Goal: Task Accomplishment & Management: Manage account settings

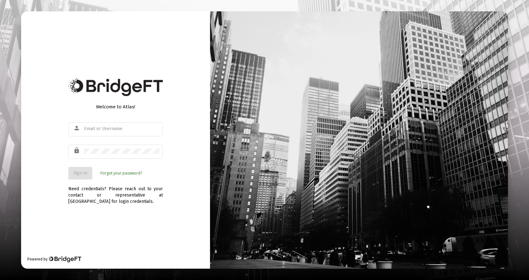
type input "mmcrae@cannonadvisors.com"
click at [82, 174] on span "Sign In" at bounding box center [80, 172] width 14 height 5
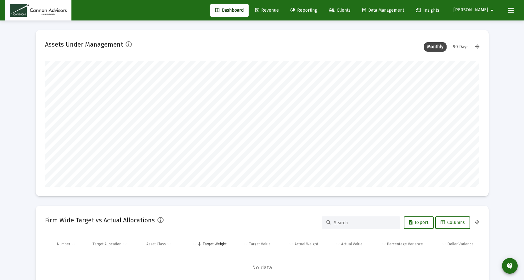
scroll to position [126, 435]
type input "[DATE]"
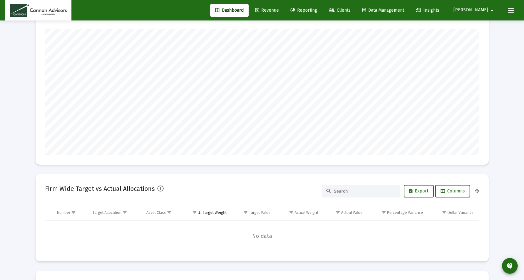
scroll to position [126, 203]
click at [351, 8] on span "Clients" at bounding box center [340, 10] width 22 height 5
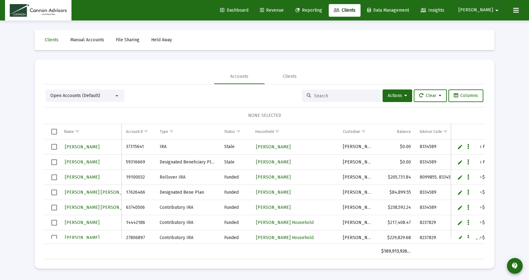
click at [328, 94] on input at bounding box center [345, 95] width 62 height 5
paste input "$0-$1m - 1.00%; $1m+ - .90%"
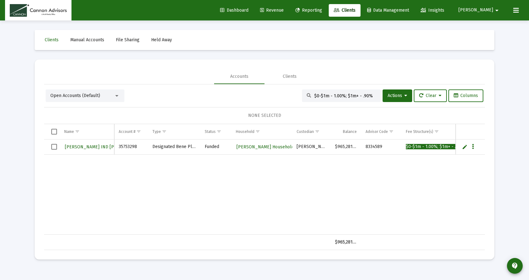
type input "$0-$1m - 1.00%; $1m+ - .90%"
click at [94, 145] on span "Khanh Pham IND TOD" at bounding box center [104, 146] width 79 height 5
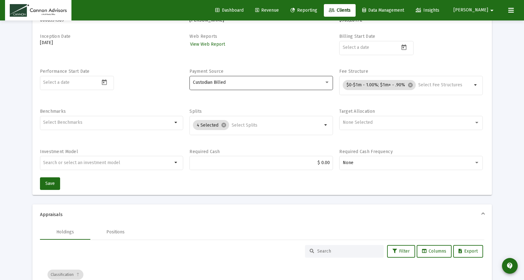
scroll to position [94, 0]
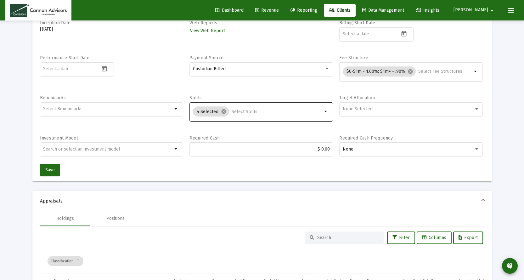
click at [278, 114] on input "Selection" at bounding box center [277, 111] width 91 height 5
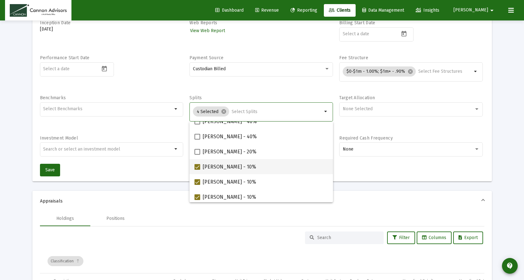
scroll to position [0, 0]
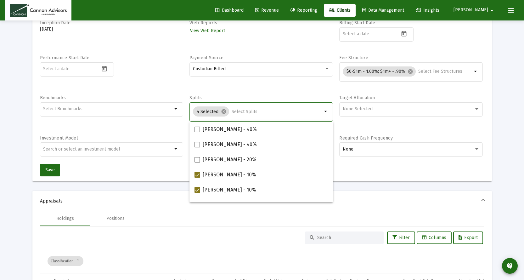
click at [366, 209] on mat-expansion-panel-header "Appraisals" at bounding box center [262, 201] width 460 height 20
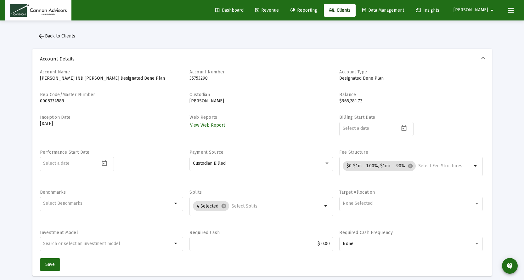
click at [67, 37] on span "arrow_back Back to Clients" at bounding box center [56, 35] width 38 height 5
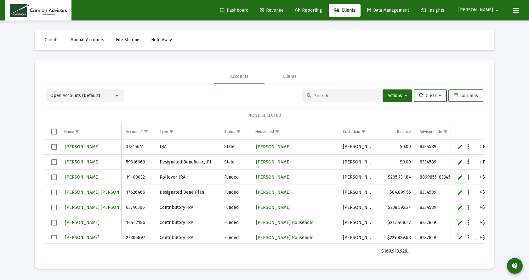
click at [284, 9] on span "Revenue" at bounding box center [272, 10] width 24 height 5
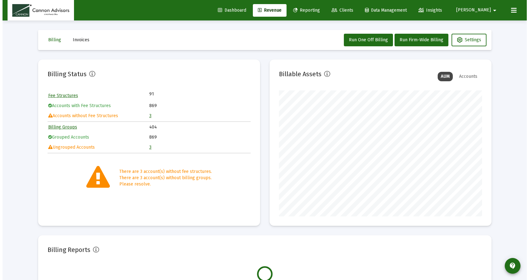
scroll to position [126, 203]
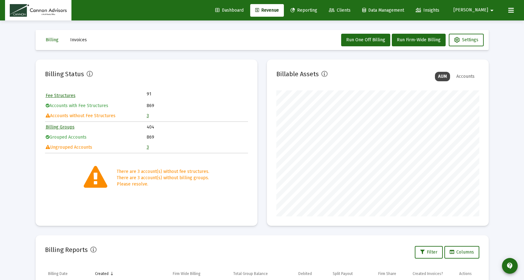
click at [148, 116] on link "3" at bounding box center [148, 115] width 2 height 5
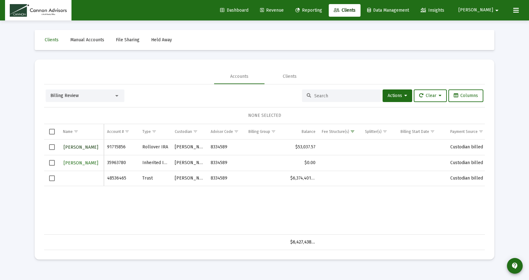
click at [83, 146] on span "KHANH PHAM" at bounding box center [81, 147] width 35 height 5
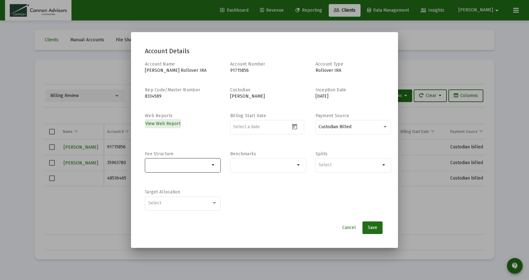
click at [161, 166] on input "Selection" at bounding box center [179, 165] width 62 height 5
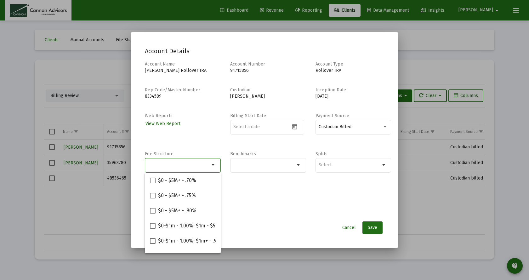
paste input "$0-$1m - 1.00%; $1m+ - .90%"
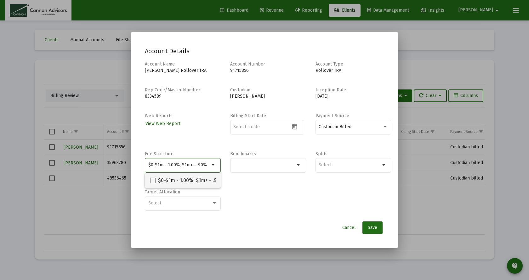
type input "$0-$1m - 1.00%; $1m+ - .90%"
click at [153, 180] on span at bounding box center [153, 181] width 6 height 6
click at [153, 183] on input "$0-$1m - 1.00%; $1m+ - .90%" at bounding box center [152, 183] width 0 height 0
checkbox input "true"
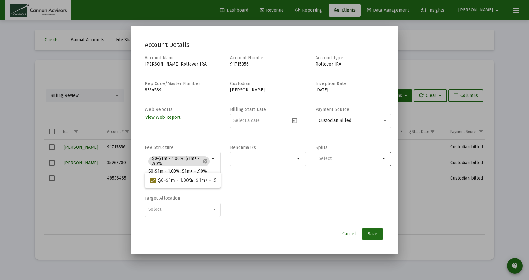
click at [338, 160] on input "Selection" at bounding box center [350, 158] width 62 height 5
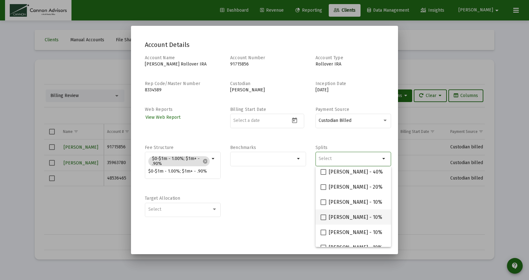
scroll to position [25, 0]
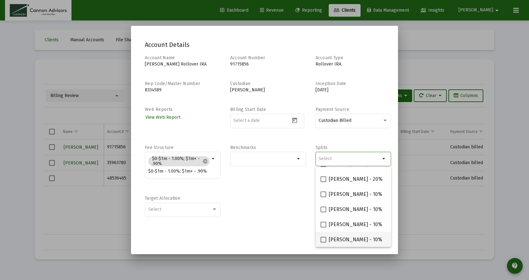
click at [322, 240] on span at bounding box center [324, 240] width 6 height 6
click at [323, 243] on input "Philip Gephart - 10%" at bounding box center [323, 243] width 0 height 0
checkbox input "true"
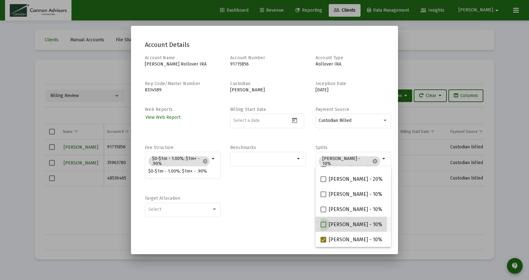
click at [323, 224] on span at bounding box center [324, 225] width 6 height 6
click at [323, 227] on input "Michael Boykin - 10%" at bounding box center [323, 227] width 0 height 0
checkbox input "true"
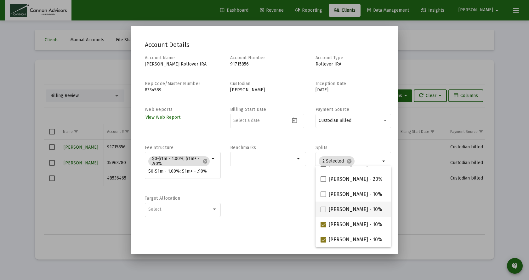
click at [323, 209] on span at bounding box center [324, 210] width 6 height 6
click at [323, 212] on input "Jared McCutcheon - 10%" at bounding box center [323, 212] width 0 height 0
checkbox input "true"
click at [324, 196] on span at bounding box center [324, 195] width 6 height 6
click at [323, 197] on input "Barbara Bell - 10%" at bounding box center [323, 197] width 0 height 0
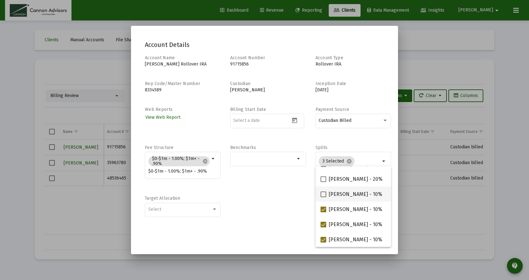
checkbox input "true"
click at [429, 219] on div at bounding box center [264, 140] width 529 height 280
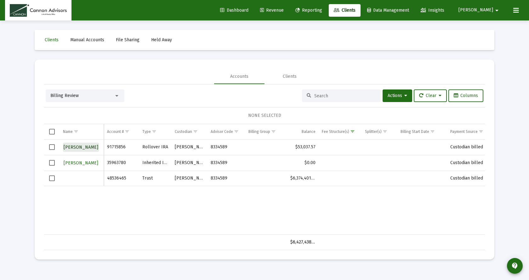
click at [83, 147] on span "[PERSON_NAME]" at bounding box center [81, 147] width 35 height 5
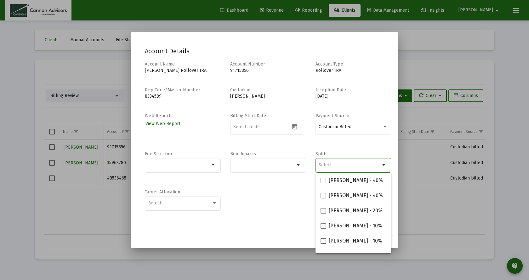
click at [336, 167] on input "Selection" at bounding box center [350, 165] width 62 height 5
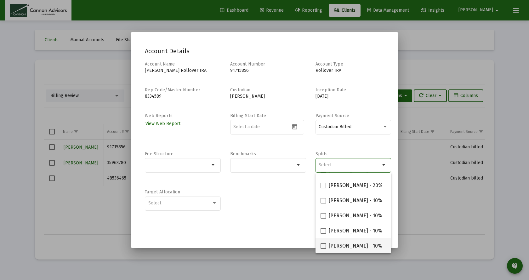
click at [324, 244] on span at bounding box center [324, 246] width 6 height 6
click at [323, 249] on input "Philip Gephart - 10%" at bounding box center [323, 249] width 0 height 0
checkbox input "true"
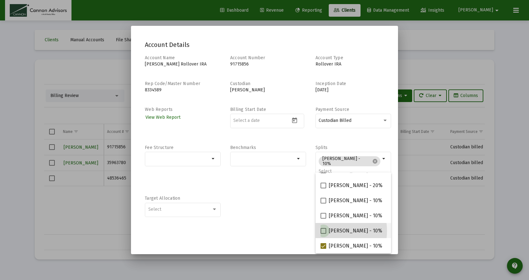
click at [323, 231] on span at bounding box center [324, 231] width 6 height 6
click at [323, 234] on input "Michael Boykin - 10%" at bounding box center [323, 234] width 0 height 0
checkbox input "true"
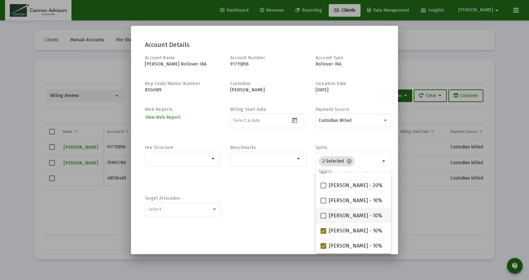
click at [323, 217] on span at bounding box center [324, 216] width 6 height 6
click at [323, 219] on input "Jared McCutcheon - 10%" at bounding box center [323, 219] width 0 height 0
checkbox input "true"
click at [324, 201] on span at bounding box center [324, 201] width 6 height 6
click at [323, 203] on input "Barbara Bell - 10%" at bounding box center [323, 203] width 0 height 0
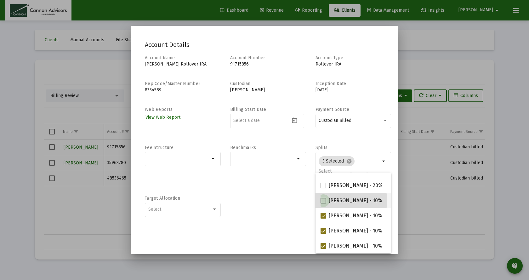
checkbox input "true"
click at [176, 157] on input "Selection" at bounding box center [179, 158] width 62 height 5
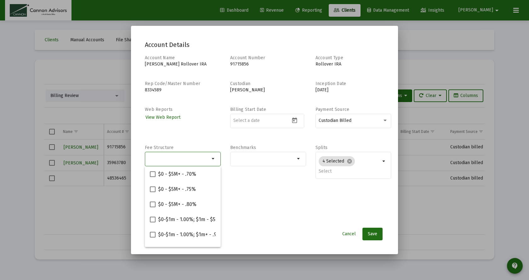
paste input "$0-$1m - 1.00%; $1m+ - .90%"
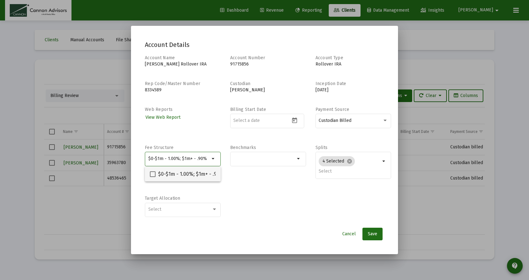
type input "$0-$1m - 1.00%; $1m+ - .90%"
click at [153, 174] on span at bounding box center [153, 174] width 6 height 6
click at [153, 177] on input "$0-$1m - 1.00%; $1m+ - .90%" at bounding box center [152, 177] width 0 height 0
checkbox input "true"
click at [371, 233] on span "Save" at bounding box center [372, 233] width 9 height 5
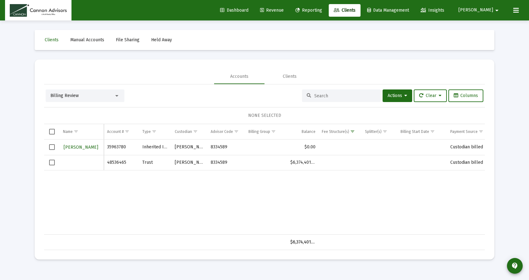
click at [328, 96] on input at bounding box center [345, 95] width 62 height 5
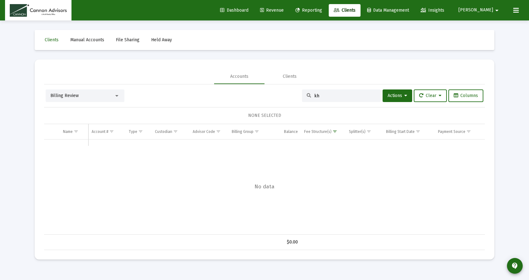
type input "k"
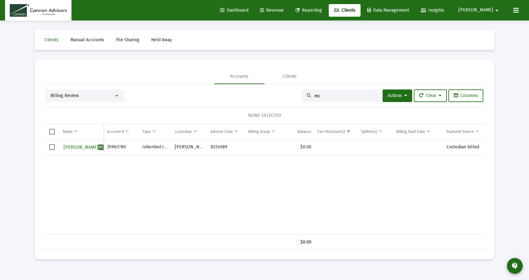
type input "mc"
click at [249, 9] on span "Dashboard" at bounding box center [234, 10] width 28 height 5
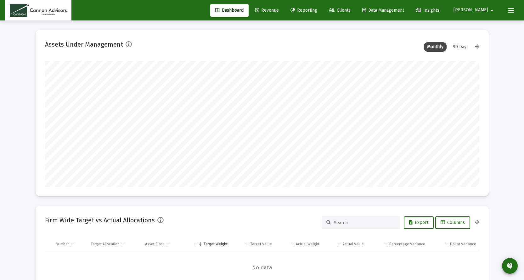
click at [351, 9] on span "Clients" at bounding box center [340, 10] width 22 height 5
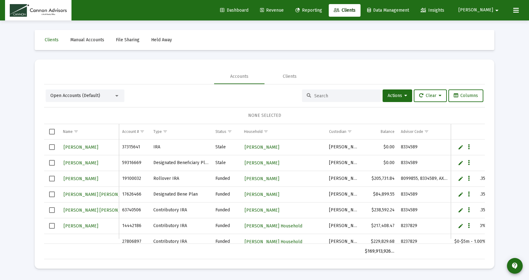
click at [333, 97] on input at bounding box center [345, 95] width 62 height 5
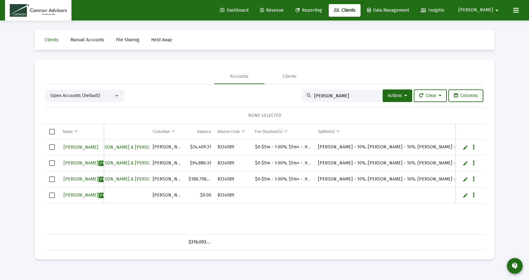
type input "mcnally"
drag, startPoint x: 253, startPoint y: 180, endPoint x: 311, endPoint y: 178, distance: 57.7
click at [311, 178] on td "$0-$5m - 1.00%; $5m+ - .90%" at bounding box center [283, 179] width 63 height 16
copy td "$0-$5m - 1.00%; $5m+ - .90%"
click at [250, 180] on td "8334589" at bounding box center [233, 179] width 38 height 16
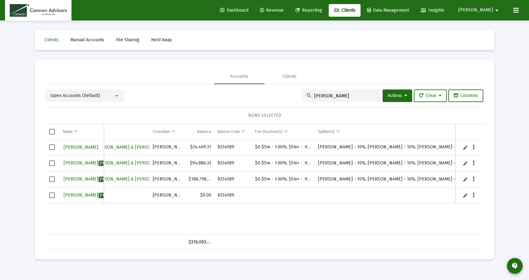
drag, startPoint x: 250, startPoint y: 180, endPoint x: 312, endPoint y: 177, distance: 62.4
click at [312, 177] on tr "Robert Mcnally 73197876 Individual Funded McNally Robert & Eva Gajewski Househo…" at bounding box center [239, 179] width 668 height 16
copy tr "$0-$5m - 1.00%; $5m+ - .90%"
click at [73, 194] on span "ROBERT MCNALLY" at bounding box center [98, 194] width 69 height 5
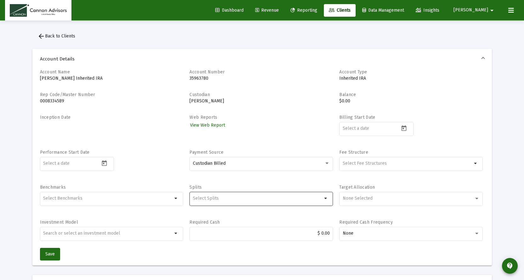
click at [264, 197] on input "Selection" at bounding box center [257, 198] width 129 height 5
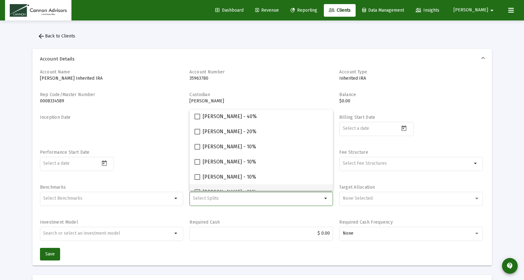
scroll to position [25, 0]
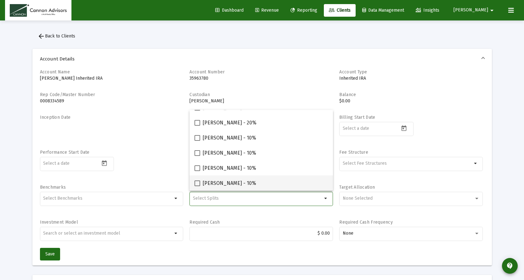
click at [197, 184] on span at bounding box center [198, 183] width 6 height 6
click at [197, 186] on input "Philip Gephart - 10%" at bounding box center [197, 186] width 0 height 0
checkbox input "true"
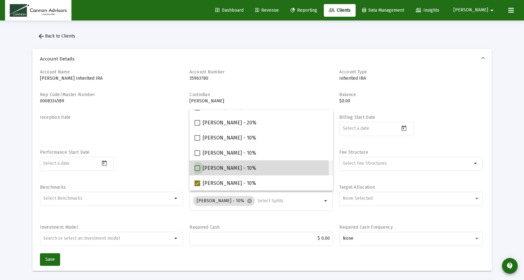
click at [196, 170] on span at bounding box center [198, 168] width 6 height 6
click at [197, 171] on input "Michael Boykin - 10%" at bounding box center [197, 171] width 0 height 0
checkbox input "true"
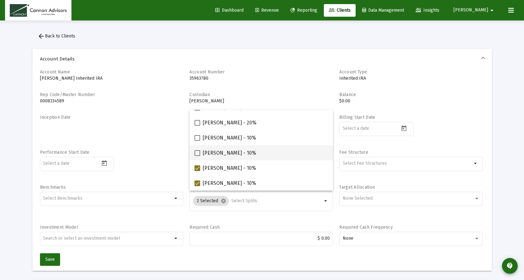
drag, startPoint x: 197, startPoint y: 154, endPoint x: 196, endPoint y: 151, distance: 3.6
click at [196, 154] on span at bounding box center [198, 153] width 6 height 6
click at [197, 156] on input "Jared McCutcheon - 10%" at bounding box center [197, 156] width 0 height 0
checkbox input "true"
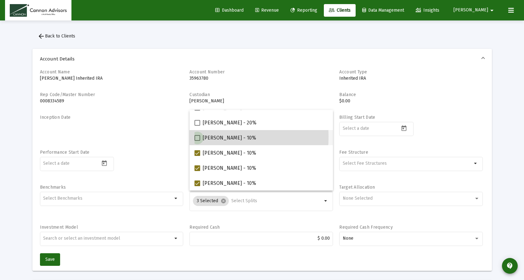
click at [196, 137] on span at bounding box center [198, 138] width 6 height 6
click at [197, 141] on input "Barbara Bell - 10%" at bounding box center [197, 141] width 0 height 0
checkbox input "true"
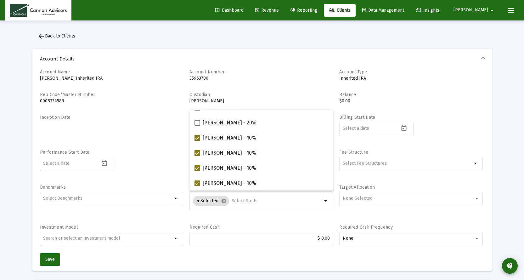
click at [141, 177] on div "Performance Start Date" at bounding box center [112, 163] width 144 height 29
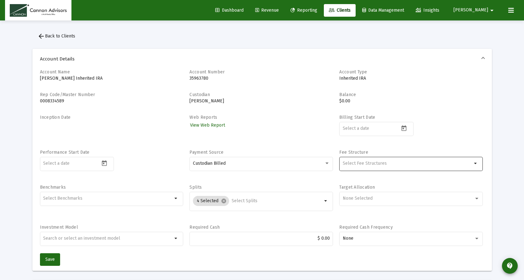
click at [352, 163] on input "Selection" at bounding box center [407, 163] width 129 height 5
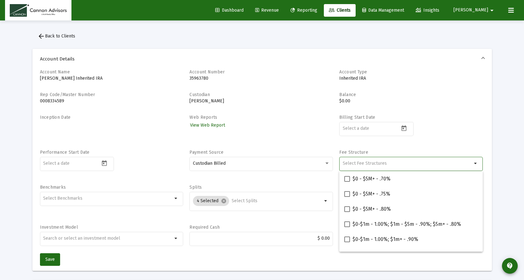
paste input "$0-$5m - 1.00%; $5m+ - .90%"
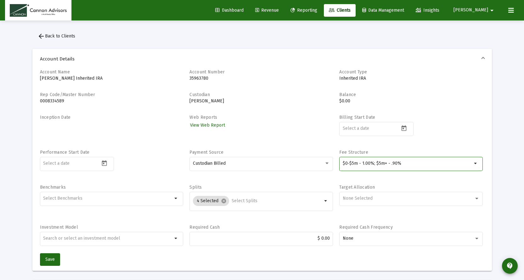
click at [345, 163] on input "$0-$5m - 1.00%; $5m+ - .90%" at bounding box center [407, 163] width 129 height 5
click at [345, 164] on input "$0-$5m - 1.00%; $5m+ - .90%" at bounding box center [407, 163] width 129 height 5
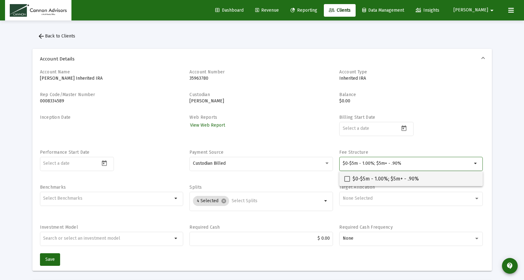
type input "$0-$5m - 1.00%; $5m+ - .90%"
click at [348, 177] on span at bounding box center [348, 179] width 6 height 6
click at [347, 182] on input "$0-$5m - 1.00%; $5m+ - .90%" at bounding box center [347, 182] width 0 height 0
checkbox input "true"
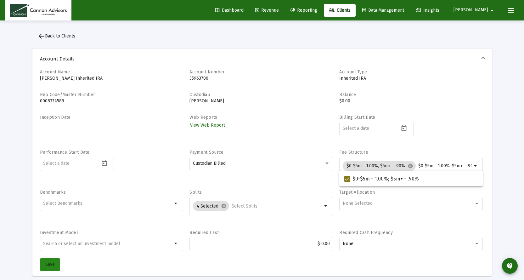
click at [49, 262] on span "Save" at bounding box center [49, 264] width 9 height 5
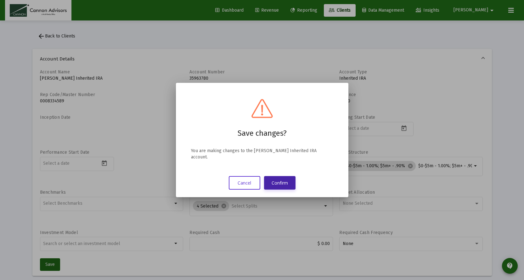
click at [279, 176] on button "Confirm" at bounding box center [279, 183] width 31 height 14
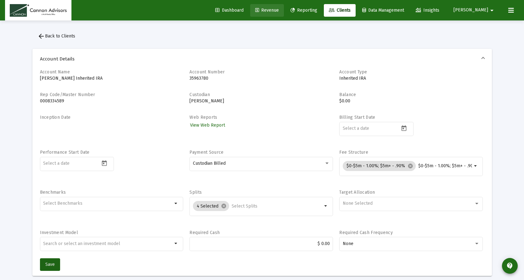
click at [279, 10] on span "Revenue" at bounding box center [267, 10] width 24 height 5
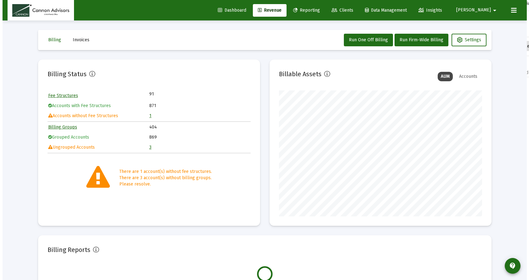
scroll to position [126, 203]
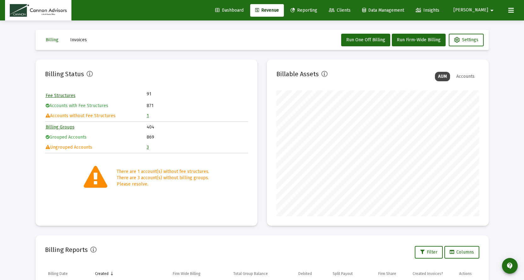
click at [148, 115] on link "1" at bounding box center [148, 115] width 2 height 5
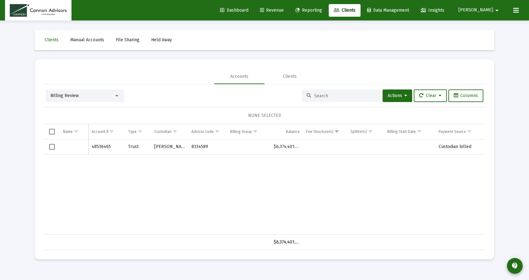
drag, startPoint x: 115, startPoint y: 143, endPoint x: 92, endPoint y: 144, distance: 23.3
click at [92, 144] on td "48536465" at bounding box center [107, 147] width 37 height 15
copy td "48536465"
click at [322, 11] on span "Reporting" at bounding box center [308, 10] width 27 height 5
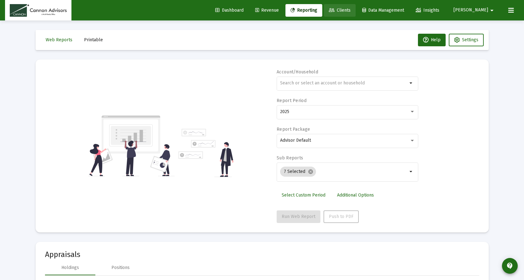
click at [351, 10] on span "Clients" at bounding box center [340, 10] width 22 height 5
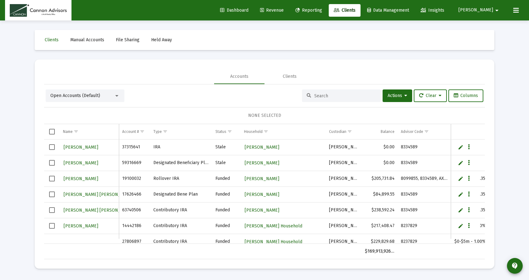
click at [317, 95] on input at bounding box center [345, 95] width 62 height 5
paste input "48536465"
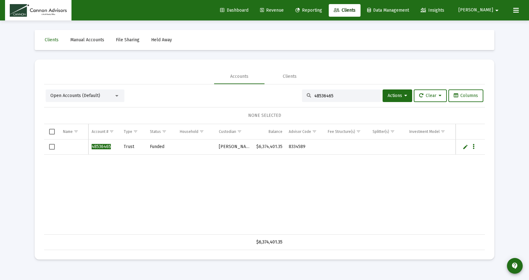
type input "48536465"
click at [466, 146] on link "Edit" at bounding box center [466, 147] width 6 height 6
click at [70, 152] on input "Data grid" at bounding box center [74, 150] width 22 height 15
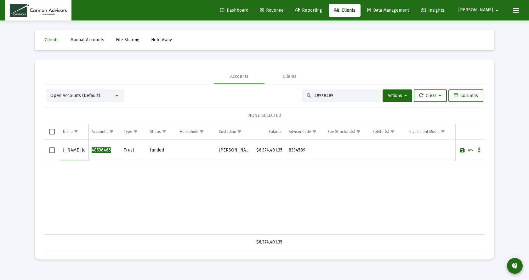
scroll to position [0, 59]
type input "Dan Kanitz & Kristi Kanitz Joint Rev Trust"
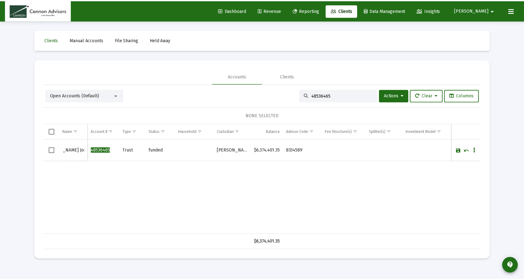
scroll to position [0, 0]
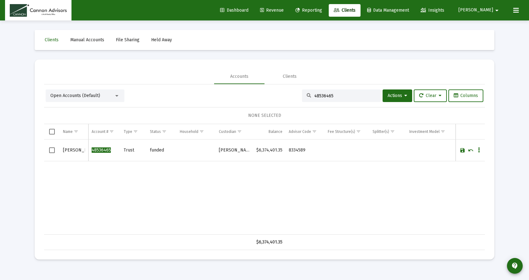
click at [462, 149] on link "Save" at bounding box center [463, 150] width 6 height 6
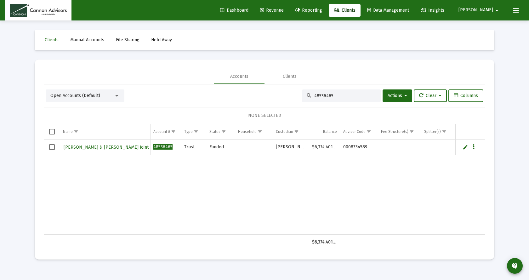
click at [491, 10] on span "[PERSON_NAME]" at bounding box center [476, 10] width 35 height 5
click at [489, 26] on span "Settings" at bounding box center [493, 26] width 19 height 15
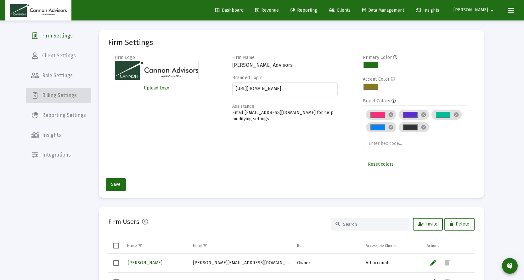
click at [59, 100] on span "Billing Settings" at bounding box center [58, 95] width 65 height 15
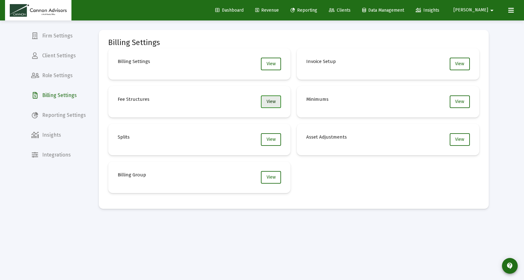
click at [268, 102] on span "View" at bounding box center [271, 101] width 9 height 5
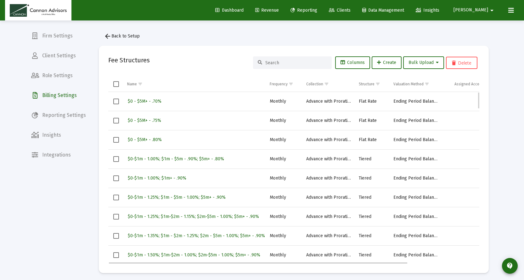
drag, startPoint x: 164, startPoint y: 102, endPoint x: 133, endPoint y: 103, distance: 30.6
click at [130, 103] on div "$0 - $5M+ - .70%" at bounding box center [195, 101] width 137 height 9
click at [145, 101] on span "$0 - $5M+ - .70%" at bounding box center [145, 101] width 34 height 5
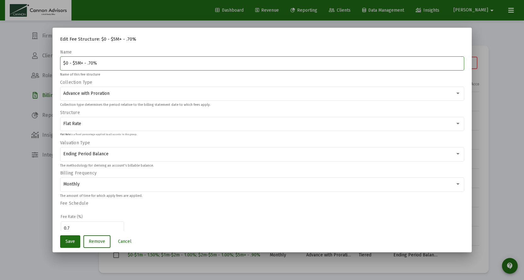
drag, startPoint x: 105, startPoint y: 63, endPoint x: 16, endPoint y: 63, distance: 88.5
click at [16, 63] on div "Edit Fee Structure: $0 - $5M+ - .70% Name $0 - $5M+ - .70% Name of this fee str…" at bounding box center [262, 140] width 524 height 280
click at [122, 237] on button "Cancel" at bounding box center [125, 241] width 24 height 13
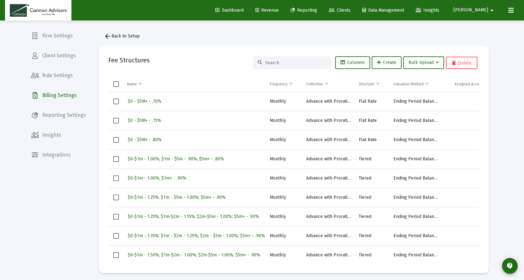
click at [118, 37] on span "arrow_back Back to Setup" at bounding box center [122, 35] width 36 height 5
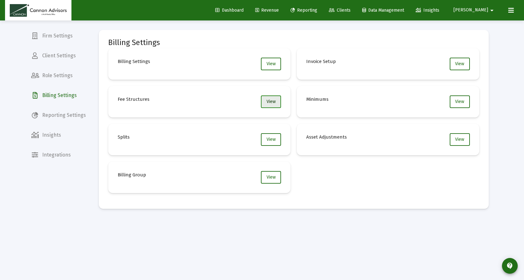
click at [269, 99] on span "View" at bounding box center [271, 101] width 9 height 5
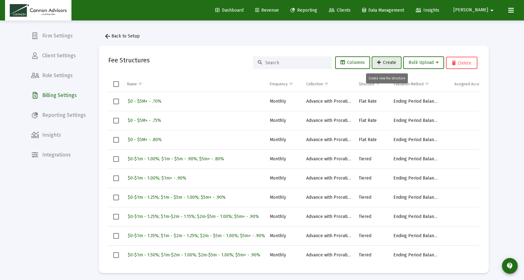
click at [395, 61] on span "Create" at bounding box center [386, 62] width 19 height 5
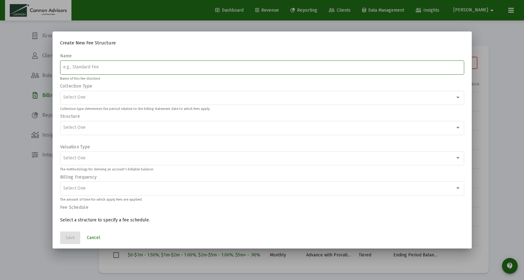
click at [140, 65] on input at bounding box center [262, 67] width 398 height 5
paste input "$0 - $5M+ - .70%"
click at [88, 66] on input "$0 - $5M+ - .70%" at bounding box center [262, 67] width 398 height 5
type input "$0 - $5M+ - .60%"
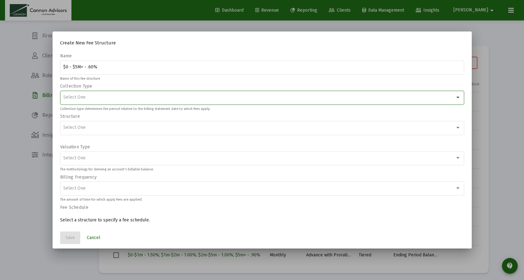
click at [203, 96] on div "Select One" at bounding box center [259, 97] width 392 height 5
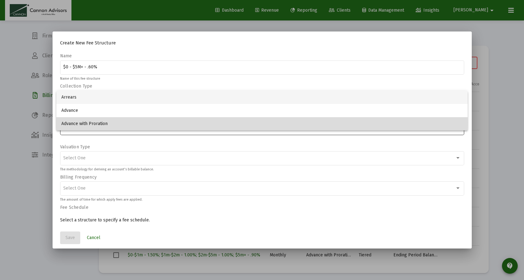
click at [91, 123] on span "Advance with Proration" at bounding box center [262, 123] width 402 height 13
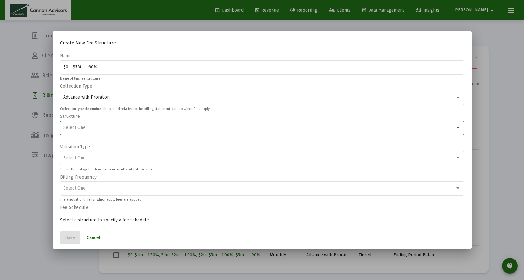
click at [93, 126] on div "Select One" at bounding box center [259, 127] width 392 height 5
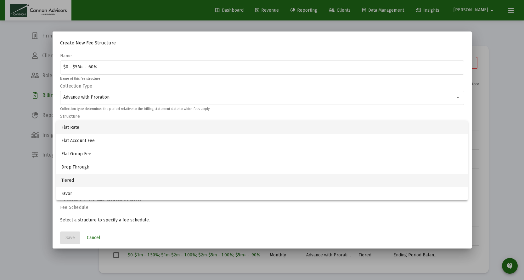
click at [73, 180] on span "Tiered" at bounding box center [262, 180] width 402 height 13
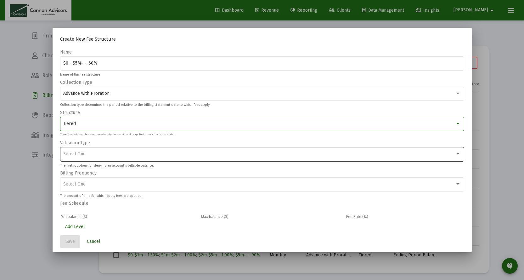
click at [90, 150] on div "Select One" at bounding box center [262, 153] width 398 height 15
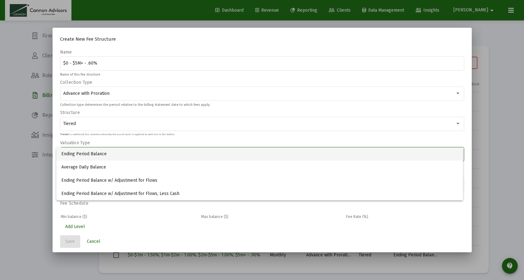
click at [86, 152] on span "Ending Period Balance" at bounding box center [259, 153] width 397 height 13
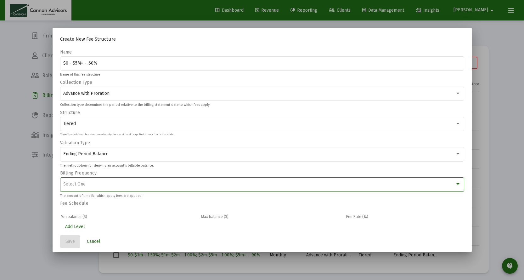
click at [109, 186] on div "Select One" at bounding box center [259, 184] width 392 height 5
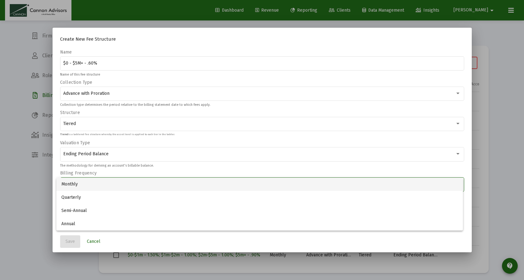
click at [67, 184] on span "Monthly" at bounding box center [259, 184] width 397 height 13
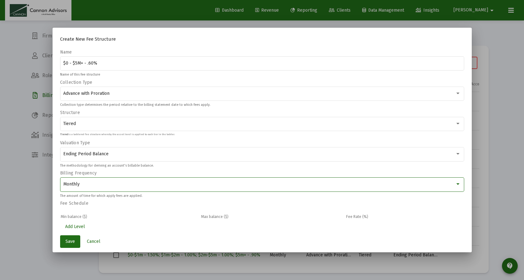
scroll to position [2, 0]
click at [87, 225] on button "Add Level" at bounding box center [75, 225] width 30 height 13
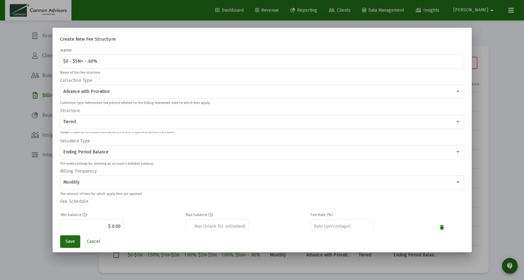
scroll to position [21, 0]
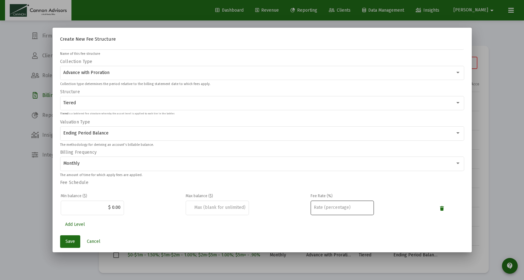
click at [317, 206] on input "number" at bounding box center [342, 207] width 57 height 5
type input ".6"
drag, startPoint x: 107, startPoint y: 207, endPoint x: 125, endPoint y: 207, distance: 18.3
click at [125, 207] on td "$ 0.00" at bounding box center [123, 209] width 124 height 18
click at [149, 205] on td "$ 0.00" at bounding box center [123, 209] width 124 height 18
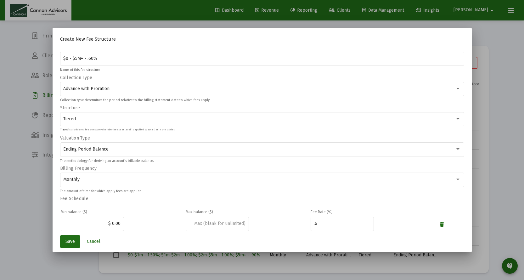
scroll to position [0, 0]
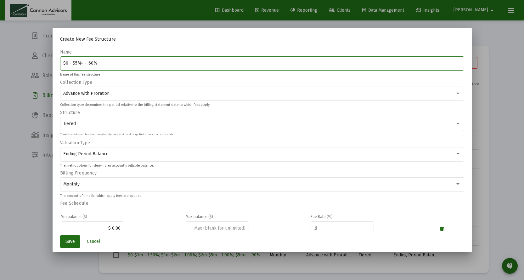
drag, startPoint x: 102, startPoint y: 62, endPoint x: 33, endPoint y: 63, distance: 69.0
click at [33, 63] on div "Create New Fee Structure Name $0 - $5M+ - .60% Name of this fee structure Colle…" at bounding box center [262, 140] width 524 height 280
click at [71, 236] on button "Save" at bounding box center [70, 241] width 20 height 13
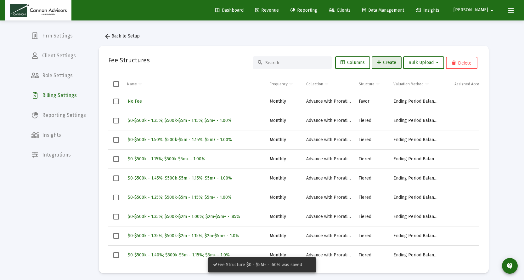
click at [279, 9] on span "Revenue" at bounding box center [267, 10] width 24 height 5
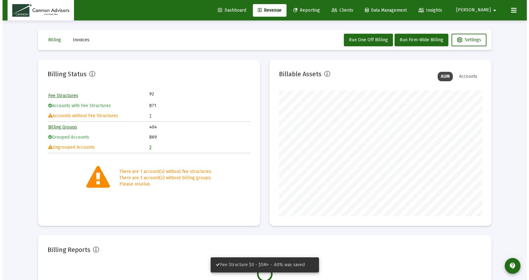
scroll to position [126, 203]
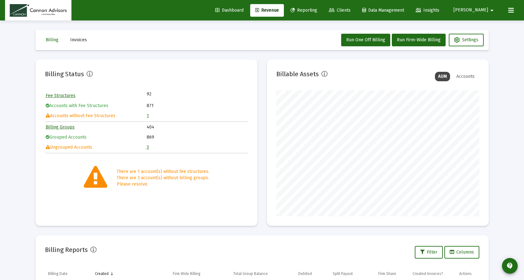
click at [147, 116] on link "1" at bounding box center [148, 115] width 2 height 5
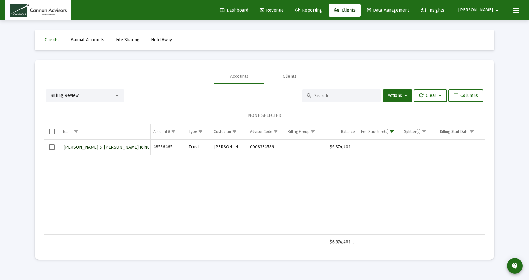
click at [105, 146] on span "Dan Kanitz & Kristi Kanitz Joint Rev Trust" at bounding box center [117, 147] width 106 height 5
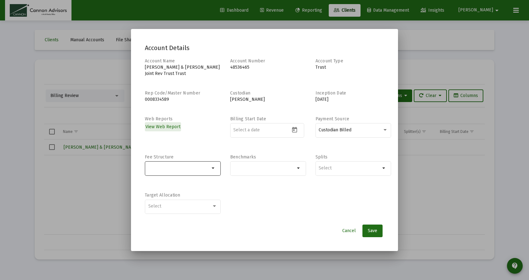
click at [175, 167] on input "Selection" at bounding box center [179, 168] width 62 height 5
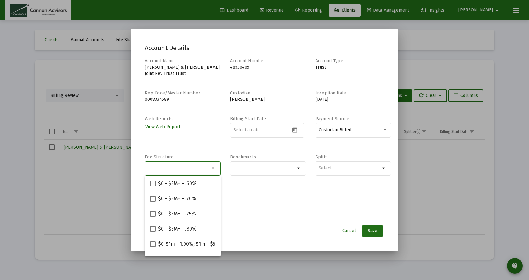
paste input "$0 - $5M+ - .60%"
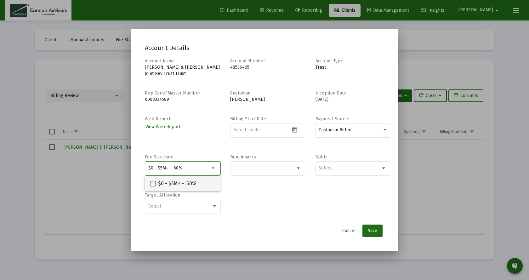
type input "$0 - $5M+ - .60%"
click at [152, 184] on span at bounding box center [153, 184] width 6 height 6
click at [152, 186] on input "$0 - $5M+ - .60%" at bounding box center [152, 186] width 0 height 0
checkbox input "true"
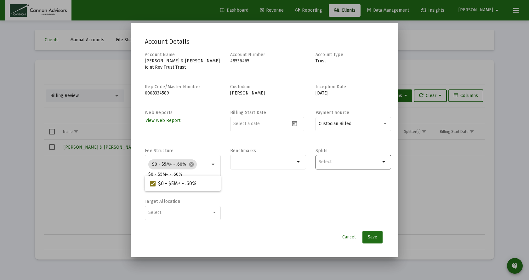
click at [333, 163] on input "Selection" at bounding box center [350, 161] width 62 height 5
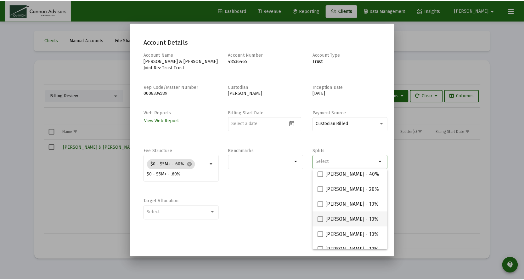
scroll to position [25, 0]
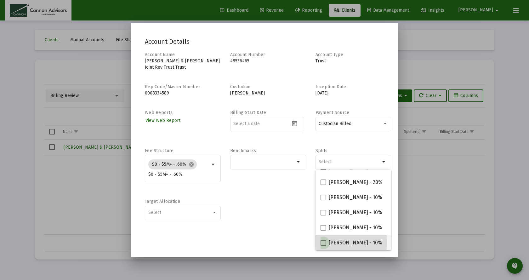
click at [324, 243] on span at bounding box center [324, 243] width 6 height 6
click at [323, 246] on input "Philip Gephart - 10%" at bounding box center [323, 246] width 0 height 0
checkbox input "true"
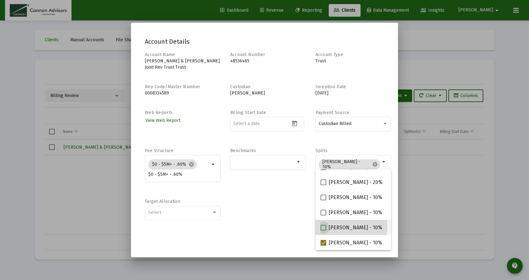
click at [323, 226] on span at bounding box center [324, 228] width 6 height 6
click at [323, 231] on input "Michael Boykin - 10%" at bounding box center [323, 231] width 0 height 0
checkbox input "true"
click at [322, 214] on span at bounding box center [324, 213] width 6 height 6
click at [323, 215] on input "Jared McCutcheon - 10%" at bounding box center [323, 215] width 0 height 0
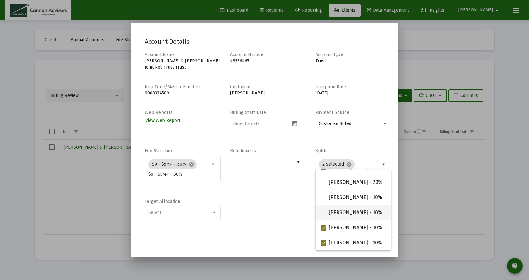
checkbox input "true"
click at [321, 199] on span at bounding box center [324, 198] width 6 height 6
click at [323, 200] on input "Barbara Bell - 10%" at bounding box center [323, 200] width 0 height 0
checkbox input "true"
click at [253, 205] on div "Account Name Dan Kanitz & Kristi Kanitz Joint Rev Trust Trust Account Number 48…" at bounding box center [264, 139] width 239 height 175
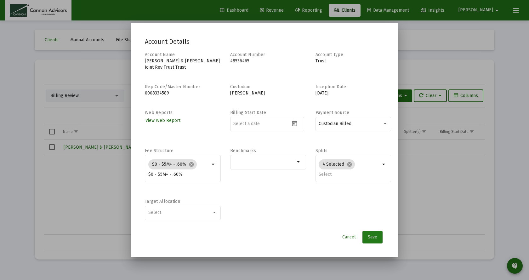
click at [374, 237] on span "Save" at bounding box center [372, 236] width 9 height 5
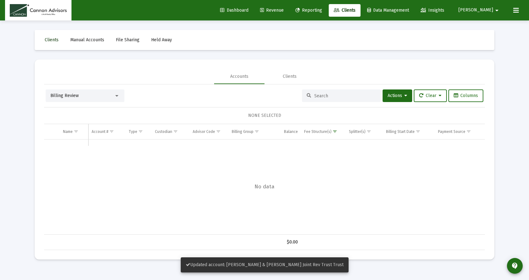
click at [45, 40] on span "Clients" at bounding box center [52, 39] width 14 height 5
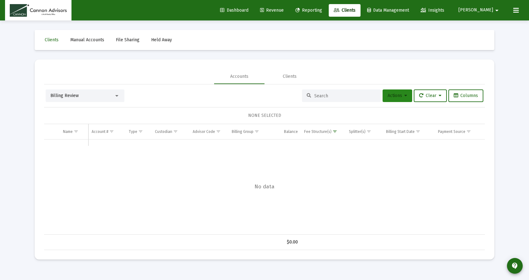
click at [400, 94] on span "Actions" at bounding box center [398, 95] width 20 height 5
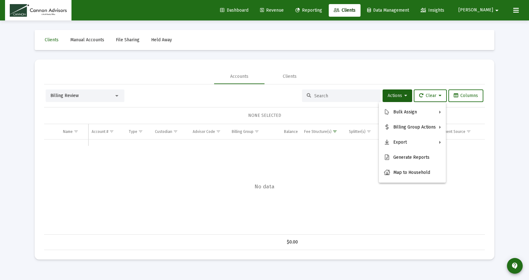
click at [68, 105] on div at bounding box center [264, 140] width 529 height 280
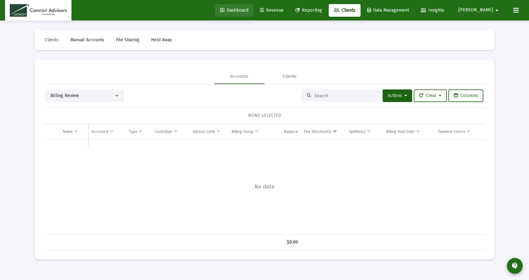
click at [249, 9] on span "Dashboard" at bounding box center [234, 10] width 28 height 5
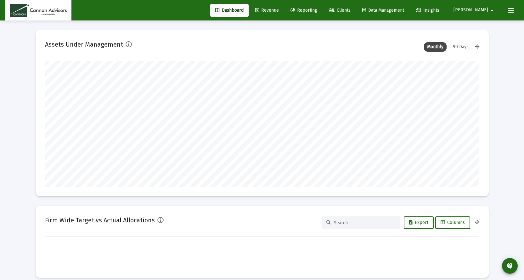
scroll to position [126, 435]
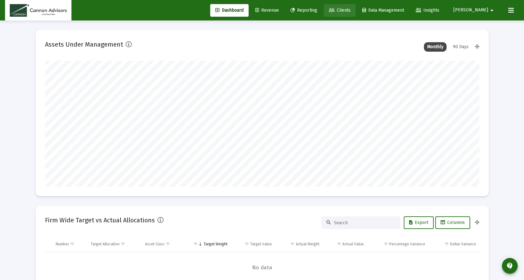
click at [351, 9] on span "Clients" at bounding box center [340, 10] width 22 height 5
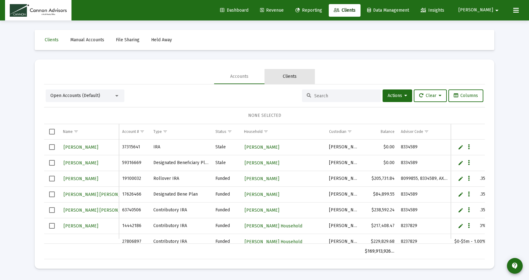
drag, startPoint x: 278, startPoint y: 77, endPoint x: 226, endPoint y: 83, distance: 52.2
click at [279, 77] on div "Clients" at bounding box center [290, 76] width 50 height 15
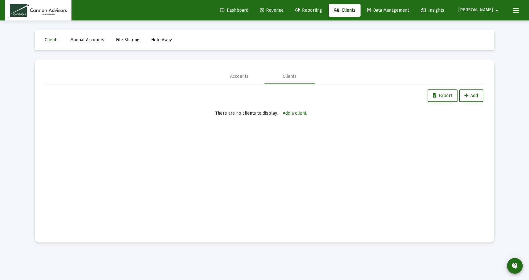
click at [52, 39] on span "Clients" at bounding box center [52, 39] width 14 height 5
click at [245, 10] on span "Dashboard" at bounding box center [234, 10] width 28 height 5
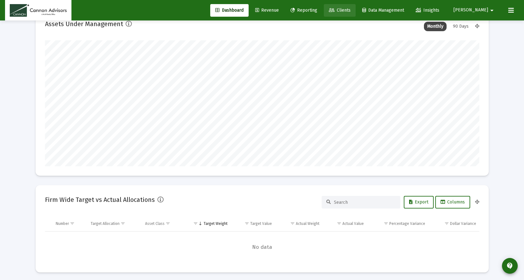
scroll to position [126, 203]
click at [351, 10] on span "Clients" at bounding box center [340, 10] width 22 height 5
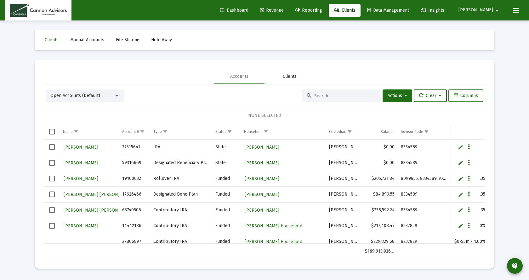
click at [291, 82] on div "Clients" at bounding box center [290, 76] width 50 height 15
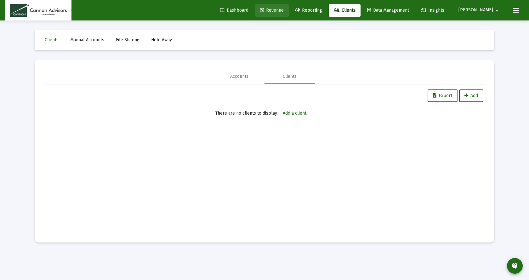
click at [284, 9] on span "Revenue" at bounding box center [272, 10] width 24 height 5
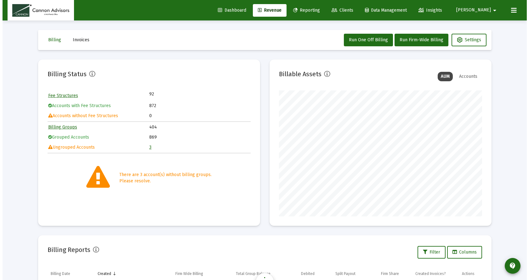
scroll to position [126, 203]
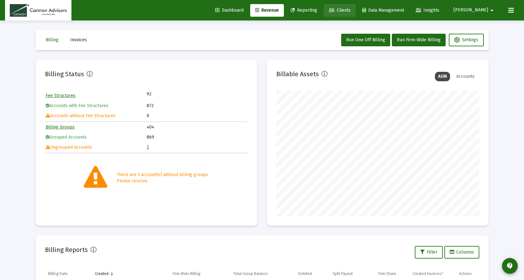
click at [351, 9] on span "Clients" at bounding box center [340, 10] width 22 height 5
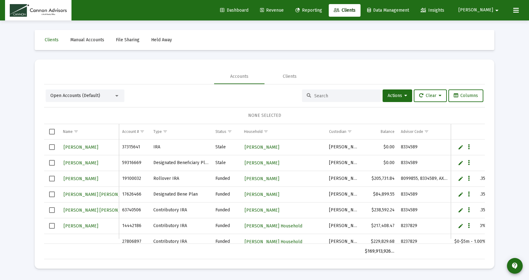
click at [114, 94] on div "Open Accounts (Default)" at bounding box center [82, 96] width 64 height 6
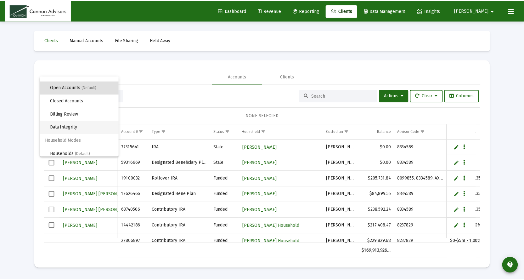
scroll to position [12, 0]
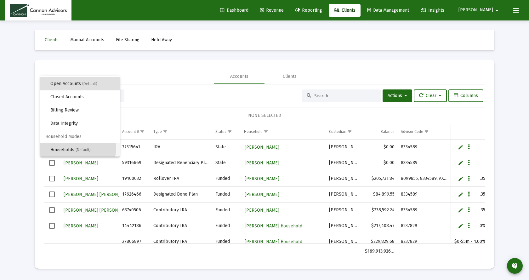
click at [78, 147] on span "Households (Default)" at bounding box center [82, 149] width 64 height 13
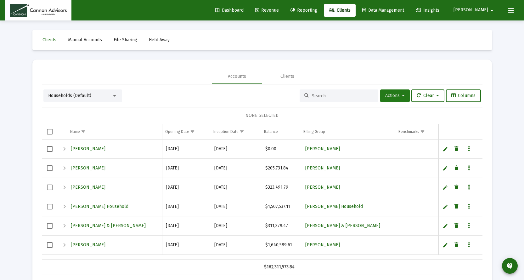
click at [402, 96] on icon at bounding box center [403, 96] width 3 height 4
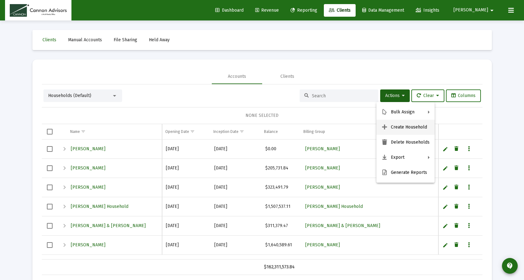
click at [405, 127] on button "Create Household" at bounding box center [406, 127] width 58 height 15
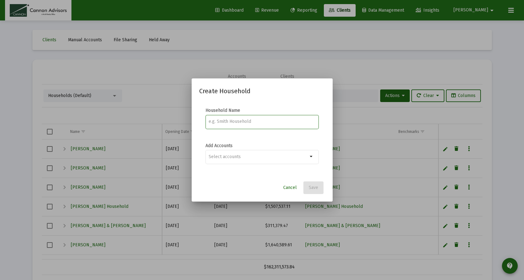
click at [260, 123] on input at bounding box center [262, 121] width 107 height 5
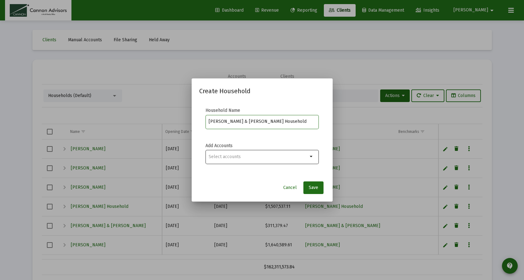
type input "Kanitz, Dan & Kristi Household"
click at [257, 156] on input "Selection" at bounding box center [258, 156] width 99 height 5
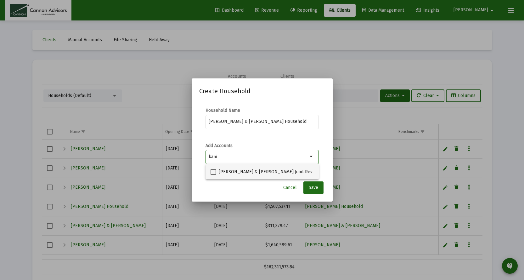
type input "kani"
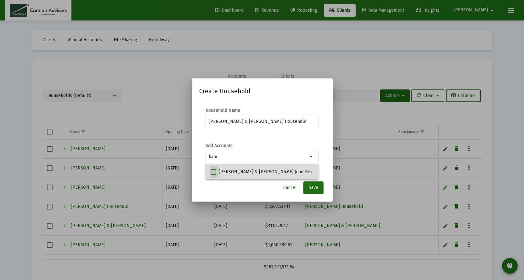
click at [214, 172] on span at bounding box center [214, 172] width 6 height 6
click at [214, 175] on input "Dan Kanitz & Kristi Kanitz Joint Rev Trust Trust" at bounding box center [213, 175] width 0 height 0
checkbox input "true"
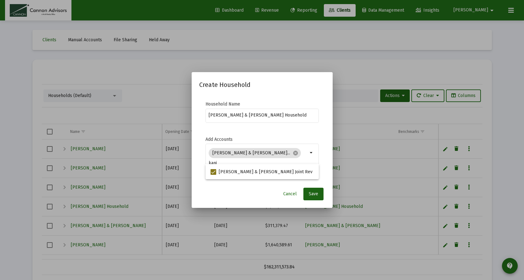
drag, startPoint x: 314, startPoint y: 192, endPoint x: 313, endPoint y: 184, distance: 8.2
click at [315, 192] on span "Save" at bounding box center [313, 193] width 9 height 5
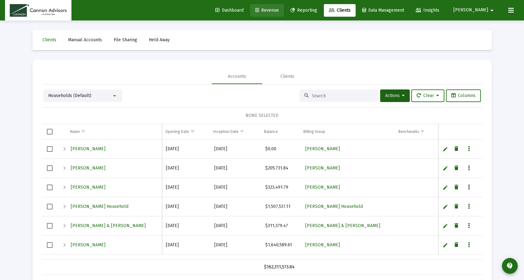
click at [284, 6] on link "Revenue" at bounding box center [267, 10] width 34 height 13
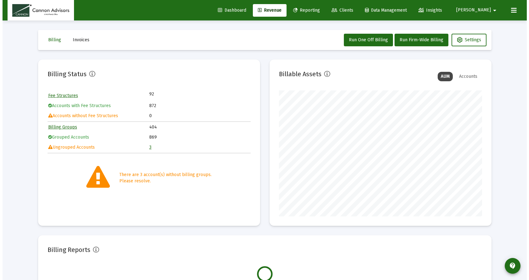
scroll to position [126, 203]
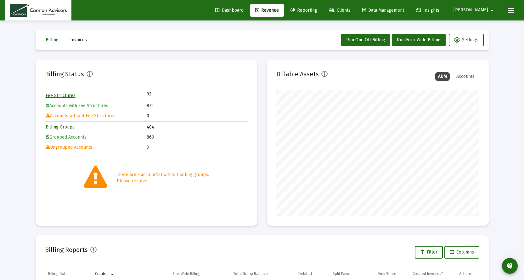
click at [147, 147] on link "3" at bounding box center [148, 147] width 2 height 5
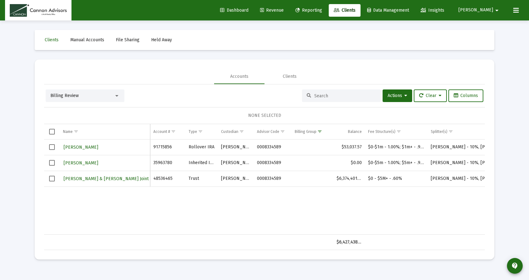
click at [284, 10] on span "Revenue" at bounding box center [272, 10] width 24 height 5
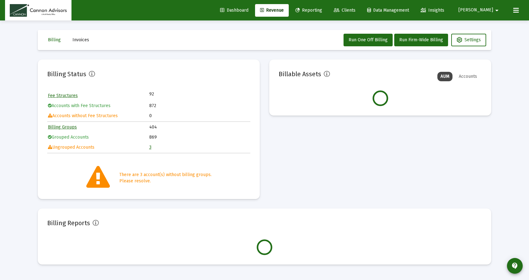
click at [356, 9] on span "Clients" at bounding box center [345, 10] width 22 height 5
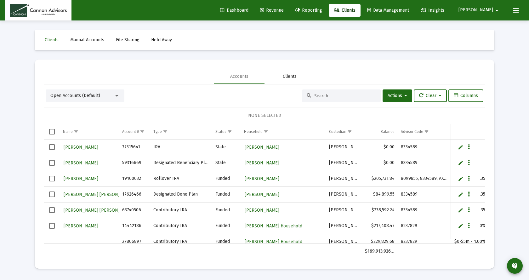
click at [283, 81] on div "Clients" at bounding box center [290, 76] width 50 height 15
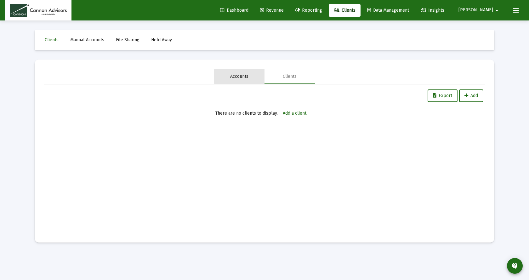
click at [240, 77] on div "Accounts" at bounding box center [239, 76] width 18 height 6
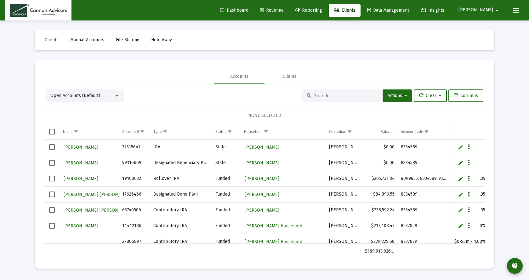
click at [112, 96] on div "Open Accounts (Default)" at bounding box center [82, 96] width 64 height 6
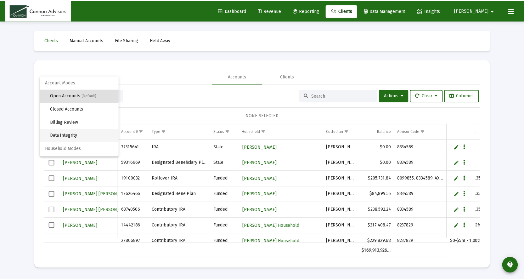
scroll to position [12, 0]
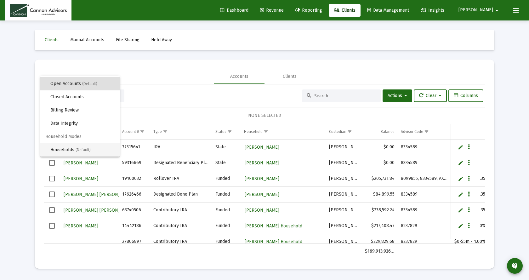
click at [72, 148] on span "Households (Default)" at bounding box center [82, 149] width 64 height 13
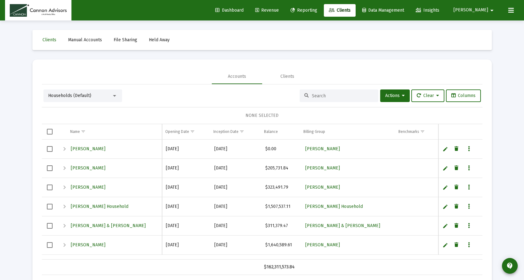
click at [320, 95] on input at bounding box center [343, 95] width 62 height 5
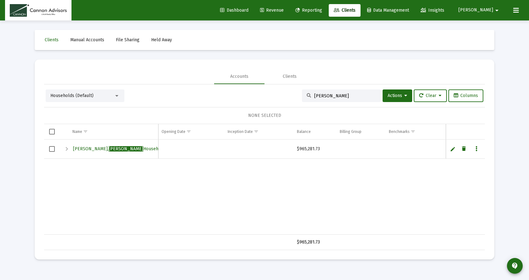
type input "khanh"
click at [114, 148] on span "Pham, Khanh Household" at bounding box center [119, 148] width 92 height 5
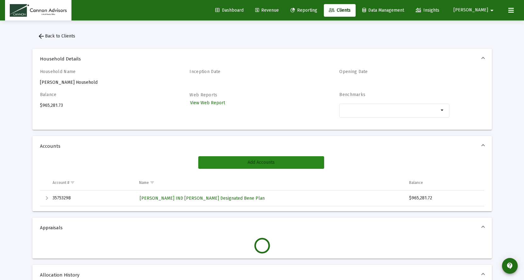
click at [261, 163] on span "Add Accounts" at bounding box center [261, 162] width 27 height 5
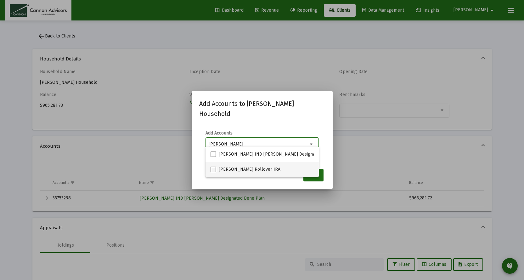
type input "khanh"
click at [212, 169] on span at bounding box center [214, 170] width 6 height 6
click at [213, 172] on input "KHANH PHAM Rollover IRA" at bounding box center [213, 172] width 0 height 0
checkbox input "true"
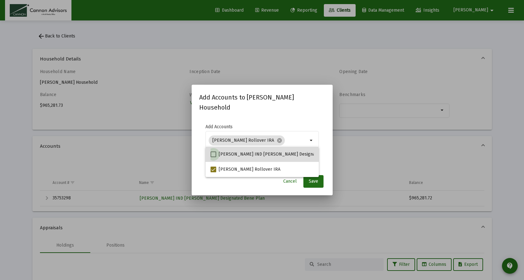
click at [214, 157] on span at bounding box center [214, 155] width 6 height 6
click at [214, 157] on input "[PERSON_NAME] IND [PERSON_NAME] Designated Bene Plan" at bounding box center [213, 157] width 0 height 0
checkbox input "true"
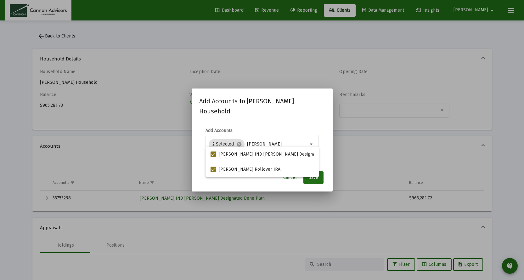
click at [327, 156] on mat-dialog-content "Add Accounts 2 Selected cancel khanh arrow_drop_down" at bounding box center [262, 144] width 141 height 46
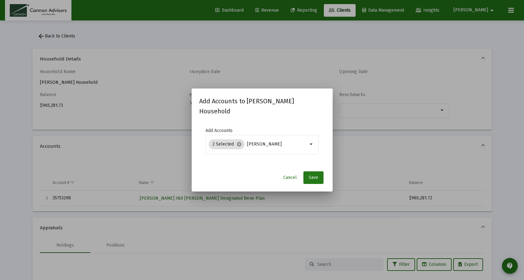
click at [318, 175] on span "Save" at bounding box center [313, 177] width 9 height 5
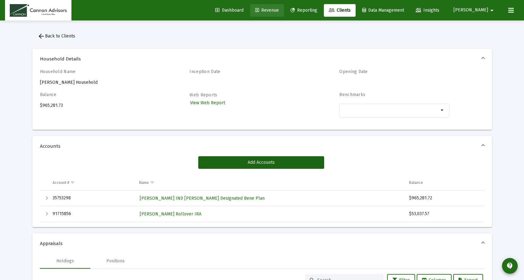
click at [279, 10] on span "Revenue" at bounding box center [267, 10] width 24 height 5
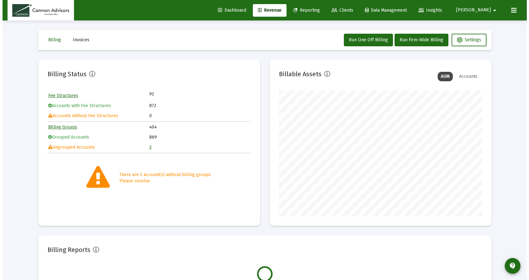
scroll to position [126, 203]
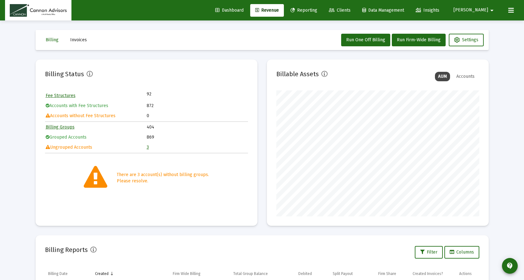
click at [351, 10] on span "Clients" at bounding box center [340, 10] width 22 height 5
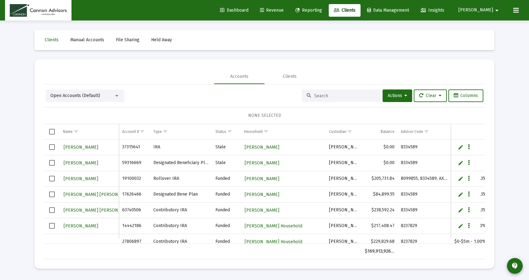
click at [118, 95] on div at bounding box center [116, 96] width 3 height 2
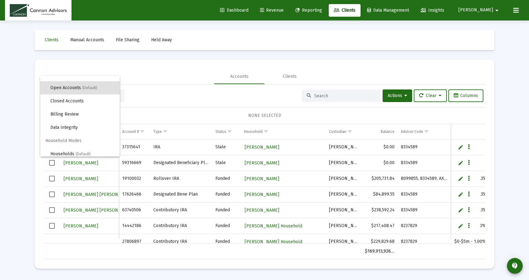
scroll to position [12, 0]
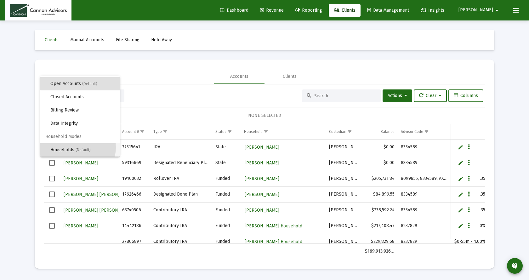
click at [76, 147] on span "Households (Default)" at bounding box center [82, 149] width 64 height 13
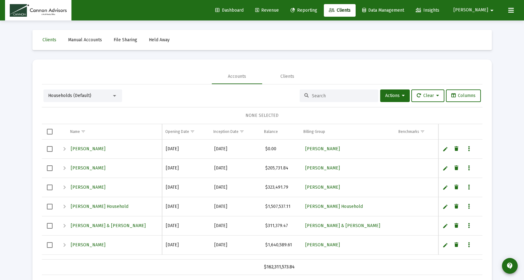
click at [325, 94] on input at bounding box center [343, 95] width 62 height 5
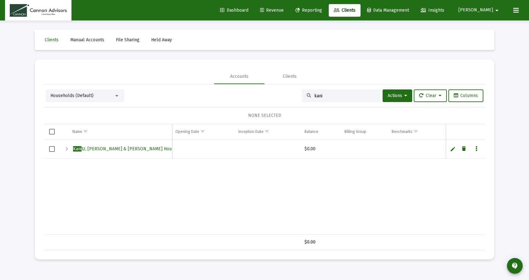
type input "kani"
click at [121, 148] on span "Kani tz, Dan & Kristi Household" at bounding box center [129, 148] width 112 height 5
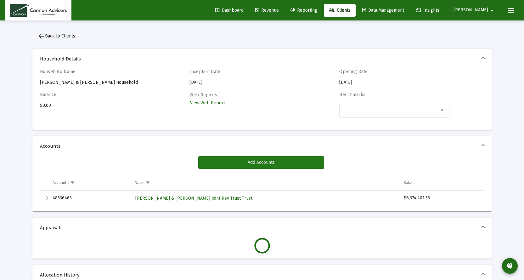
click at [238, 160] on button "Add Accounts" at bounding box center [261, 162] width 126 height 13
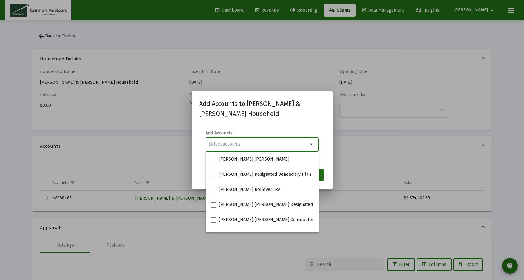
click at [237, 146] on input "Selection" at bounding box center [258, 144] width 99 height 5
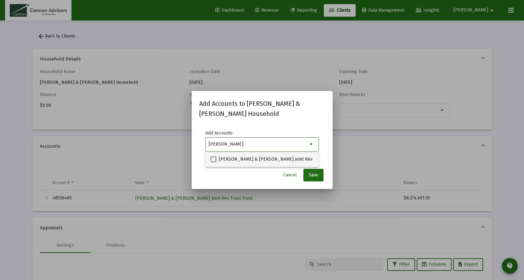
type input "[PERSON_NAME]"
click at [213, 158] on span at bounding box center [214, 160] width 6 height 6
click at [213, 162] on input "Dan Kanitz & Kristi Kanitz Joint Rev Trust Trust" at bounding box center [213, 162] width 0 height 0
checkbox input "true"
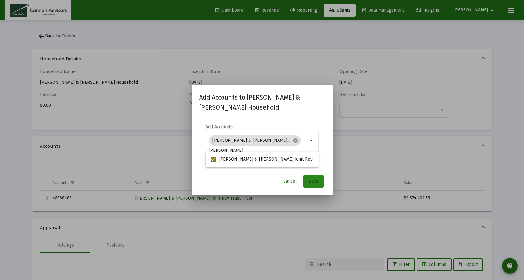
click at [317, 180] on span "Save" at bounding box center [313, 181] width 9 height 5
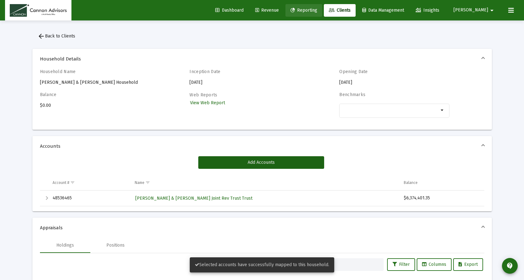
drag, startPoint x: 323, startPoint y: 12, endPoint x: 358, endPoint y: 12, distance: 35.3
click at [317, 11] on span "Reporting" at bounding box center [304, 10] width 27 height 5
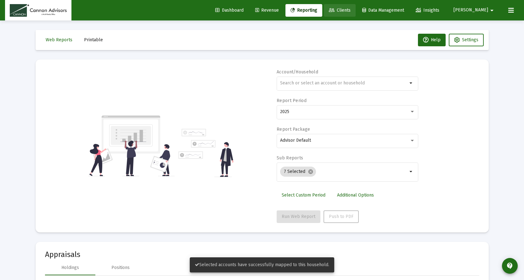
click at [351, 10] on span "Clients" at bounding box center [340, 10] width 22 height 5
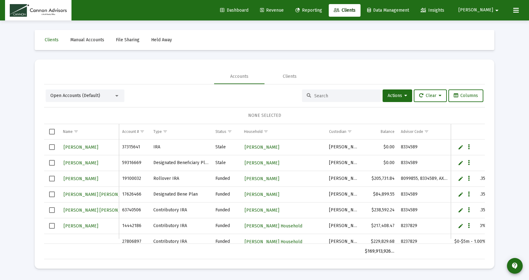
click at [116, 97] on div at bounding box center [117, 95] width 6 height 5
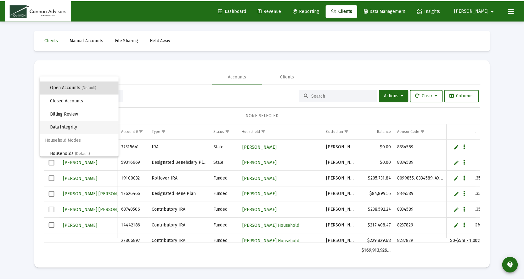
scroll to position [12, 0]
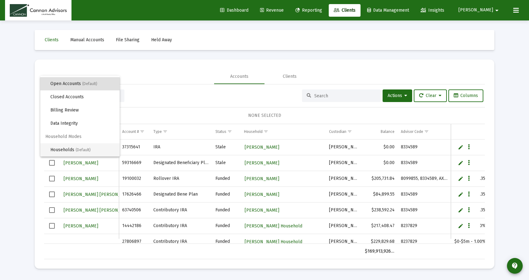
click at [81, 149] on span "(Default)" at bounding box center [83, 150] width 15 height 4
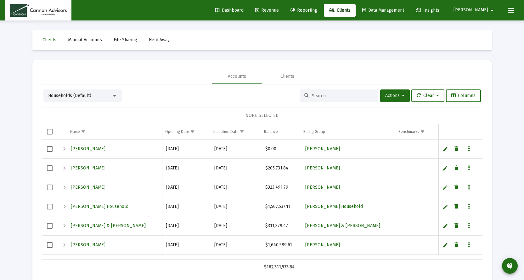
click at [316, 99] on div at bounding box center [339, 95] width 79 height 13
click at [316, 97] on input at bounding box center [343, 95] width 62 height 5
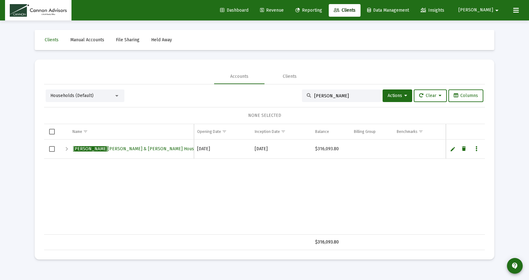
type input "mcnally"
click at [143, 150] on span "McNally Robert & Eva Gajewski Household" at bounding box center [139, 148] width 133 height 5
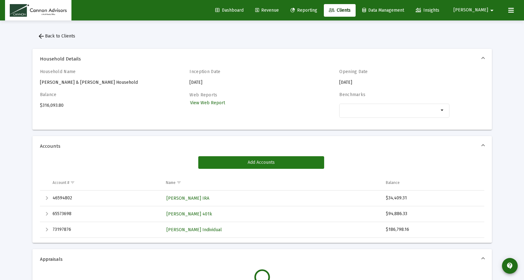
drag, startPoint x: 232, startPoint y: 158, endPoint x: 241, endPoint y: 162, distance: 9.5
click at [241, 162] on button "Add Accounts" at bounding box center [261, 162] width 126 height 13
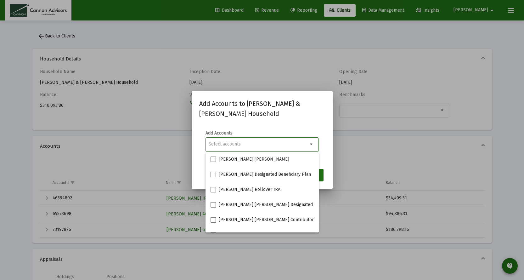
click at [227, 145] on input "Selection" at bounding box center [258, 144] width 99 height 5
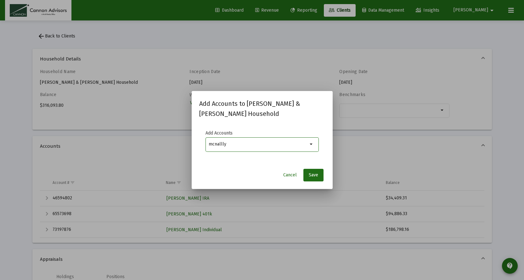
click at [223, 144] on input "mcnallly" at bounding box center [258, 144] width 99 height 5
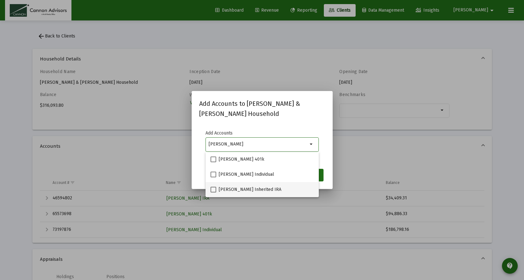
type input "mcnally"
click at [213, 190] on span at bounding box center [214, 190] width 6 height 6
click at [213, 192] on input "ROBERT MCNALLY Inherited IRA" at bounding box center [213, 192] width 0 height 0
checkbox input "true"
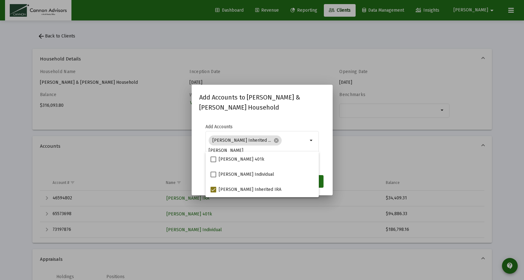
click at [328, 183] on mat-dialog-container "Add Accounts to McNally Robert & Eva Gajewski Household Add Accounts ROBERT MCN…" at bounding box center [262, 140] width 141 height 111
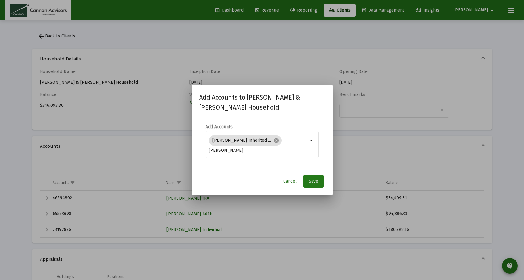
click at [318, 183] on span "Save" at bounding box center [313, 181] width 9 height 5
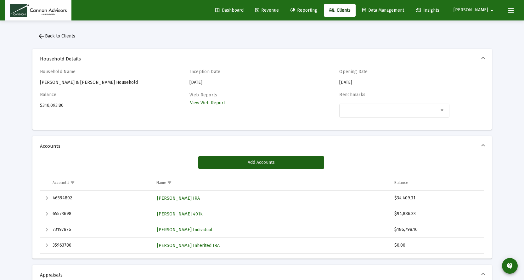
click at [491, 10] on mat-icon "arrow_drop_down" at bounding box center [493, 10] width 8 height 13
click at [488, 26] on span "Settings" at bounding box center [488, 26] width 19 height 15
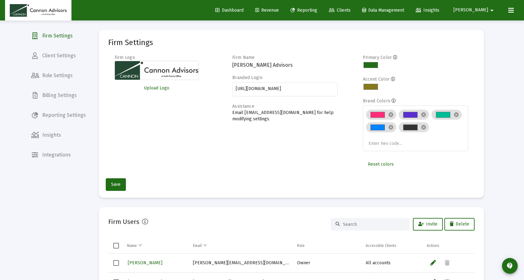
click at [72, 99] on span "Billing Settings" at bounding box center [58, 95] width 65 height 15
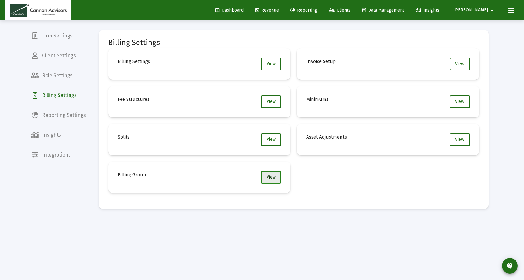
click at [276, 180] on button "View" at bounding box center [271, 177] width 20 height 13
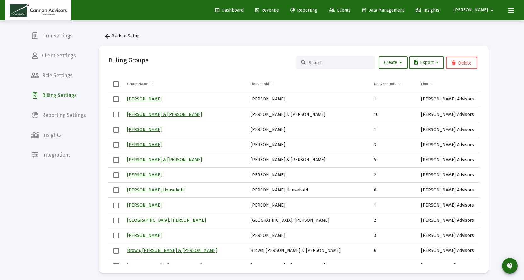
click at [343, 60] on input at bounding box center [340, 62] width 62 height 5
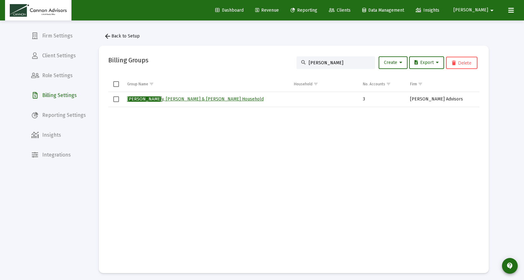
type input "mcnall"
click at [200, 99] on link "McNall y, Robert & Eva Gajewski Household" at bounding box center [195, 98] width 137 height 5
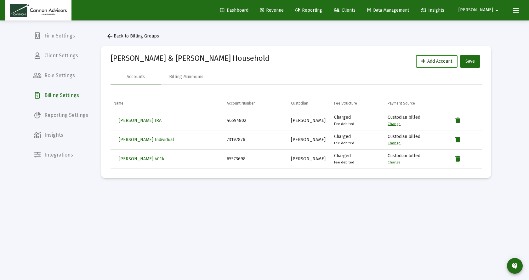
click at [439, 63] on span "Add Account" at bounding box center [436, 61] width 31 height 5
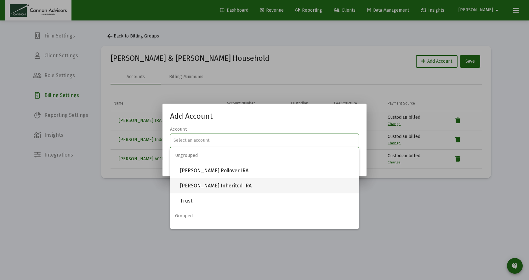
click at [192, 187] on span "ROBERT MCNALLY Inherited IRA" at bounding box center [267, 185] width 174 height 15
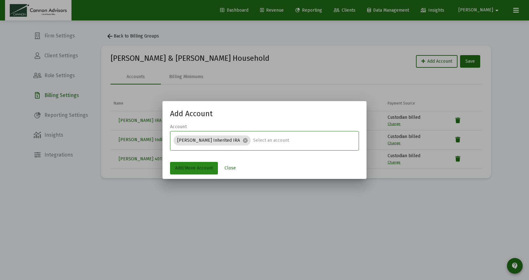
click at [190, 165] on button "Add/Move Account" at bounding box center [194, 168] width 48 height 13
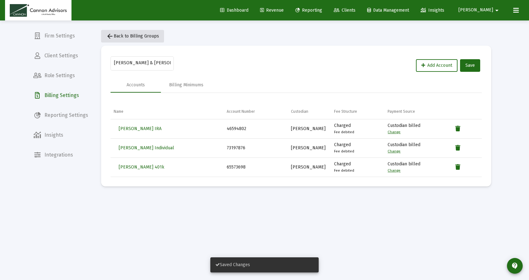
click at [120, 34] on span "arrow_back Back to Billing Groups" at bounding box center [132, 35] width 53 height 5
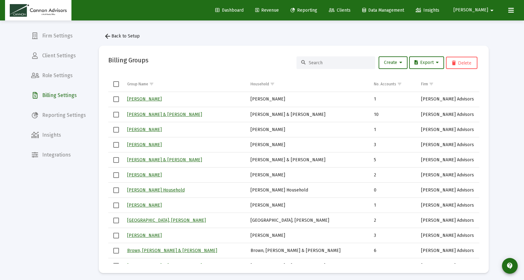
click at [339, 64] on input at bounding box center [340, 62] width 62 height 5
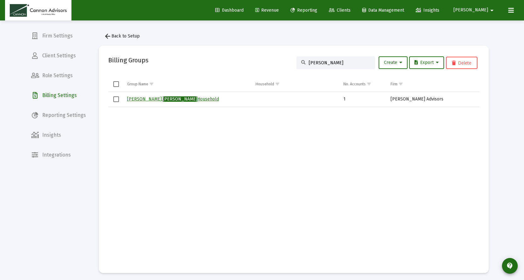
type input "khanh"
click at [158, 101] on link "Pham, Khanh Household" at bounding box center [173, 98] width 92 height 5
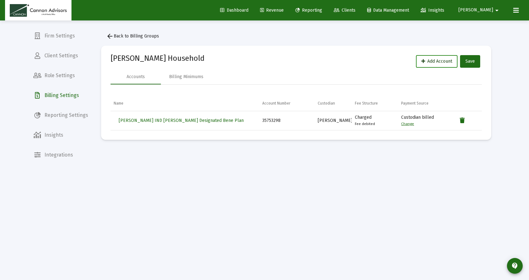
click at [432, 62] on span "Add Account" at bounding box center [436, 61] width 31 height 5
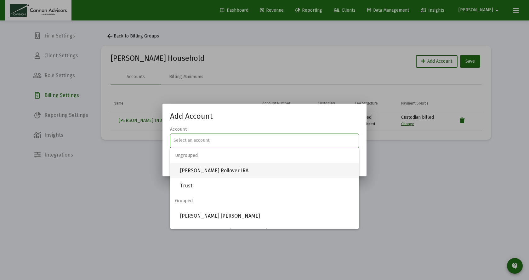
click at [193, 170] on span "KHANH PHAM Rollover IRA" at bounding box center [267, 170] width 174 height 15
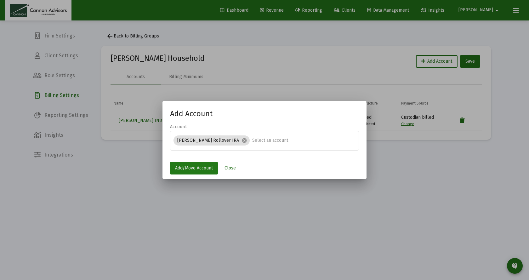
click at [193, 168] on span "Add/Move Account" at bounding box center [194, 167] width 38 height 5
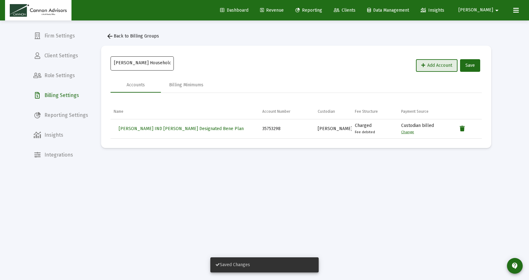
click at [146, 60] on input "Pham, Khanh Household" at bounding box center [142, 62] width 57 height 5
click at [146, 37] on span "arrow_back Back to Billing Groups" at bounding box center [132, 35] width 53 height 5
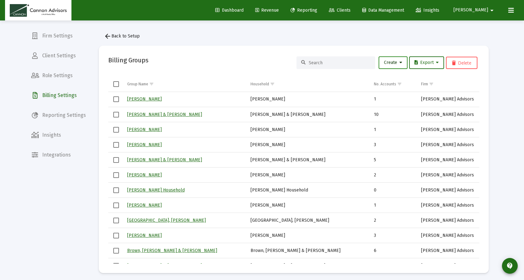
click at [388, 63] on span "Create" at bounding box center [393, 62] width 18 height 5
click at [387, 78] on button "New Group" at bounding box center [415, 78] width 76 height 15
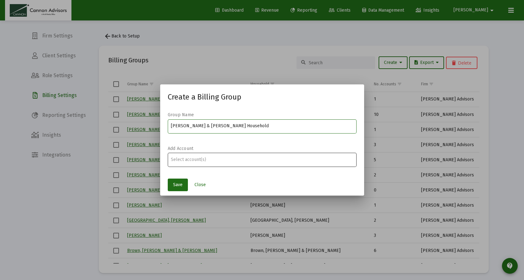
type input "Kanitz, Dan & Kristi Household"
click at [209, 158] on input "Assignment Selection" at bounding box center [262, 159] width 182 height 5
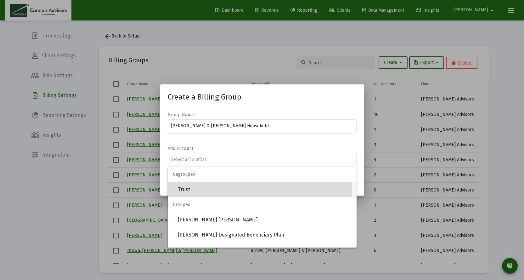
click at [185, 189] on span "Trust" at bounding box center [265, 189] width 174 height 15
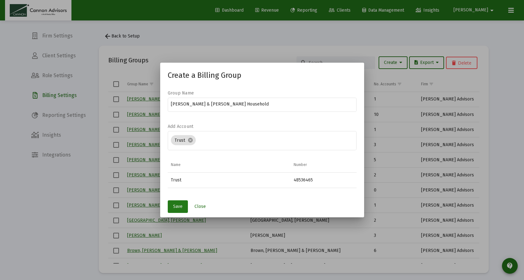
click at [179, 206] on span "Save" at bounding box center [177, 206] width 9 height 5
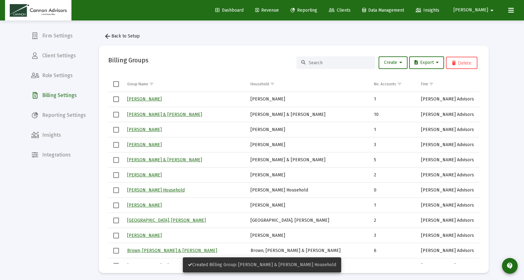
click at [351, 9] on span "Clients" at bounding box center [340, 10] width 22 height 5
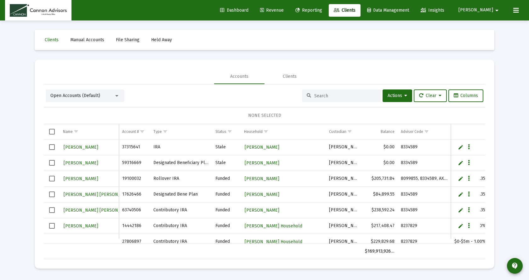
click at [319, 98] on input at bounding box center [345, 95] width 62 height 5
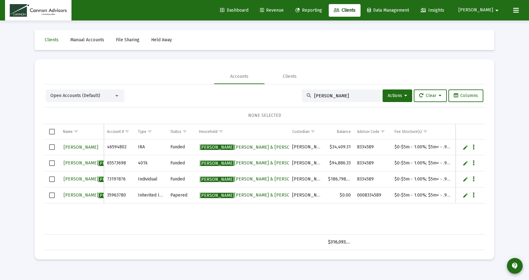
type input "mcnally"
drag, startPoint x: 333, startPoint y: 94, endPoint x: 225, endPoint y: 89, distance: 108.2
click at [262, 94] on div "Open Accounts (Default) mcnally Actions Clear Columns" at bounding box center [265, 95] width 438 height 13
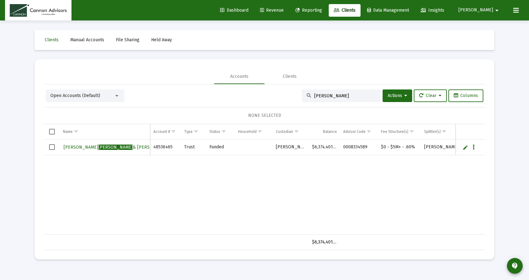
type input "[PERSON_NAME]"
click at [100, 147] on span "Dan Kanitz & Kristi Kanitz Joint Rev Trust" at bounding box center [150, 147] width 172 height 5
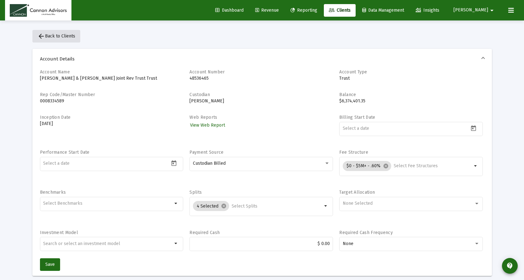
click at [57, 34] on span "arrow_back Back to Clients" at bounding box center [56, 35] width 38 height 5
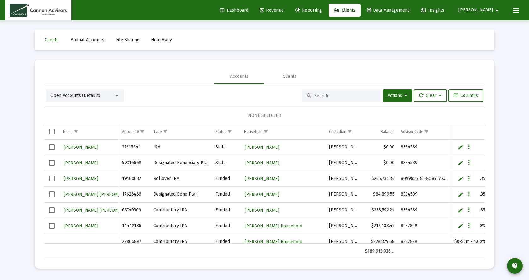
click at [284, 7] on link "Revenue" at bounding box center [272, 10] width 34 height 13
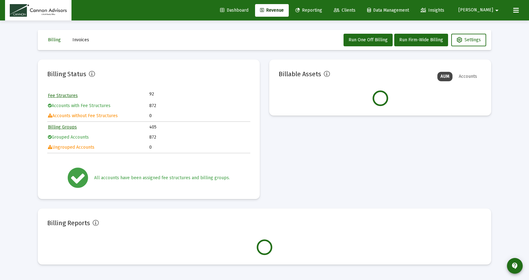
click at [361, 8] on link "Clients" at bounding box center [345, 10] width 32 height 13
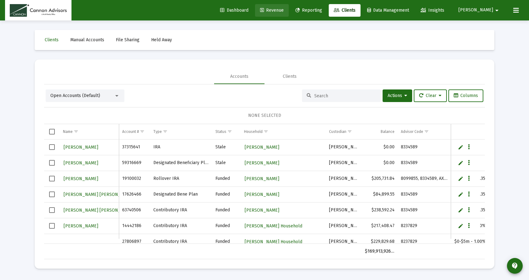
click at [284, 10] on span "Revenue" at bounding box center [272, 10] width 24 height 5
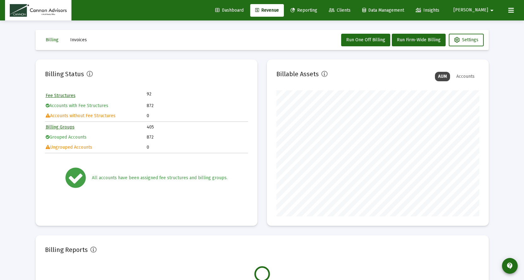
click at [351, 11] on span "Clients" at bounding box center [340, 10] width 22 height 5
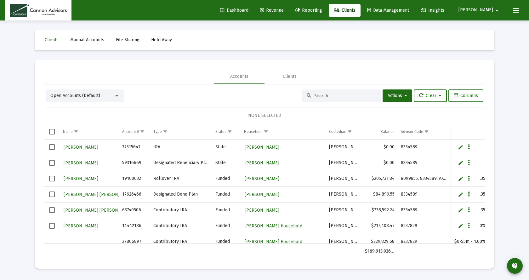
click at [113, 94] on div "Open Accounts (Default)" at bounding box center [82, 96] width 64 height 6
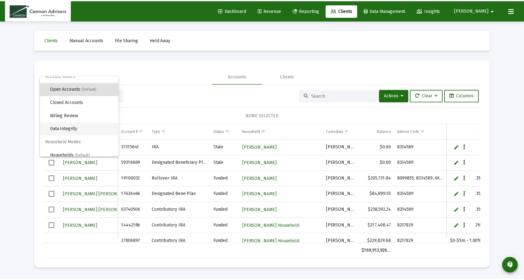
scroll to position [12, 0]
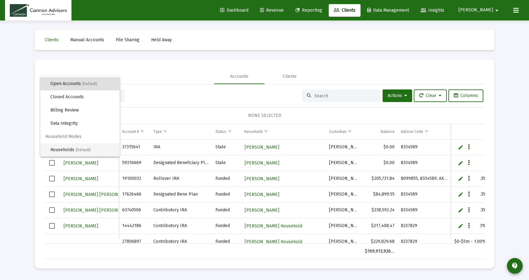
click at [73, 150] on span "Households (Default)" at bounding box center [82, 149] width 64 height 13
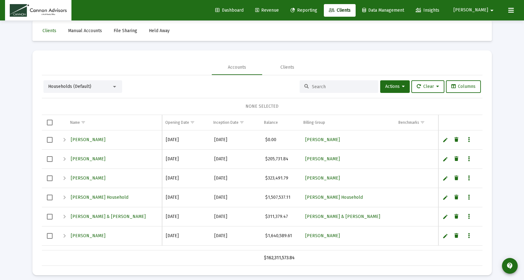
scroll to position [14, 0]
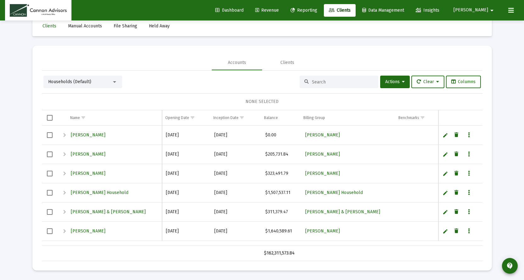
drag, startPoint x: 319, startPoint y: 95, endPoint x: 319, endPoint y: 88, distance: 7.2
click at [319, 94] on div "NONE SELECTED" at bounding box center [262, 101] width 441 height 17
click at [319, 84] on input at bounding box center [343, 81] width 62 height 5
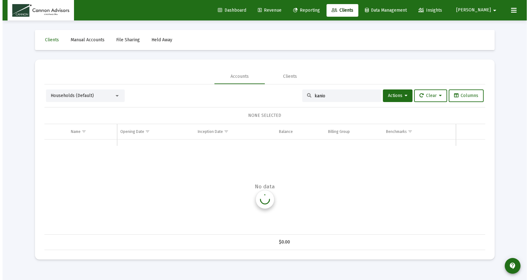
scroll to position [0, 0]
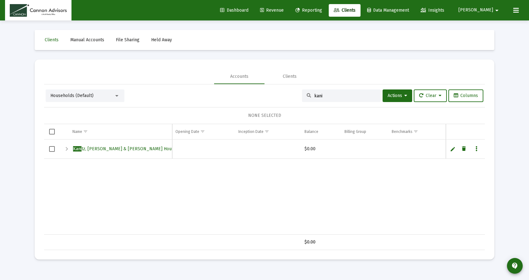
type input "kani"
click at [121, 148] on span "Kani tz, Dan & Kristi Household" at bounding box center [129, 148] width 112 height 5
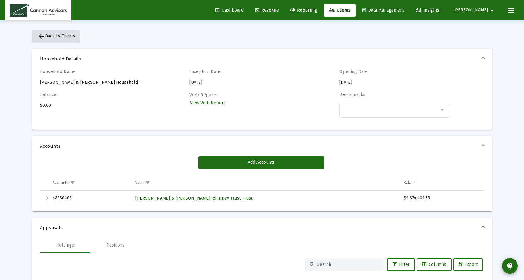
click at [64, 35] on span "arrow_back Back to Clients" at bounding box center [56, 35] width 38 height 5
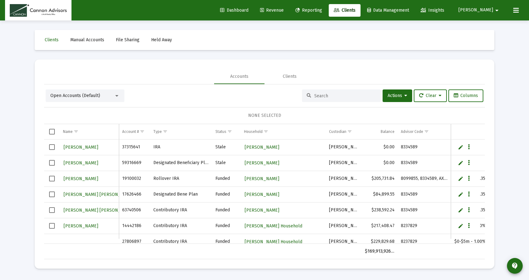
click at [322, 95] on input at bounding box center [345, 95] width 62 height 5
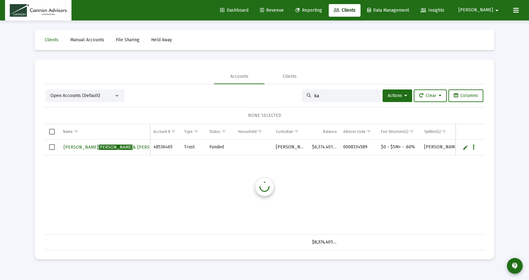
type input "k"
click at [116, 97] on div at bounding box center [117, 95] width 6 height 5
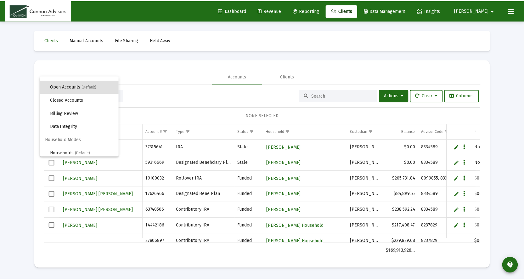
scroll to position [12, 0]
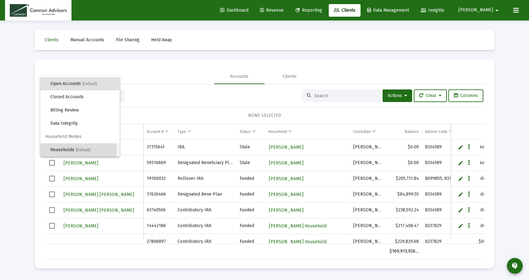
click at [79, 148] on span "(Default)" at bounding box center [83, 150] width 15 height 4
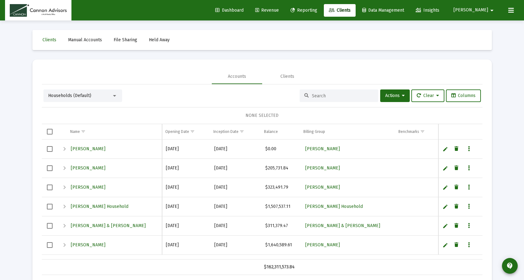
click at [317, 96] on input at bounding box center [343, 95] width 62 height 5
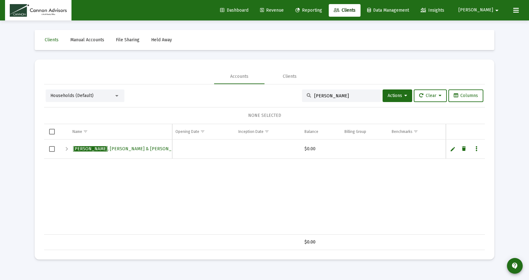
type input "[PERSON_NAME]"
click at [117, 149] on span "Kanitz , Dan & Kristi Household" at bounding box center [140, 148] width 135 height 5
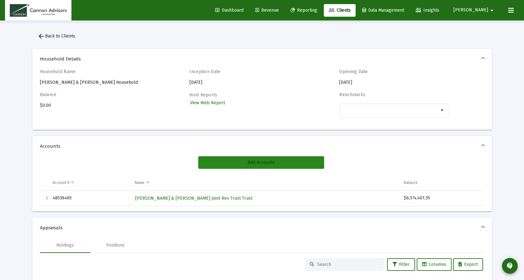
click at [260, 160] on span "Add Accounts" at bounding box center [261, 162] width 27 height 5
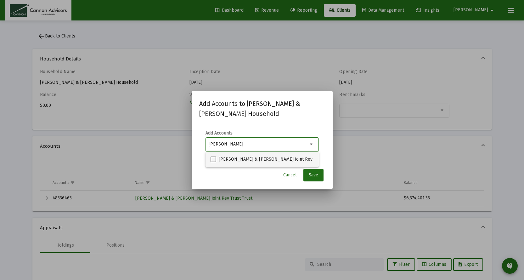
type input "[PERSON_NAME]"
click at [216, 160] on span at bounding box center [214, 160] width 6 height 6
click at [214, 162] on input "Dan Kanitz & Kristi Kanitz Joint Rev Trust Trust" at bounding box center [213, 162] width 0 height 0
checkbox input "true"
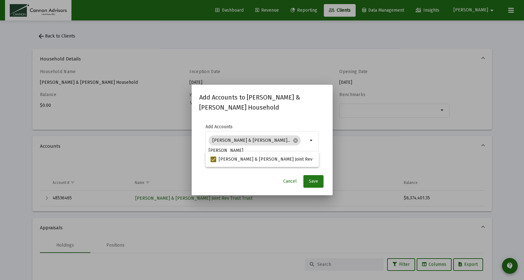
click at [307, 180] on button "Save" at bounding box center [314, 181] width 20 height 13
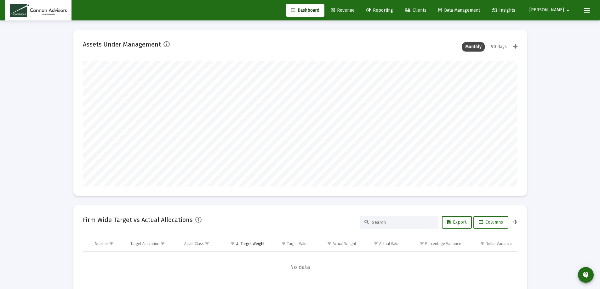
type input "[DATE]"
click at [355, 11] on span "Revenue" at bounding box center [343, 10] width 24 height 5
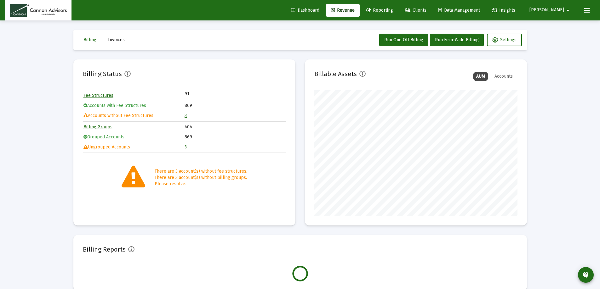
scroll to position [126, 203]
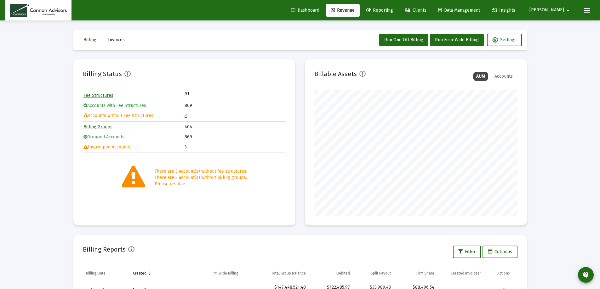
click at [185, 116] on link "3" at bounding box center [186, 115] width 2 height 5
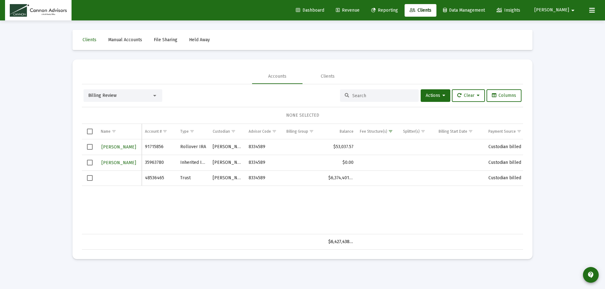
click at [359, 11] on span "Revenue" at bounding box center [348, 10] width 24 height 5
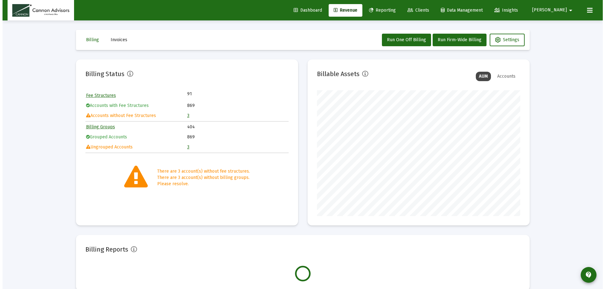
scroll to position [126, 203]
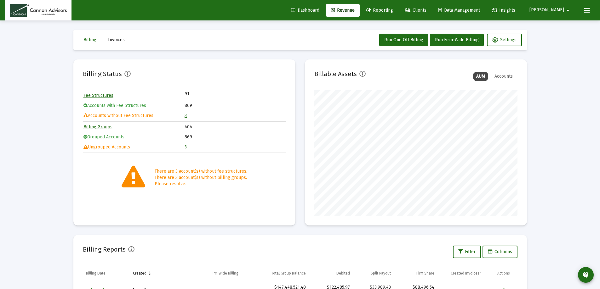
click at [186, 116] on link "3" at bounding box center [186, 115] width 2 height 5
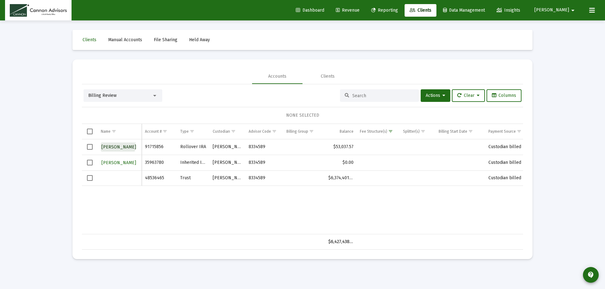
click at [118, 145] on span "KHANH PHAM" at bounding box center [118, 147] width 35 height 5
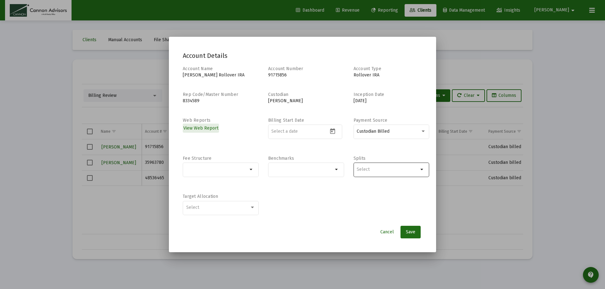
click at [374, 169] on input "Selection" at bounding box center [388, 169] width 62 height 5
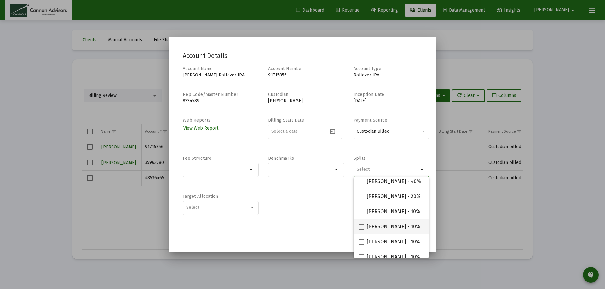
scroll to position [25, 0]
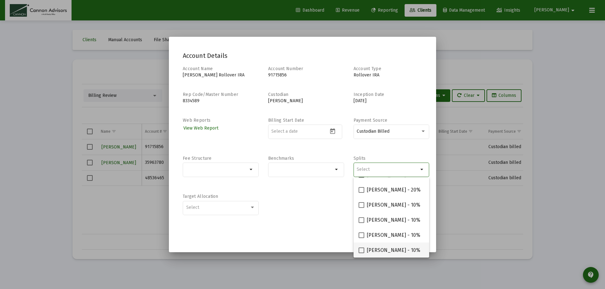
click at [364, 250] on span at bounding box center [361, 251] width 6 height 6
click at [361, 254] on input "Philip Gephart - 10%" at bounding box center [361, 254] width 0 height 0
checkbox input "true"
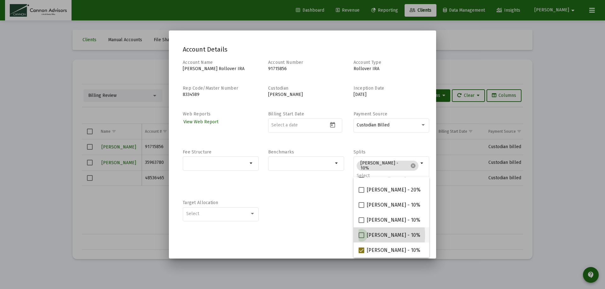
click at [360, 236] on span at bounding box center [361, 236] width 6 height 6
click at [361, 238] on input "Michael Boykin - 10%" at bounding box center [361, 238] width 0 height 0
checkbox input "true"
click at [359, 221] on span at bounding box center [361, 221] width 6 height 6
click at [361, 223] on input "Jared McCutcheon - 10%" at bounding box center [361, 223] width 0 height 0
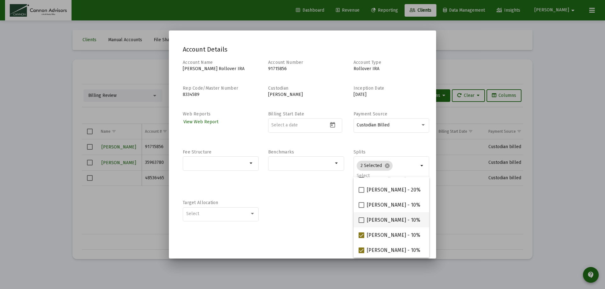
checkbox input "true"
click at [359, 205] on span at bounding box center [361, 206] width 6 height 6
click at [361, 208] on input "Barbara Bell - 10%" at bounding box center [361, 208] width 0 height 0
checkbox input "true"
click at [254, 143] on div "Account Name KHANH PHAM Rollover IRA Account Number 91715856 Account Type Rollo…" at bounding box center [302, 144] width 239 height 169
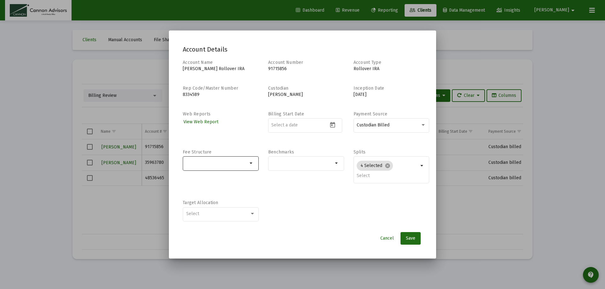
click at [200, 163] on input "Selection" at bounding box center [217, 163] width 62 height 5
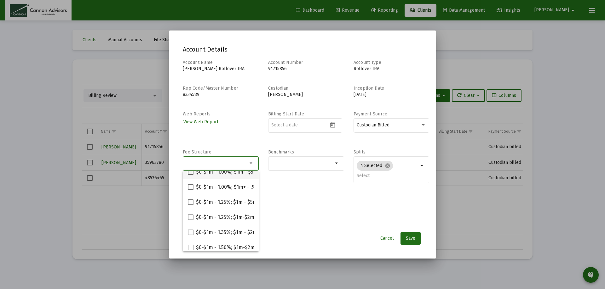
scroll to position [63, 0]
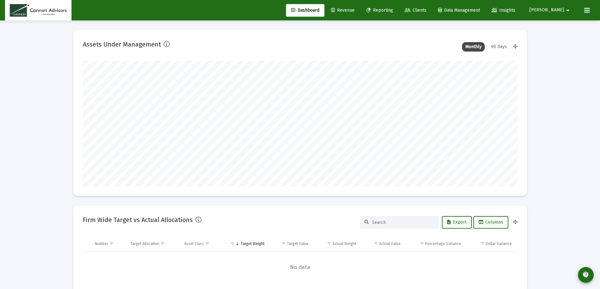
scroll to position [126, 234]
type input "[DATE]"
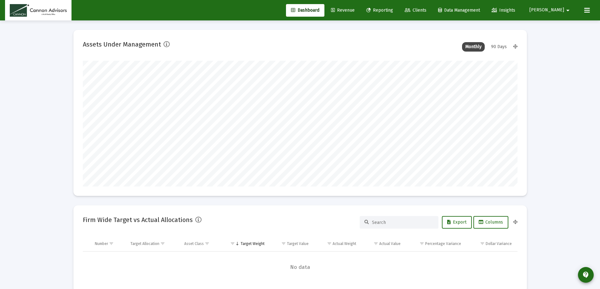
click at [565, 12] on mat-icon "arrow_drop_down" at bounding box center [568, 10] width 8 height 13
click at [559, 27] on span "Settings" at bounding box center [564, 26] width 19 height 15
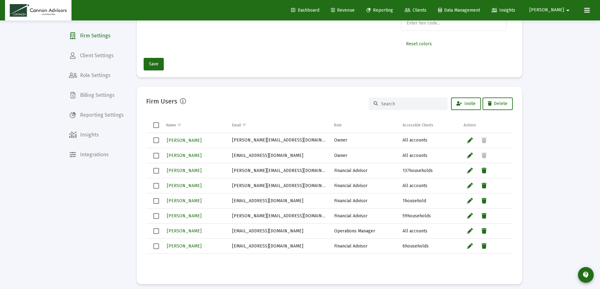
scroll to position [157, 0]
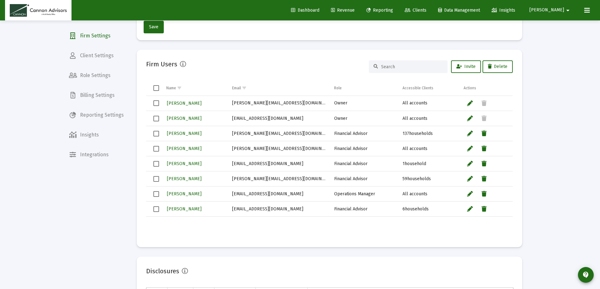
click at [97, 99] on span "Billing Settings" at bounding box center [96, 95] width 65 height 15
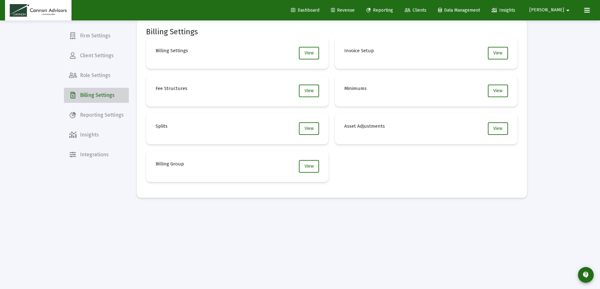
scroll to position [11, 0]
click at [308, 89] on span "View" at bounding box center [309, 90] width 9 height 5
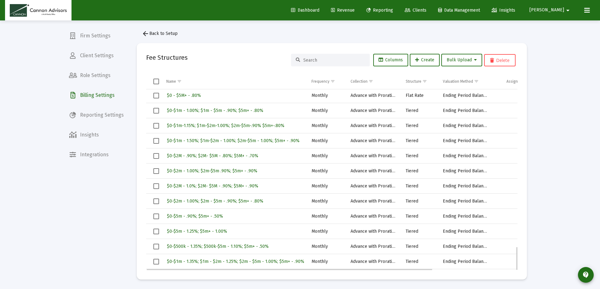
scroll to position [1195, 0]
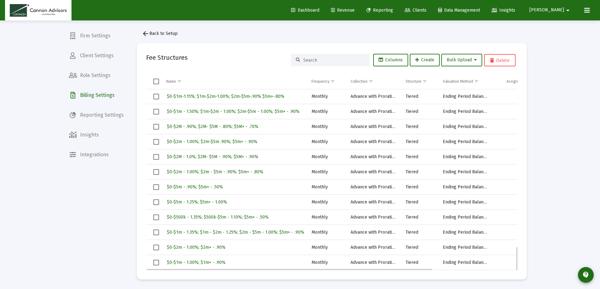
drag, startPoint x: 229, startPoint y: 246, endPoint x: 177, endPoint y: 245, distance: 51.7
click at [178, 245] on div "$0-$2m - 1.00%; $2m+ - .90%" at bounding box center [234, 247] width 137 height 9
drag, startPoint x: 233, startPoint y: 249, endPoint x: 159, endPoint y: 251, distance: 73.7
click at [159, 251] on tr "$0-$2m - 1.00%; $2m+ - .90% Monthly Advance with Proration Tiered Ending Period…" at bounding box center [386, 247] width 481 height 15
click at [190, 249] on span "$0-$2m - 1.00%; $2m+ - .90%" at bounding box center [196, 247] width 59 height 5
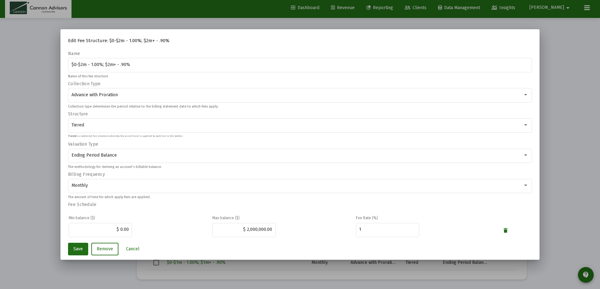
scroll to position [0, 0]
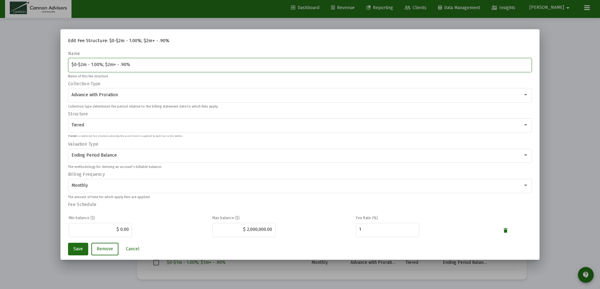
drag, startPoint x: 143, startPoint y: 66, endPoint x: 46, endPoint y: 62, distance: 96.8
click at [46, 62] on div "Edit Fee Structure: $0-$2m - 1.00%; $2m+ - .90% Name $0-$2m - 1.00%; $2m+ - .90…" at bounding box center [300, 144] width 600 height 289
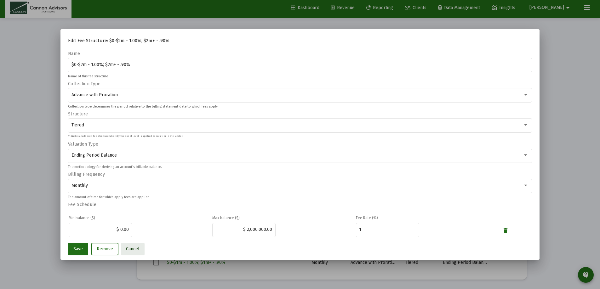
click at [139, 249] on button "Cancel" at bounding box center [133, 249] width 24 height 13
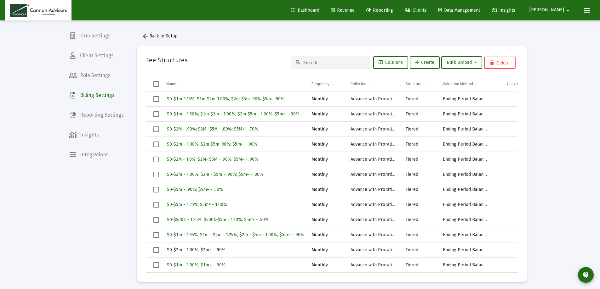
scroll to position [3, 0]
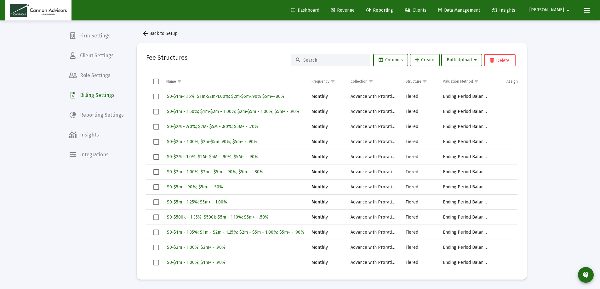
click at [335, 59] on input at bounding box center [334, 60] width 62 height 5
paste input "$0-$2m - 1.00%; $2m+ - .90%"
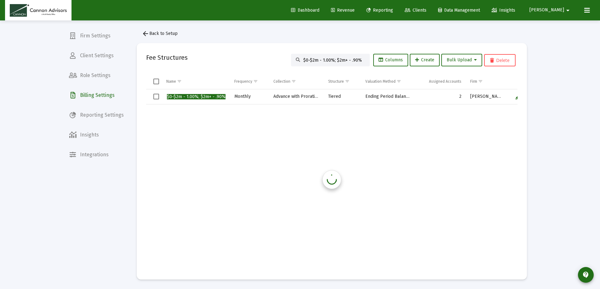
scroll to position [0, 0]
click at [312, 59] on input "$0-$2m - 1.00%; $2m+ - .90%" at bounding box center [334, 60] width 62 height 5
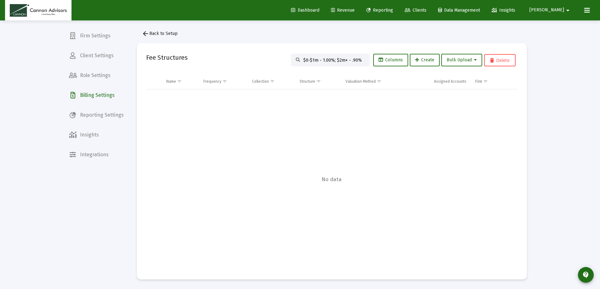
click at [338, 59] on input "$0-$1m - 1.00%; $2m+ - .90%" at bounding box center [334, 60] width 62 height 5
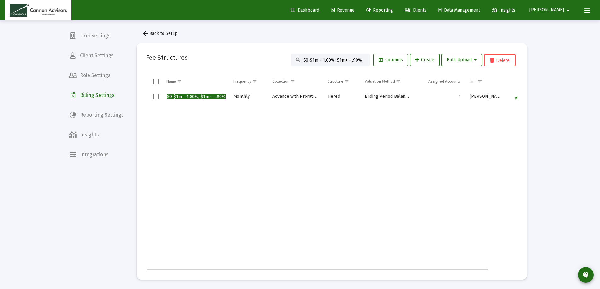
type input "$0-$1m - 1.00%; $1m+ - .90%"
click at [206, 95] on span "$0-$1m - 1.00%; $1m+ - .90%" at bounding box center [196, 96] width 59 height 5
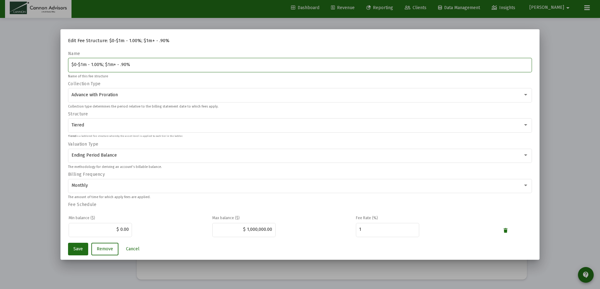
drag, startPoint x: 132, startPoint y: 65, endPoint x: 67, endPoint y: 64, distance: 64.6
click at [68, 64] on div "$0-$1m - 1.00%; $1m+ - .90%" at bounding box center [300, 64] width 464 height 15
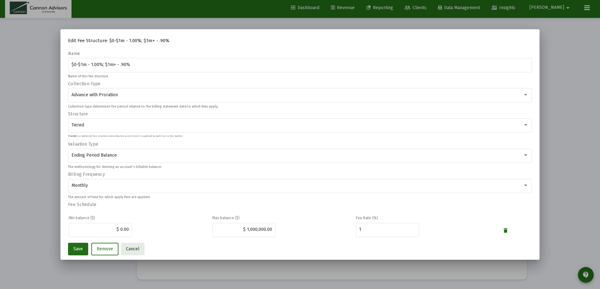
click at [131, 248] on span "Cancel" at bounding box center [133, 249] width 14 height 5
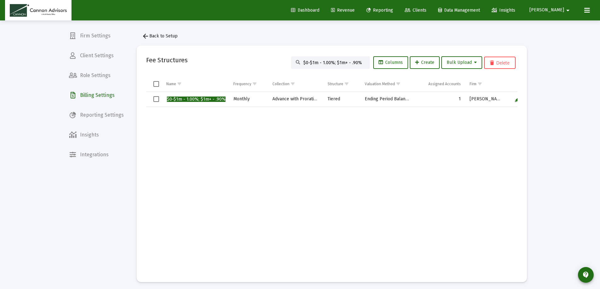
scroll to position [3, 0]
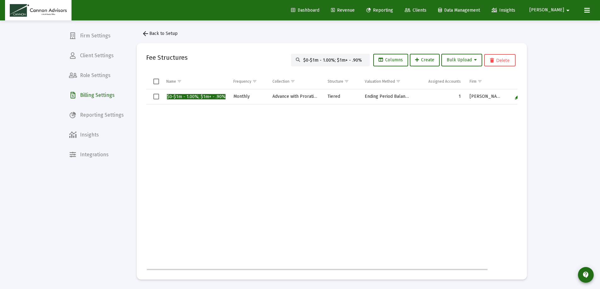
click at [225, 96] on td "$0-$1m - 1.00%; $1m+ - .90%" at bounding box center [195, 96] width 67 height 15
click at [223, 104] on tbody "$0-$1m - 1.00%; $1m+ - .90% Monthly Advance with Proration Tiered Ending Period…" at bounding box center [347, 179] width 403 height 181
click at [189, 120] on td "Data grid" at bounding box center [195, 188] width 67 height 166
click at [220, 55] on div "Fee Structures $0-$1m - 1.00%; $1m+ - .90% Columns Create Bulk Upload Delete" at bounding box center [331, 60] width 371 height 15
click at [161, 32] on span "arrow_back Back to Setup" at bounding box center [160, 33] width 36 height 5
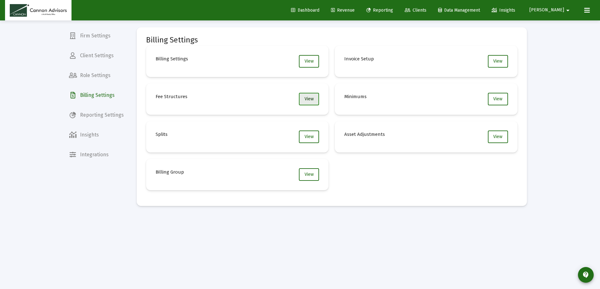
click at [311, 100] on span "View" at bounding box center [309, 98] width 9 height 5
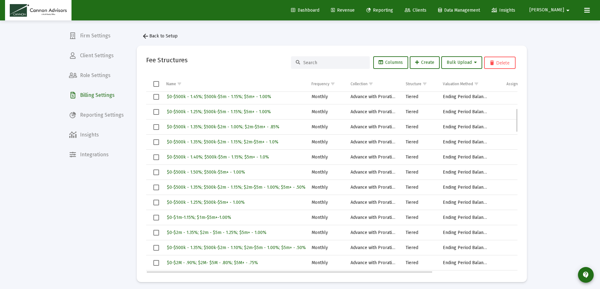
scroll to position [157, 0]
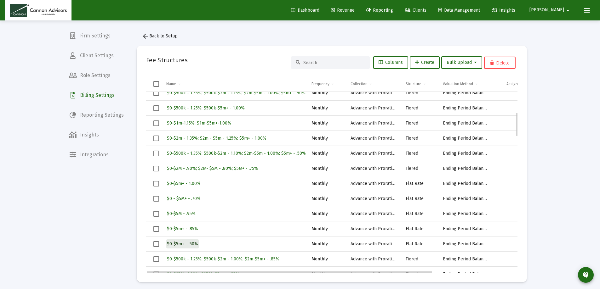
click at [192, 244] on span "$0-$5m+ - .50%" at bounding box center [182, 244] width 31 height 5
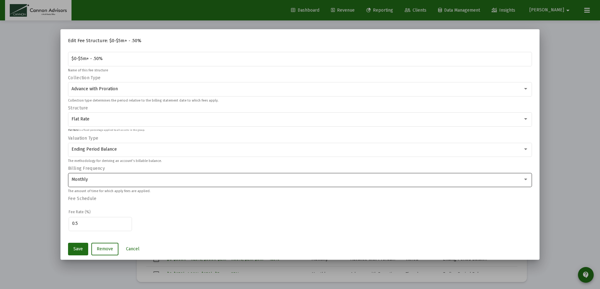
scroll to position [8, 0]
click at [133, 248] on span "Cancel" at bounding box center [133, 249] width 14 height 5
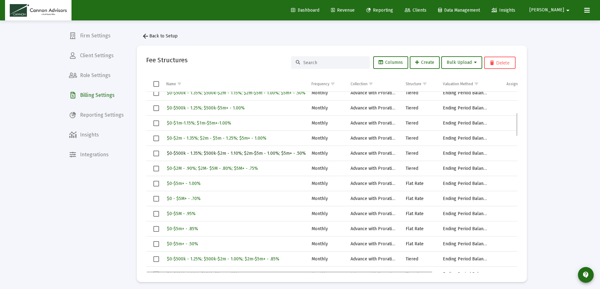
click at [217, 155] on span "$0-$500k - 1.35%; $500k-$2m - 1.10%; $2m-$5m - 1.00%; $5m+ - .50%" at bounding box center [236, 153] width 139 height 5
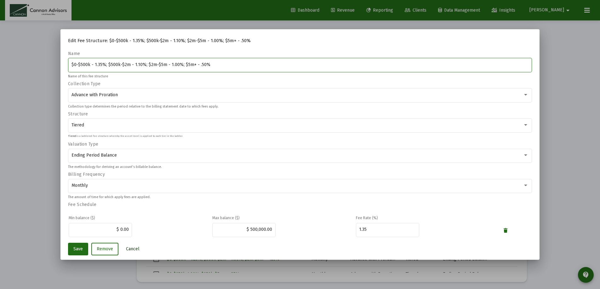
click at [132, 248] on span "Cancel" at bounding box center [133, 249] width 14 height 5
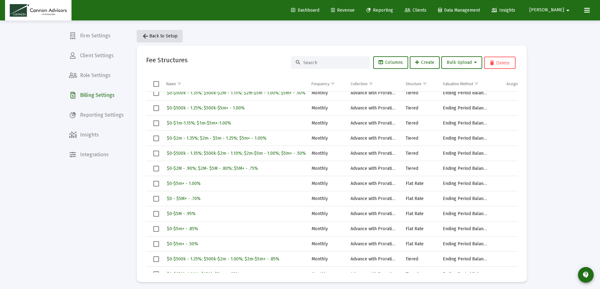
click at [148, 34] on mat-icon "arrow_back" at bounding box center [146, 36] width 8 height 8
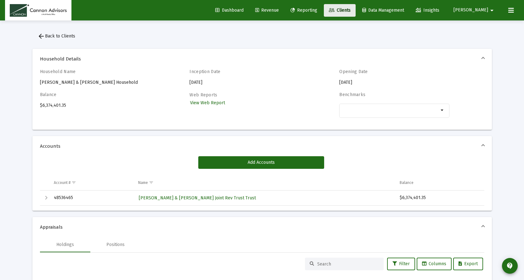
click at [351, 9] on span "Clients" at bounding box center [340, 10] width 22 height 5
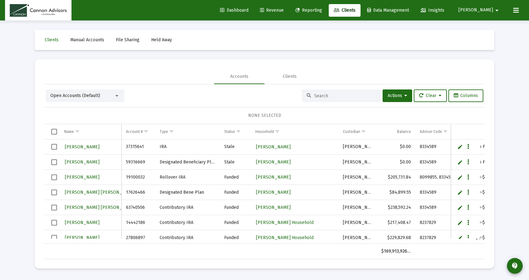
click at [325, 95] on input at bounding box center [345, 95] width 62 height 5
type input "handel"
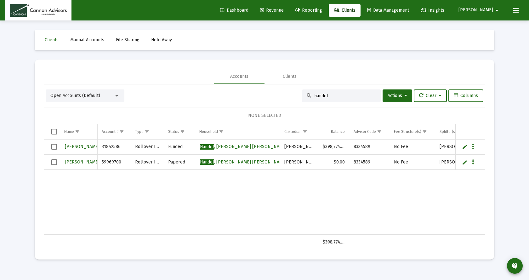
drag, startPoint x: 329, startPoint y: 94, endPoint x: 277, endPoint y: 92, distance: 51.7
click at [279, 92] on div "Open Accounts (Default) handel Actions Clear Columns" at bounding box center [265, 95] width 438 height 13
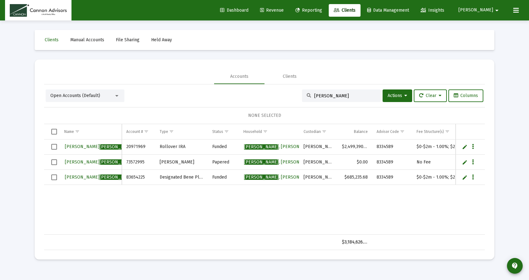
type input "[PERSON_NAME]"
click at [92, 144] on span "[PERSON_NAME] Rollover IRA" at bounding box center [112, 146] width 95 height 5
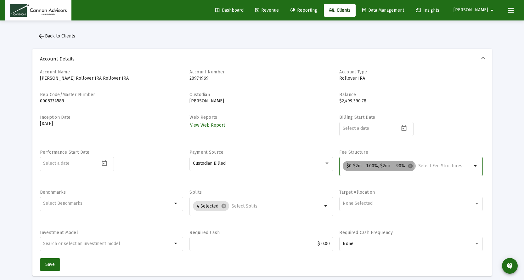
drag, startPoint x: 348, startPoint y: 168, endPoint x: 403, endPoint y: 166, distance: 55.2
click at [403, 166] on mat-chip "$0-$2m - 1.00%; $2m+ - .90% cancel" at bounding box center [379, 166] width 73 height 10
copy mat-chip "$0-$2m - 1.00%; $2m+ - .90%"
click at [328, 180] on div "Payment Source Custodian Billed" at bounding box center [262, 166] width 144 height 34
click at [54, 35] on span "arrow_back Back to Clients" at bounding box center [56, 35] width 38 height 5
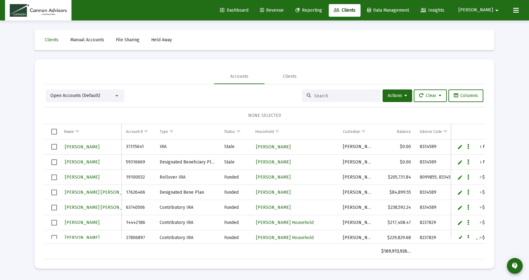
click at [341, 93] on div at bounding box center [341, 95] width 79 height 13
click at [341, 95] on input at bounding box center [345, 95] width 62 height 5
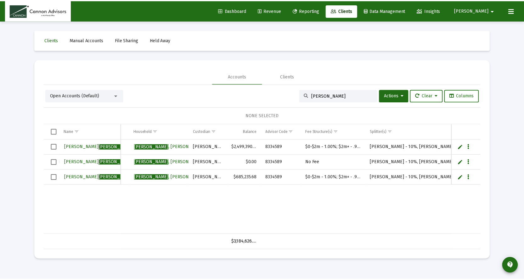
scroll to position [0, 111]
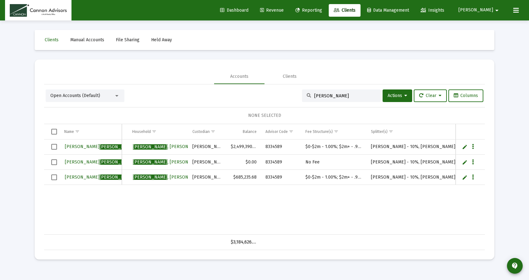
type input "[PERSON_NAME]"
drag, startPoint x: 307, startPoint y: 147, endPoint x: 363, endPoint y: 146, distance: 55.8
click at [363, 146] on td "$0-$2m - 1.00%; $2m+ - .90%" at bounding box center [333, 147] width 65 height 15
copy td "$0-$2m - 1.00%; $2m+ - .90%"
drag, startPoint x: 333, startPoint y: 93, endPoint x: 296, endPoint y: 93, distance: 36.5
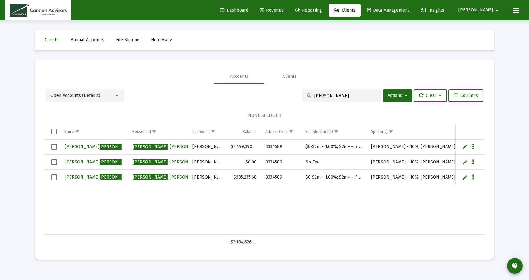
click at [317, 93] on input "[PERSON_NAME]" at bounding box center [345, 95] width 62 height 5
click at [100, 146] on span "[PERSON_NAME]" at bounding box center [117, 146] width 35 height 5
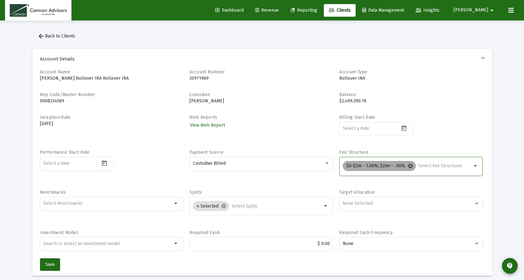
click at [410, 165] on mat-icon "cancel" at bounding box center [411, 166] width 6 height 6
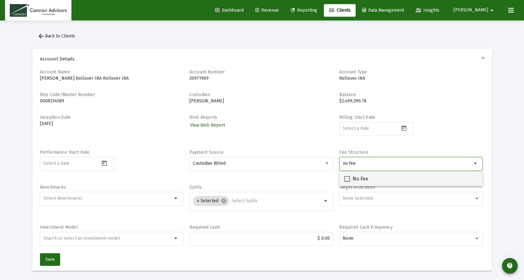
type input "no fee"
click at [344, 177] on mat-option "No Fee" at bounding box center [412, 178] width 144 height 15
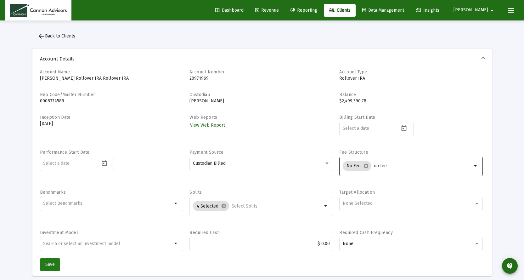
click at [51, 264] on span "Save" at bounding box center [49, 264] width 9 height 5
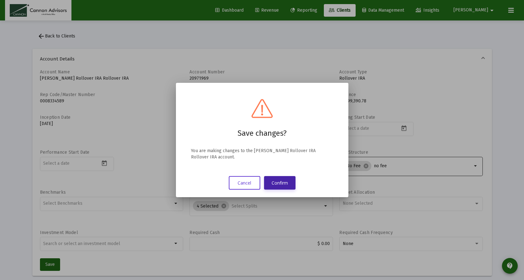
click at [285, 182] on button "Confirm" at bounding box center [279, 183] width 31 height 14
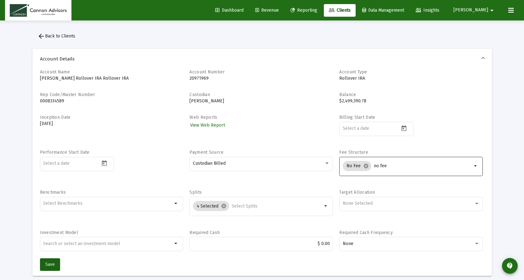
click at [39, 38] on mat-icon "arrow_back" at bounding box center [41, 36] width 8 height 8
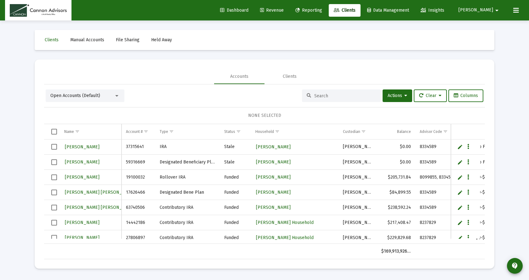
click at [324, 93] on div at bounding box center [341, 95] width 79 height 13
type input "[PERSON_NAME]"
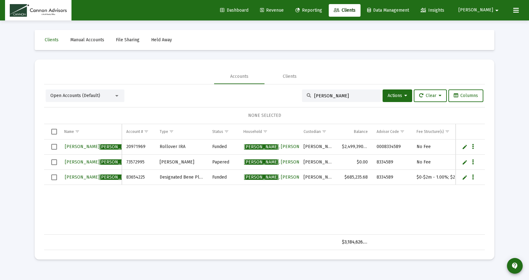
drag, startPoint x: 329, startPoint y: 93, endPoint x: 246, endPoint y: 92, distance: 82.5
click at [246, 92] on div "Open Accounts (Default) [PERSON_NAME] Actions Clear Columns" at bounding box center [265, 95] width 438 height 13
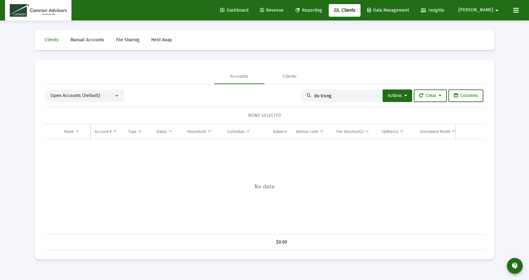
drag, startPoint x: 317, startPoint y: 95, endPoint x: 297, endPoint y: 95, distance: 20.5
click at [305, 95] on div "du trong" at bounding box center [341, 95] width 79 height 13
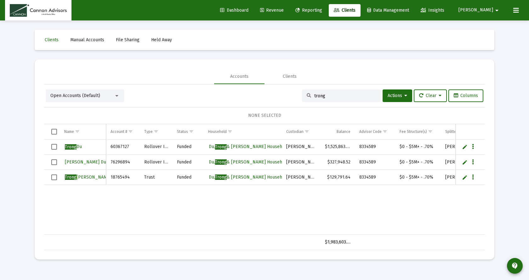
type input "trong"
drag, startPoint x: 399, startPoint y: 179, endPoint x: 432, endPoint y: 178, distance: 33.1
click at [432, 178] on td "$0 - $5M+ - .70%" at bounding box center [418, 177] width 46 height 15
copy td "$0 - $5M+ - .70%"
click at [85, 176] on span "Trong Michael Du" at bounding box center [88, 176] width 46 height 5
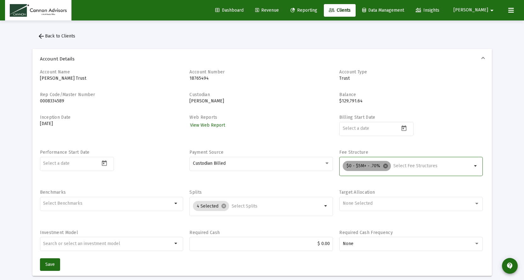
click at [384, 166] on mat-icon "cancel" at bounding box center [386, 166] width 6 height 6
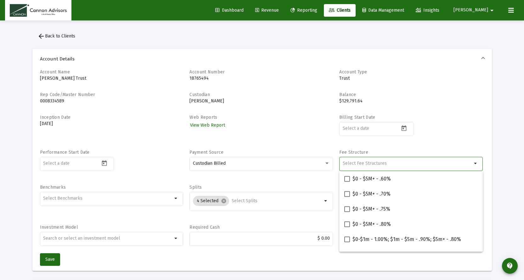
click at [376, 163] on input "Selection" at bounding box center [407, 163] width 129 height 5
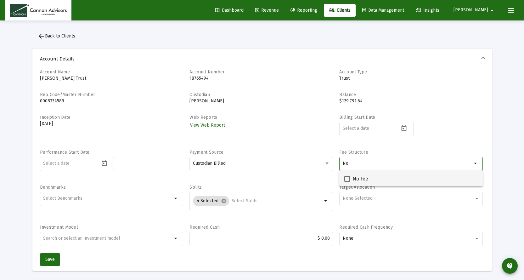
type input "No"
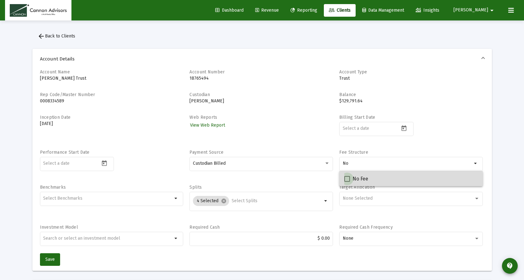
click at [347, 178] on span at bounding box center [348, 179] width 6 height 6
click at [347, 182] on input "No Fee" at bounding box center [347, 182] width 0 height 0
checkbox input "true"
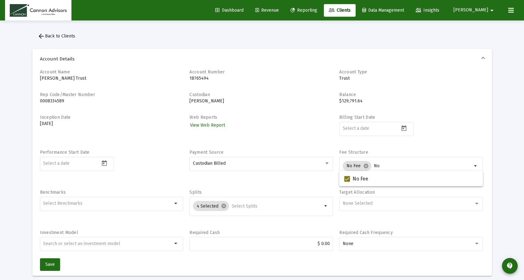
click at [313, 183] on div "Payment Source Custodian Billed" at bounding box center [262, 166] width 144 height 34
click at [53, 262] on span "Save" at bounding box center [49, 264] width 9 height 5
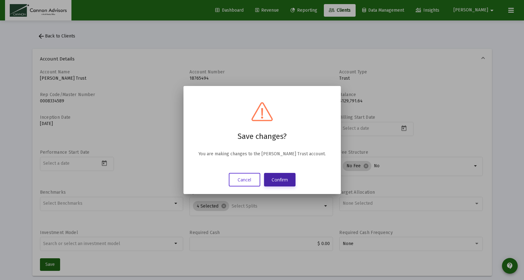
click at [268, 179] on button "Confirm" at bounding box center [279, 180] width 31 height 14
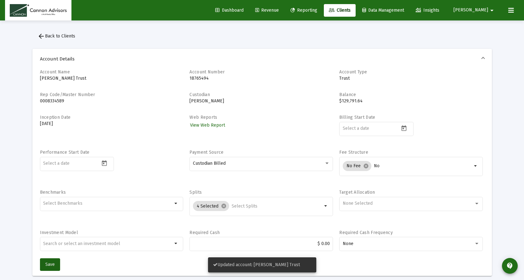
click at [279, 11] on span "Revenue" at bounding box center [267, 10] width 24 height 5
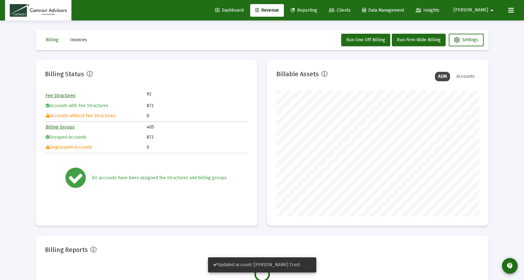
scroll to position [126, 203]
click at [351, 11] on span "Clients" at bounding box center [340, 10] width 22 height 5
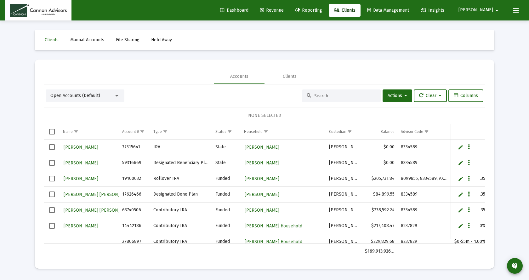
click at [330, 95] on input at bounding box center [345, 95] width 62 height 5
type input "jacobs"
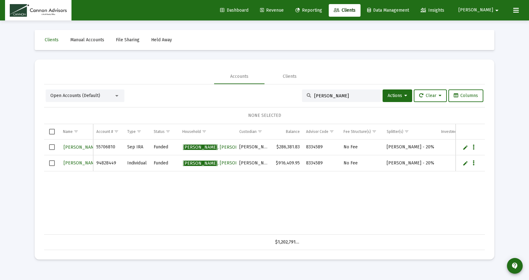
drag, startPoint x: 333, startPoint y: 95, endPoint x: 230, endPoint y: 96, distance: 103.0
click at [230, 96] on div "Open Accounts (Default) jacobs Actions Clear Columns" at bounding box center [265, 95] width 438 height 13
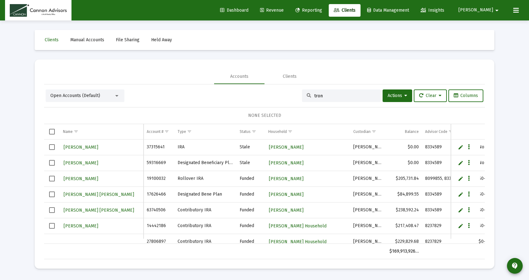
type input "trong"
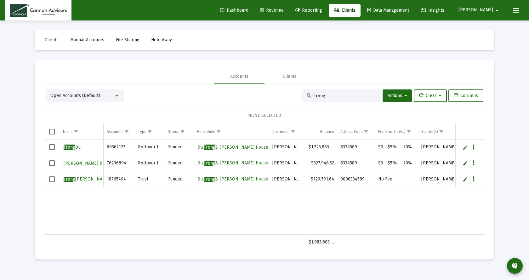
drag, startPoint x: 326, startPoint y: 96, endPoint x: 276, endPoint y: 95, distance: 50.1
click at [281, 95] on div "Open Accounts (Default) trong Actions Clear Columns" at bounding box center [265, 95] width 438 height 13
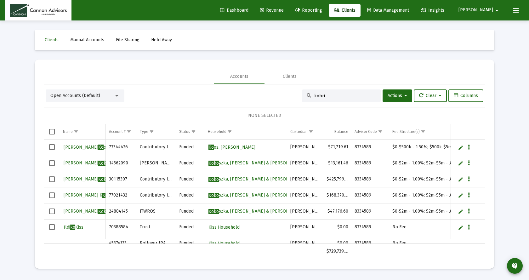
type input "kobrin"
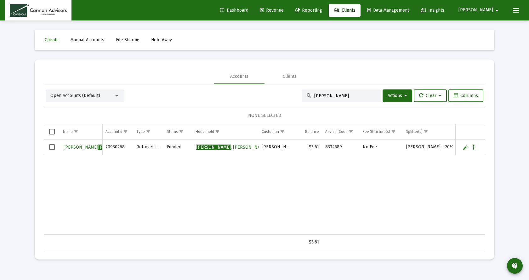
drag, startPoint x: 329, startPoint y: 95, endPoint x: 273, endPoint y: 94, distance: 56.1
click at [269, 94] on div "Open Accounts (Default) kobrin Actions Clear Columns" at bounding box center [265, 95] width 438 height 13
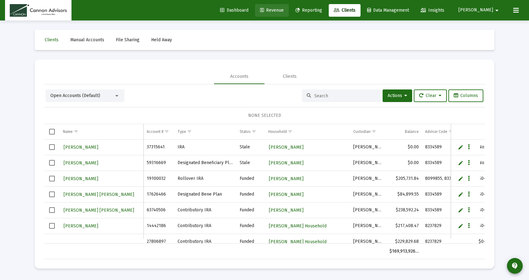
click at [284, 12] on span "Revenue" at bounding box center [272, 10] width 24 height 5
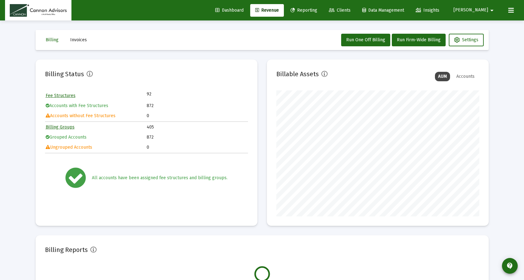
scroll to position [126, 203]
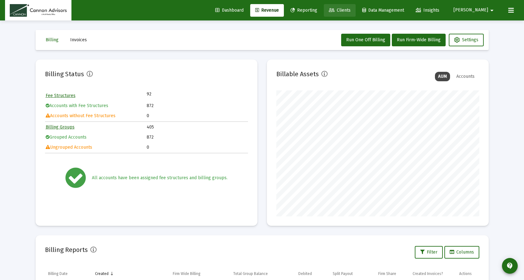
click at [351, 10] on span "Clients" at bounding box center [340, 10] width 22 height 5
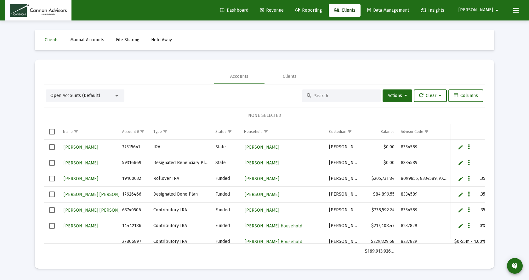
click at [284, 8] on span "Revenue" at bounding box center [272, 10] width 24 height 5
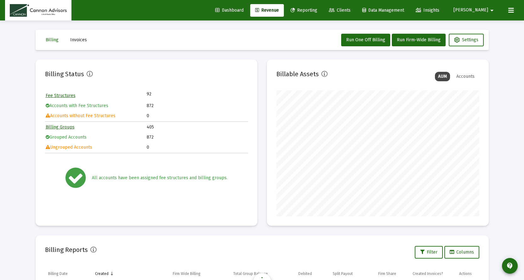
scroll to position [126, 203]
click at [415, 39] on span "Run Firm-Wide Billing" at bounding box center [419, 39] width 44 height 5
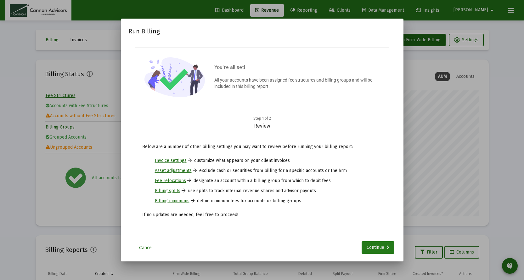
click at [377, 248] on div "Continue" at bounding box center [378, 247] width 23 height 13
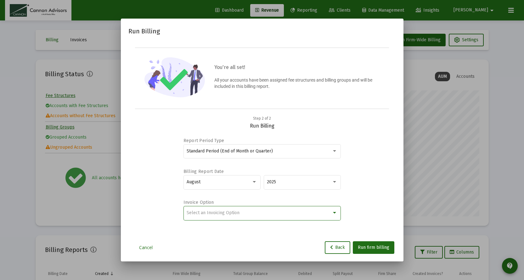
click at [332, 214] on div at bounding box center [335, 212] width 6 height 5
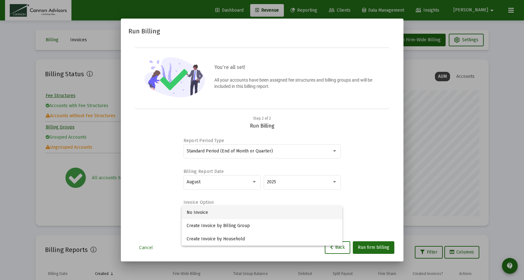
click at [236, 209] on span "No Invoice" at bounding box center [262, 212] width 151 height 13
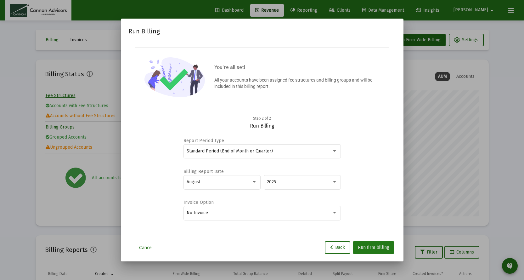
click at [377, 246] on span "Run firm billing" at bounding box center [373, 247] width 31 height 5
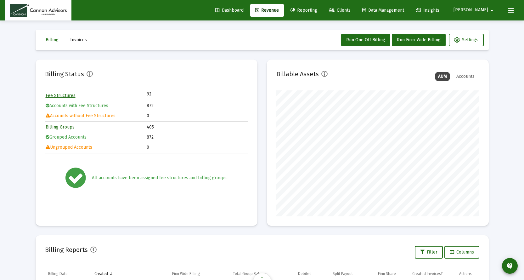
scroll to position [126, 203]
click at [46, 39] on span "Billing" at bounding box center [52, 39] width 13 height 5
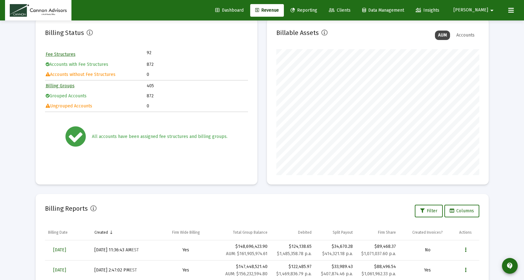
scroll to position [94, 0]
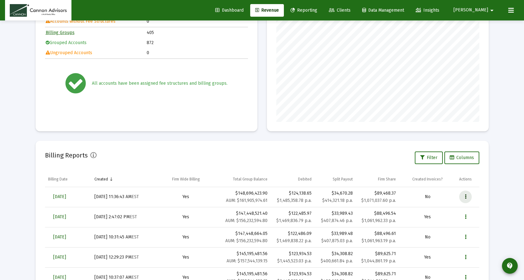
click at [464, 197] on button "Data grid" at bounding box center [466, 197] width 13 height 13
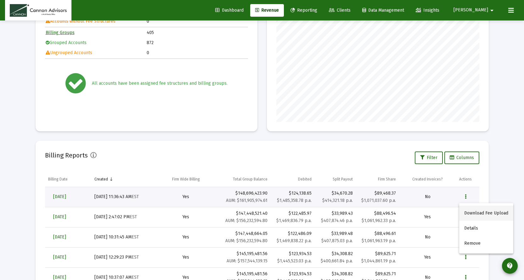
click at [499, 213] on button "Download Fee Upload" at bounding box center [487, 213] width 54 height 15
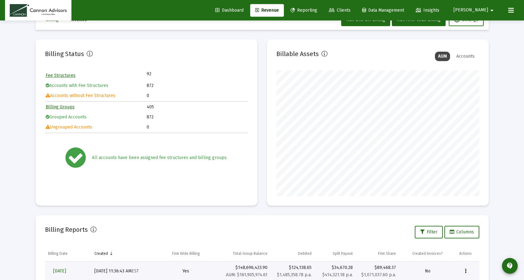
scroll to position [0, 0]
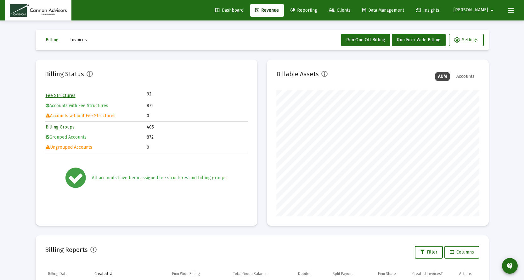
click at [351, 9] on span "Clients" at bounding box center [340, 10] width 22 height 5
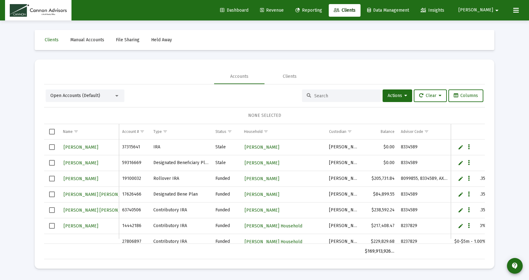
click at [318, 94] on input at bounding box center [345, 95] width 62 height 5
paste input "20098909"
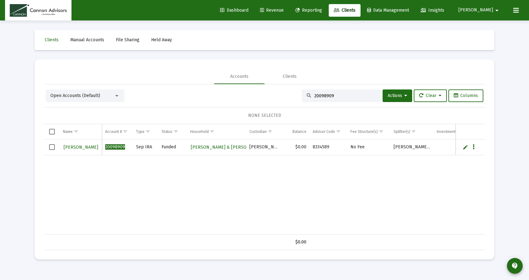
type input "20098909"
drag, startPoint x: 281, startPoint y: 28, endPoint x: 285, endPoint y: 20, distance: 9.2
click at [281, 27] on div "Clients Manual Accounts File Sharing Held Away Accounts Clients Open Accounts (…" at bounding box center [264, 144] width 472 height 249
click at [284, 9] on span "Revenue" at bounding box center [272, 10] width 24 height 5
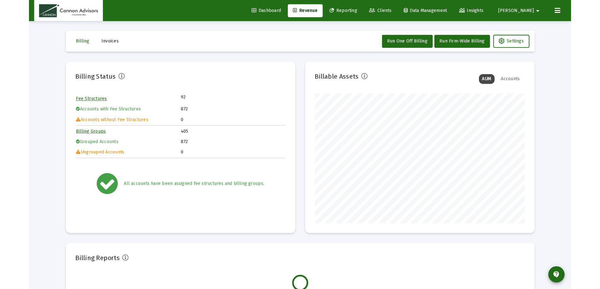
scroll to position [126, 203]
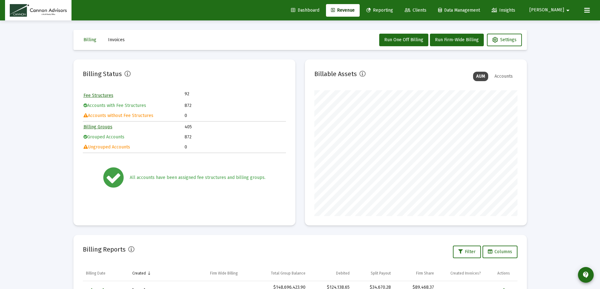
click at [426, 9] on span "Clients" at bounding box center [416, 10] width 22 height 5
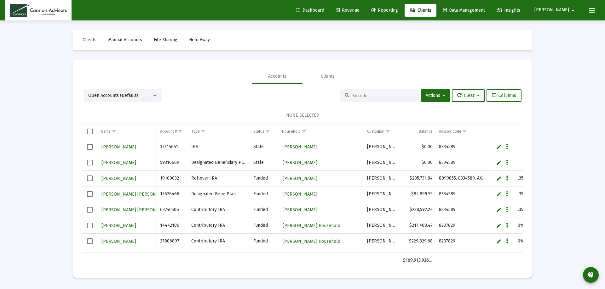
click at [368, 97] on input at bounding box center [383, 95] width 62 height 5
paste input "85215184"
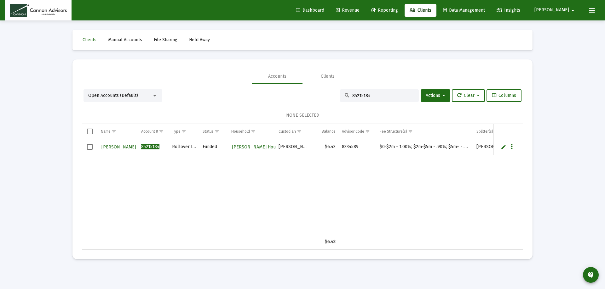
type input "85215184"
drag, startPoint x: 380, startPoint y: 147, endPoint x: 470, endPoint y: 144, distance: 89.8
click at [470, 144] on td "$0-$2m - 1.00%; $2m-$5m - .90%; $5m+ - .80%" at bounding box center [424, 148] width 97 height 16
copy td "$0-$2m - 1.00%; $2m-$5m - .90%; $5m+ - .80%"
click at [125, 149] on span "[PERSON_NAME]" at bounding box center [118, 147] width 35 height 5
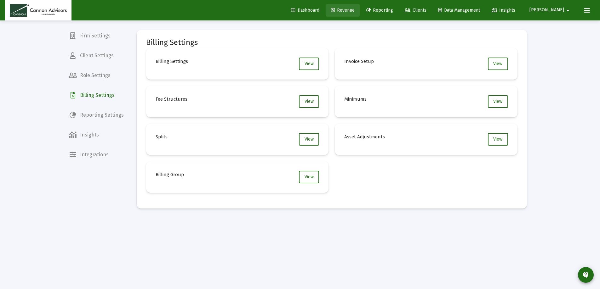
click at [355, 9] on span "Revenue" at bounding box center [343, 10] width 24 height 5
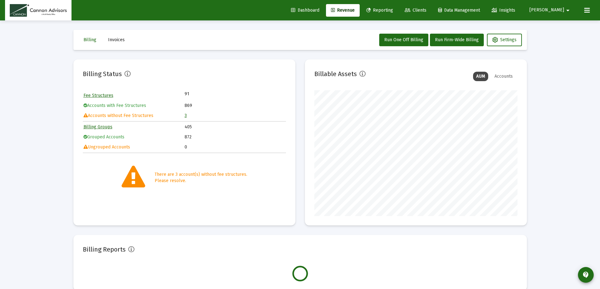
scroll to position [126, 203]
click at [426, 10] on span "Clients" at bounding box center [416, 10] width 22 height 5
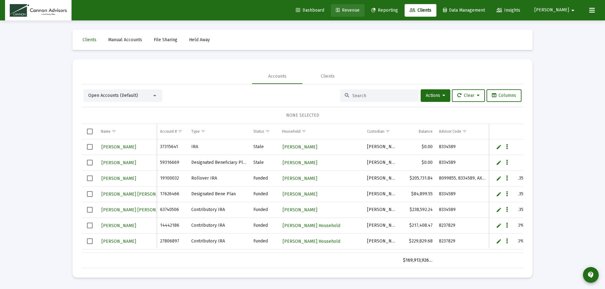
click at [359, 9] on span "Revenue" at bounding box center [348, 10] width 24 height 5
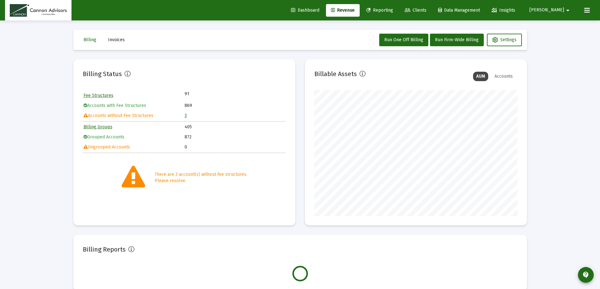
scroll to position [126, 203]
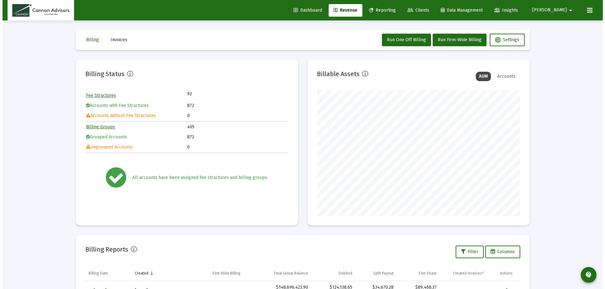
scroll to position [126, 203]
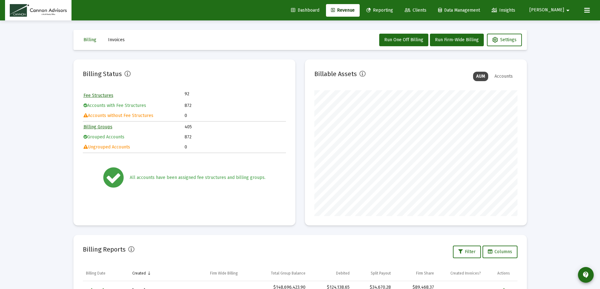
click at [426, 10] on span "Clients" at bounding box center [416, 10] width 22 height 5
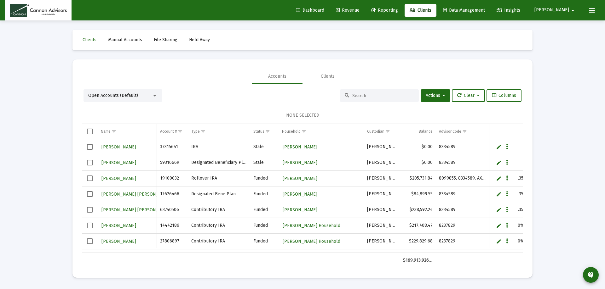
click at [371, 94] on input at bounding box center [383, 95] width 62 height 5
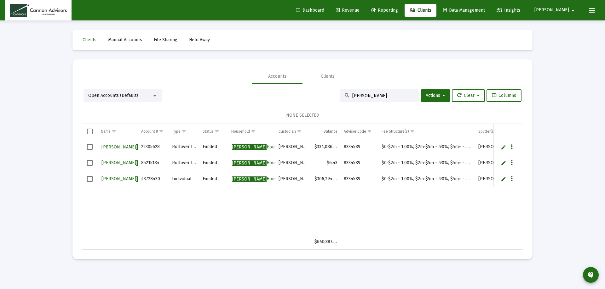
type input "[PERSON_NAME]"
click at [116, 163] on span "[PERSON_NAME]" at bounding box center [135, 162] width 69 height 5
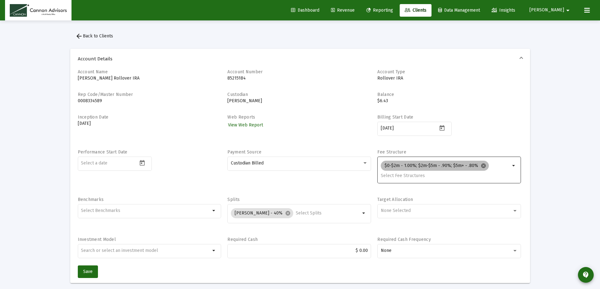
click at [482, 168] on mat-icon "cancel" at bounding box center [484, 166] width 6 height 6
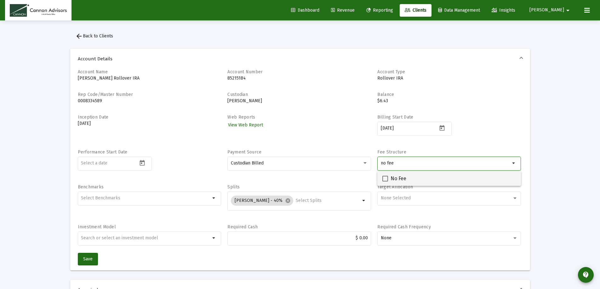
type input "no fee"
click at [384, 179] on span at bounding box center [385, 179] width 6 height 6
click at [385, 182] on input "No Fee" at bounding box center [385, 182] width 0 height 0
checkbox input "true"
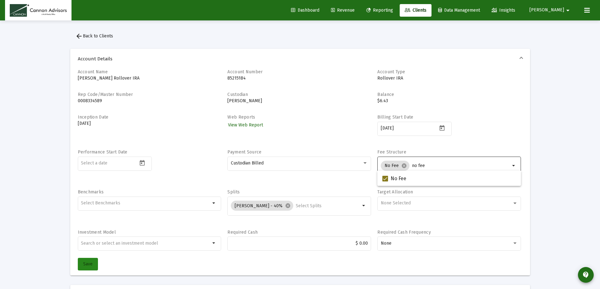
click at [87, 263] on span "Save" at bounding box center [87, 264] width 9 height 5
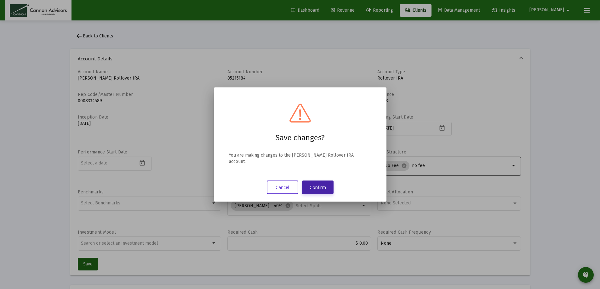
click at [314, 183] on button "Confirm" at bounding box center [317, 188] width 31 height 14
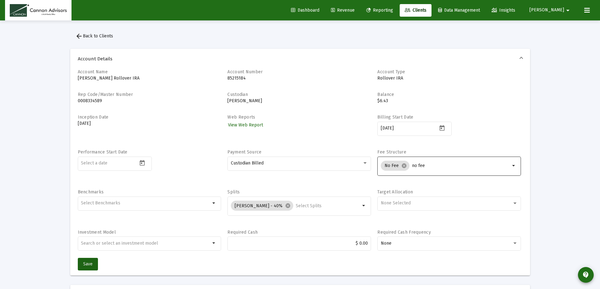
click at [106, 35] on span "arrow_back Back to Clients" at bounding box center [94, 35] width 38 height 5
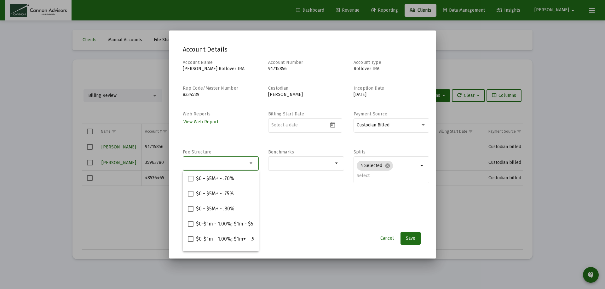
scroll to position [63, 0]
click at [391, 237] on span "Cancel" at bounding box center [387, 238] width 14 height 5
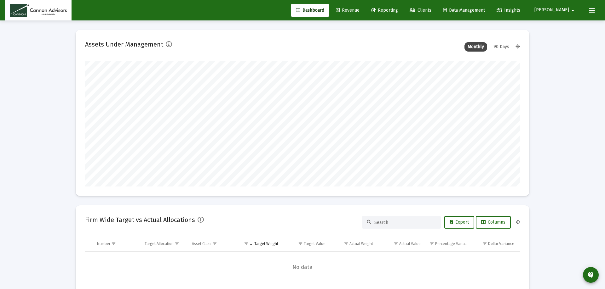
type input "[DATE]"
click at [357, 7] on link "Revenue" at bounding box center [343, 10] width 34 height 13
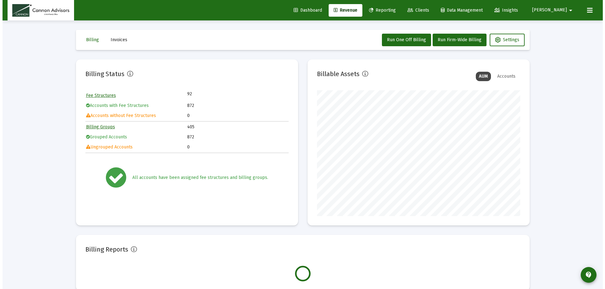
scroll to position [126, 203]
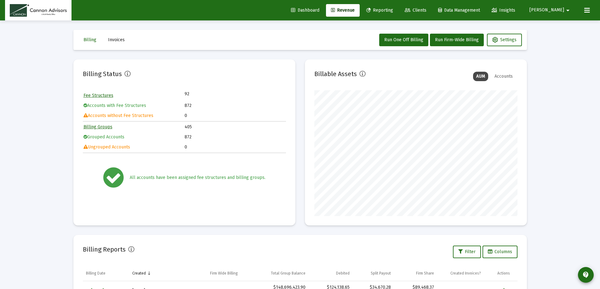
click at [426, 9] on span "Clients" at bounding box center [416, 10] width 22 height 5
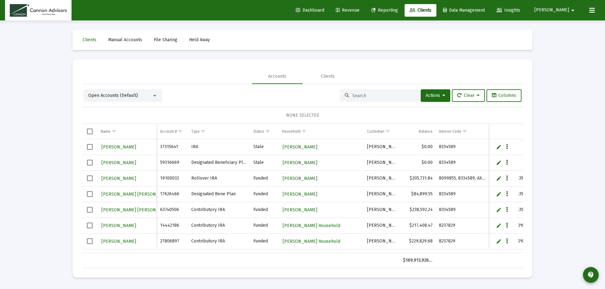
click at [371, 97] on input at bounding box center [383, 95] width 62 height 5
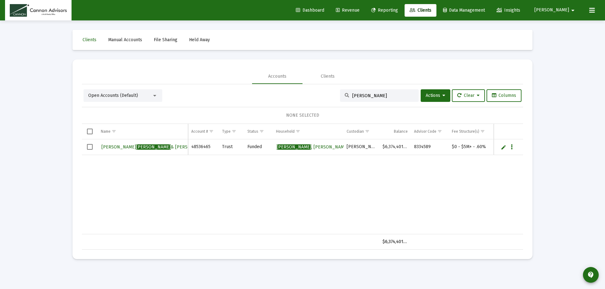
type input "[PERSON_NAME]"
click at [167, 176] on div "Dan Kanitz & Kristi Kanitz Joint Rev Trust 48536465 Trust Funded Kanitz , Dan &…" at bounding box center [415, 187] width 667 height 95
click at [163, 163] on div "Dan Kanitz & Kristi Kanitz Joint Rev Trust 48536465 Trust Funded Kanitz , Dan &…" at bounding box center [415, 187] width 667 height 95
click at [359, 8] on span "Revenue" at bounding box center [348, 10] width 24 height 5
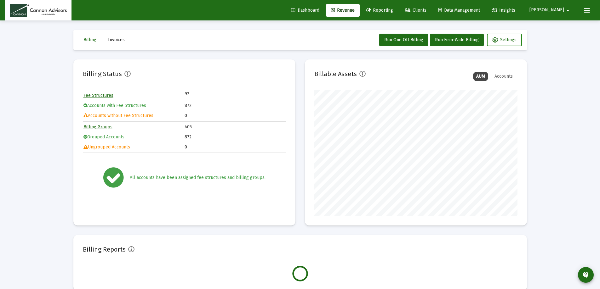
scroll to position [126, 203]
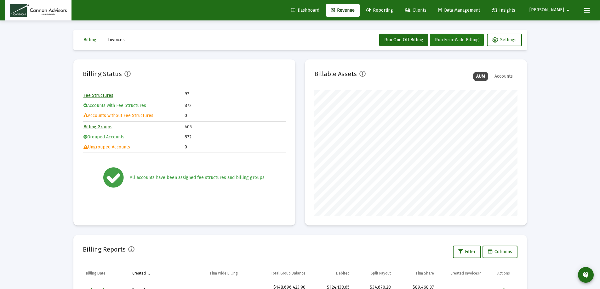
click at [455, 40] on span "Run Firm-Wide Billing" at bounding box center [457, 39] width 44 height 5
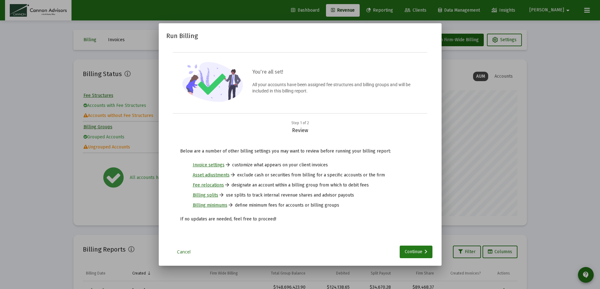
click at [421, 251] on div "Continue" at bounding box center [416, 252] width 23 height 13
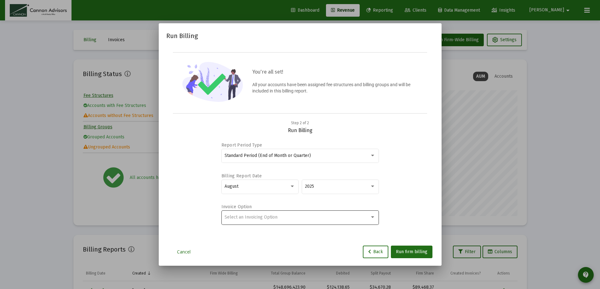
click at [358, 217] on div "Select an Invoicing Option" at bounding box center [297, 217] width 145 height 5
click at [287, 232] on span "Create Invoice by Billing Group" at bounding box center [300, 230] width 151 height 13
click at [380, 253] on span "Back" at bounding box center [375, 251] width 15 height 5
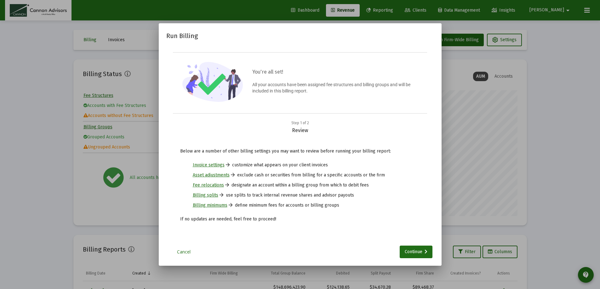
click at [494, 195] on div at bounding box center [300, 144] width 600 height 289
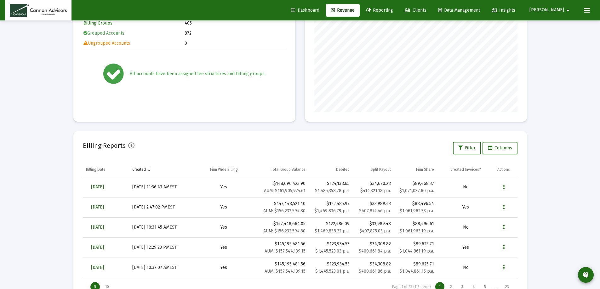
scroll to position [94, 0]
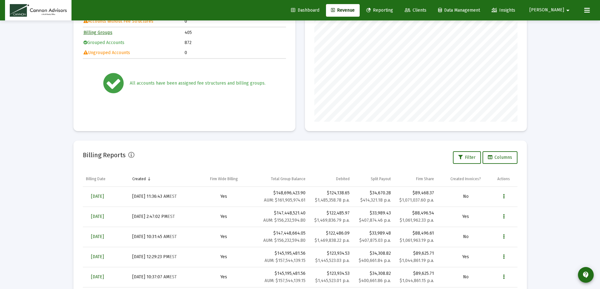
click at [111, 161] on div "Billing Reports" at bounding box center [109, 157] width 52 height 15
click at [104, 196] on span "[DATE]" at bounding box center [97, 196] width 13 height 5
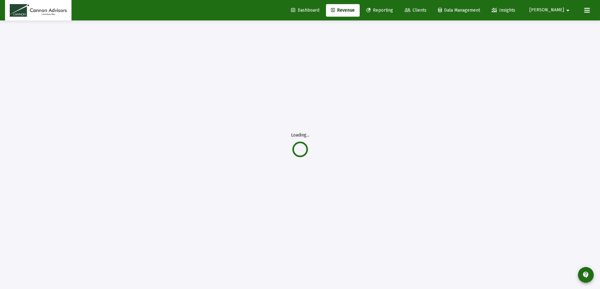
scroll to position [20, 0]
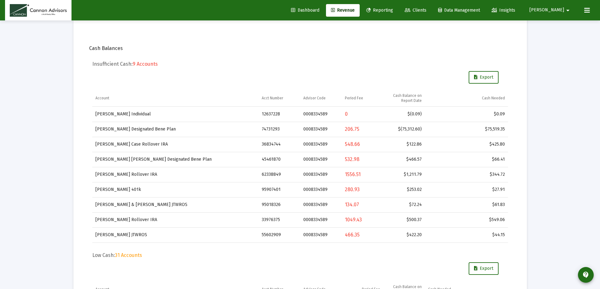
scroll to position [178, 0]
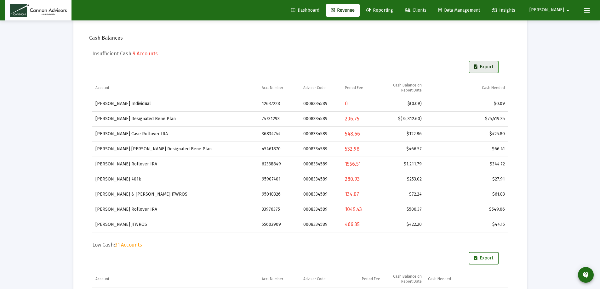
click at [483, 68] on button "Export" at bounding box center [484, 67] width 30 height 13
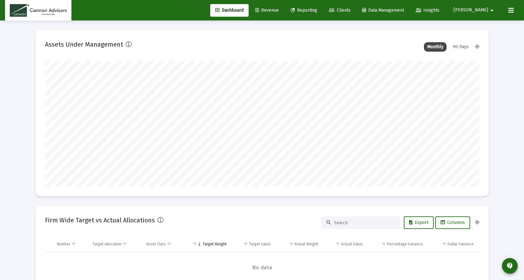
scroll to position [126, 435]
type input "[DATE]"
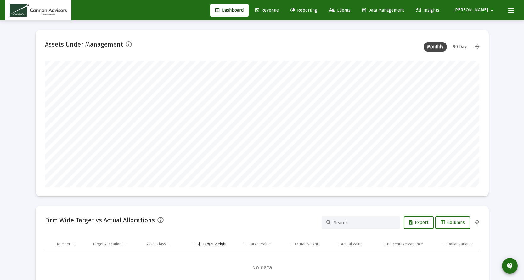
click at [487, 9] on span "[PERSON_NAME]" at bounding box center [471, 10] width 35 height 5
click at [287, 9] on div at bounding box center [262, 140] width 524 height 280
click at [279, 9] on span "Revenue" at bounding box center [267, 10] width 24 height 5
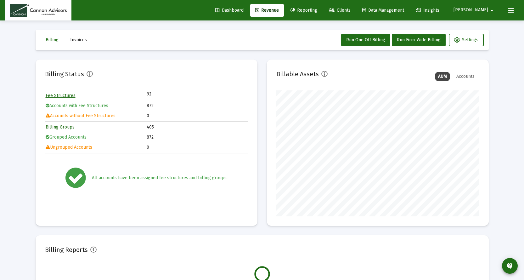
scroll to position [126, 203]
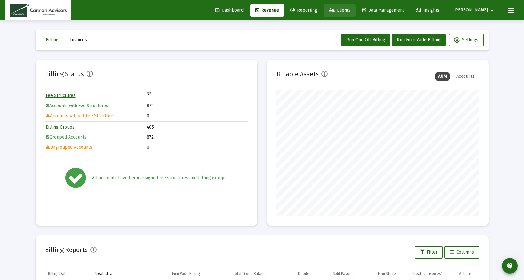
click at [351, 11] on span "Clients" at bounding box center [340, 10] width 22 height 5
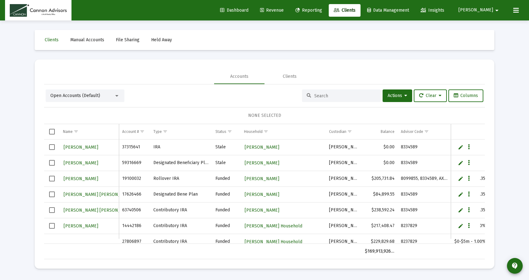
click at [339, 93] on input at bounding box center [345, 95] width 62 height 5
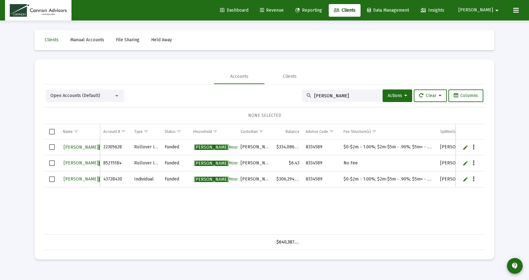
type input "[PERSON_NAME]"
drag, startPoint x: 330, startPoint y: 95, endPoint x: 262, endPoint y: 95, distance: 68.0
click at [263, 95] on div "Open Accounts (Default) [PERSON_NAME] Actions Clear Columns" at bounding box center [265, 95] width 438 height 13
paste input "36321044"
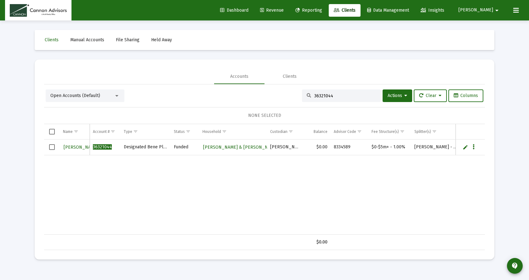
type input "36321044"
click at [284, 9] on span "Revenue" at bounding box center [272, 10] width 24 height 5
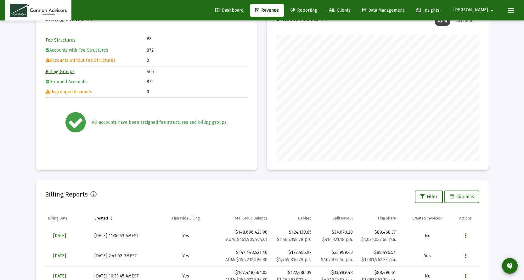
scroll to position [139, 0]
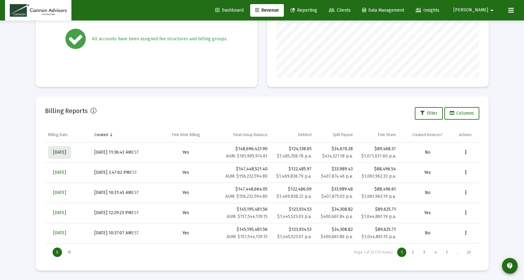
click at [66, 151] on span "[DATE]" at bounding box center [59, 152] width 13 height 5
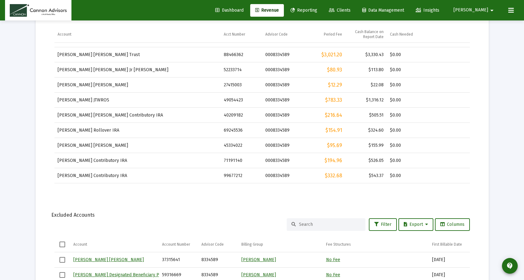
scroll to position [398, 0]
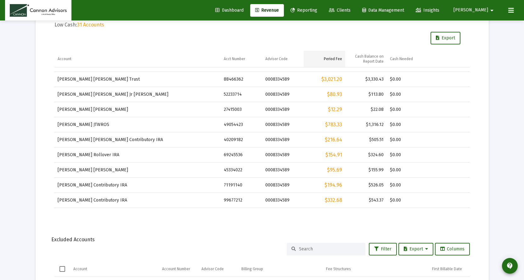
click at [335, 60] on div "Period Fee" at bounding box center [333, 58] width 18 height 5
click at [338, 59] on div "Period Fee" at bounding box center [333, 58] width 18 height 5
click at [337, 58] on div "Period Fee" at bounding box center [333, 58] width 18 height 5
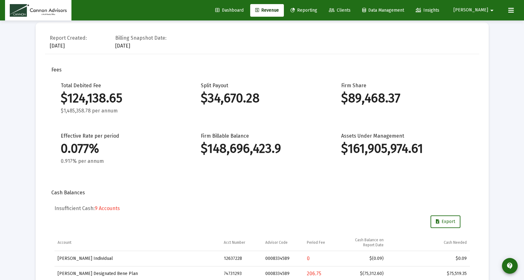
scroll to position [63, 0]
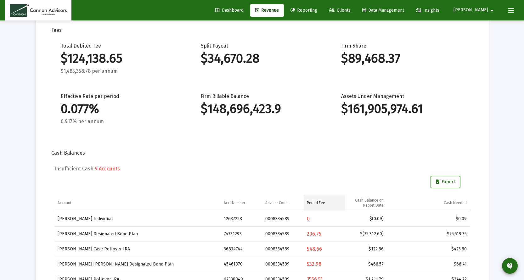
click at [316, 203] on div "Period Fee" at bounding box center [316, 202] width 18 height 5
click at [320, 202] on div "Period Fee" at bounding box center [316, 202] width 18 height 5
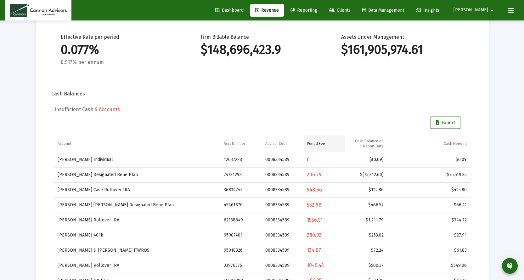
scroll to position [157, 0]
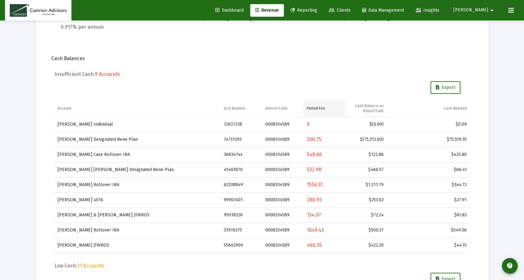
click at [320, 109] on div "Period Fee" at bounding box center [316, 108] width 18 height 5
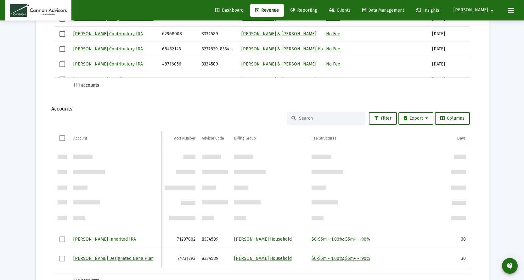
scroll to position [0, 0]
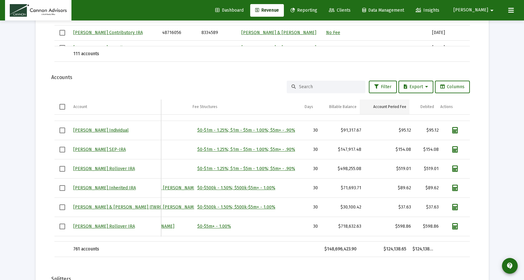
click at [397, 106] on div "Account Period Fee" at bounding box center [390, 106] width 33 height 5
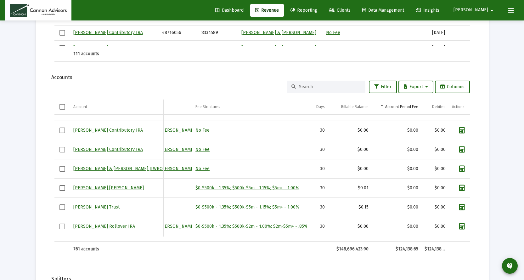
click at [397, 106] on div "Account Period Fee" at bounding box center [402, 106] width 33 height 5
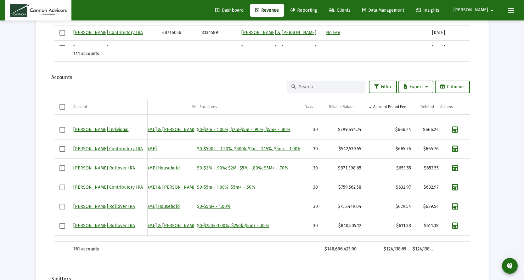
click at [314, 87] on input at bounding box center [330, 86] width 62 height 5
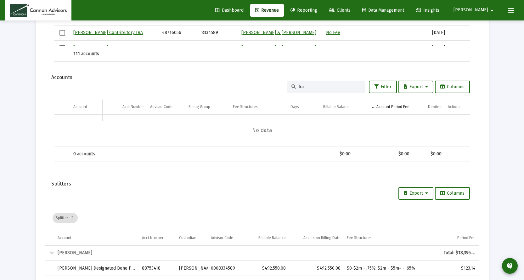
type input "k"
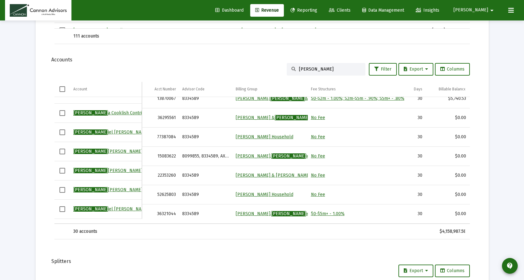
type input "[PERSON_NAME]"
drag, startPoint x: 318, startPoint y: 87, endPoint x: 269, endPoint y: 75, distance: 50.6
click at [277, 82] on div "Account Account Acct Number Advisor Code Billing Group Fee Structures Days Bill…" at bounding box center [262, 160] width 416 height 157
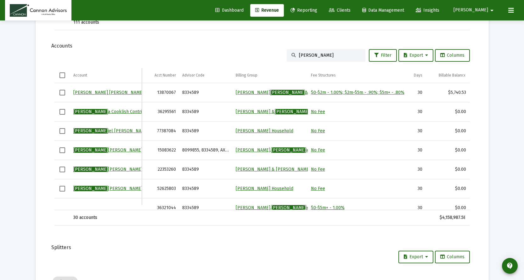
drag, startPoint x: 307, startPoint y: 54, endPoint x: 270, endPoint y: 54, distance: 37.2
click at [270, 54] on div "[PERSON_NAME] Filter Export Columns" at bounding box center [262, 55] width 416 height 13
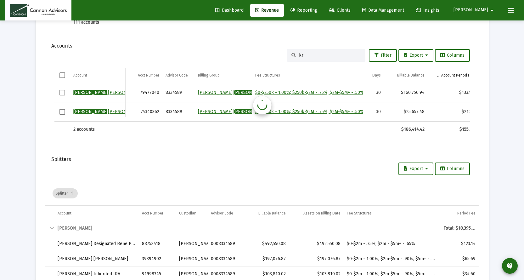
type input "k"
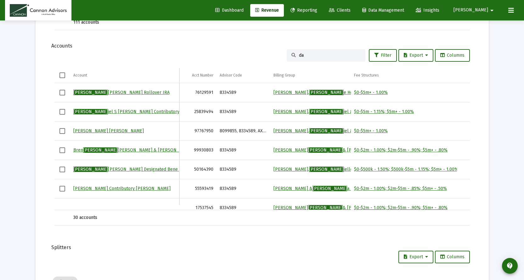
type input "d"
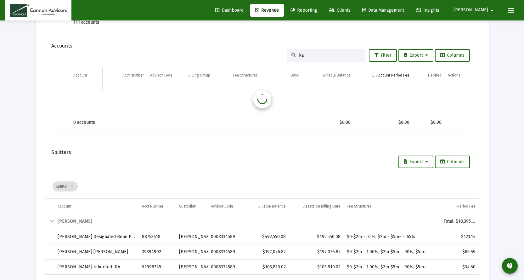
type input "k"
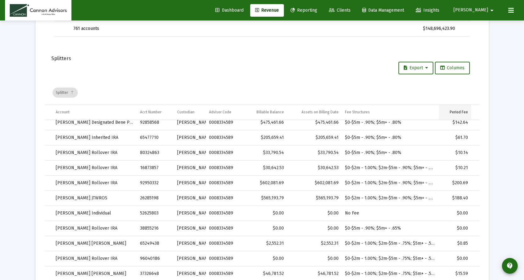
click at [468, 113] on div "Period Fee" at bounding box center [459, 112] width 18 height 5
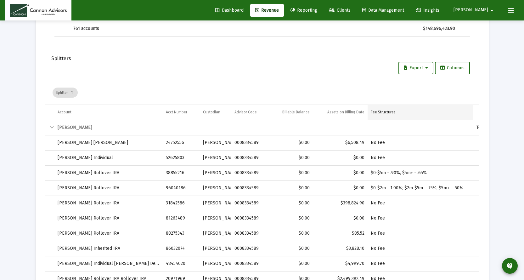
click at [459, 114] on td "Fee Structures" at bounding box center [421, 112] width 106 height 15
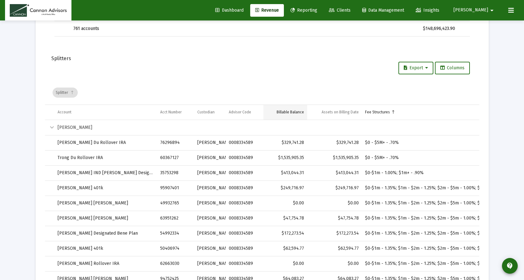
click at [303, 112] on div "Billable Balance" at bounding box center [290, 112] width 27 height 5
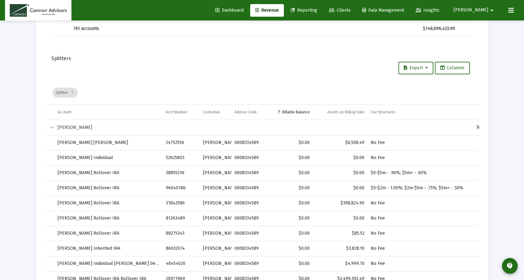
click at [303, 112] on div "Billable Balance" at bounding box center [296, 112] width 27 height 5
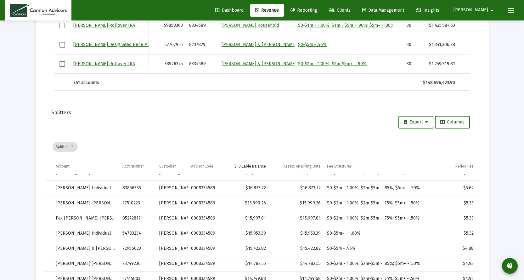
scroll to position [913, 0]
